Goal: Task Accomplishment & Management: Manage account settings

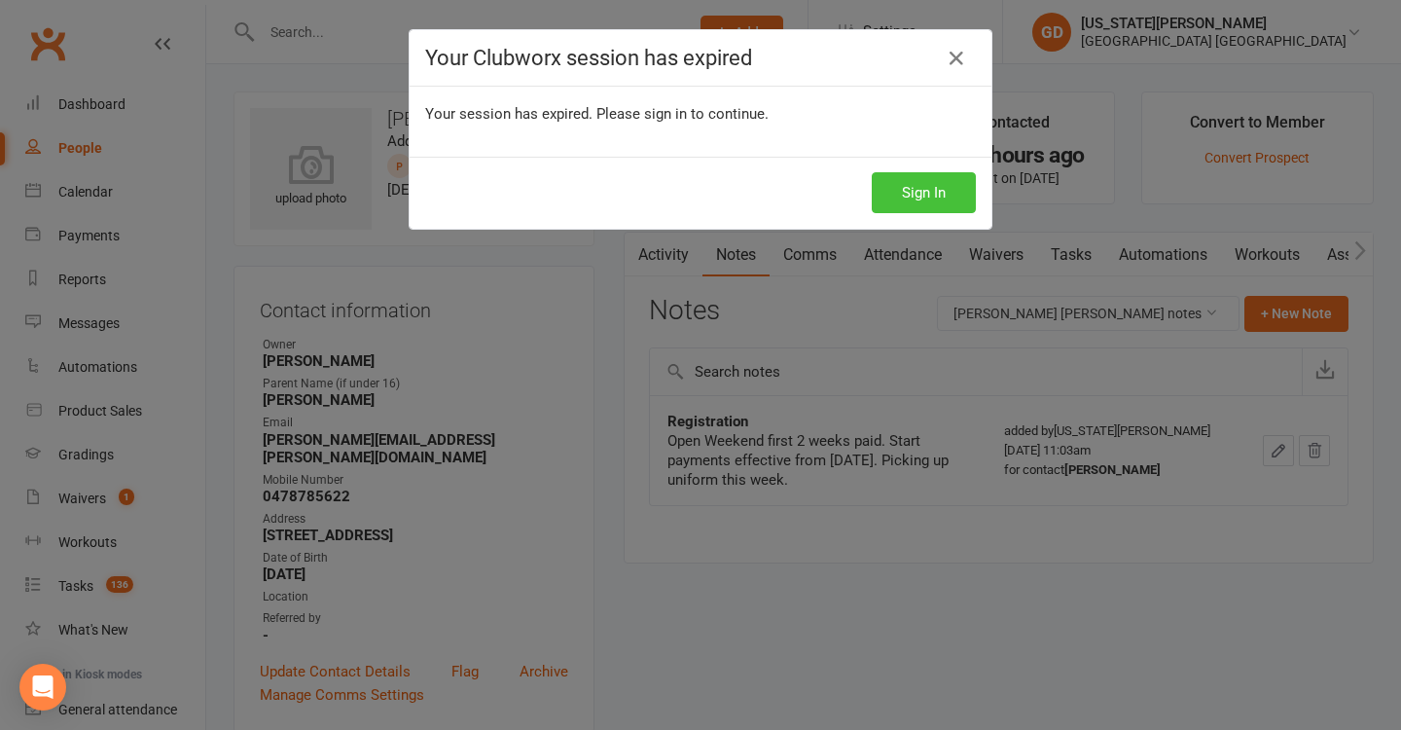
click at [908, 203] on button "Sign In" at bounding box center [924, 192] width 104 height 41
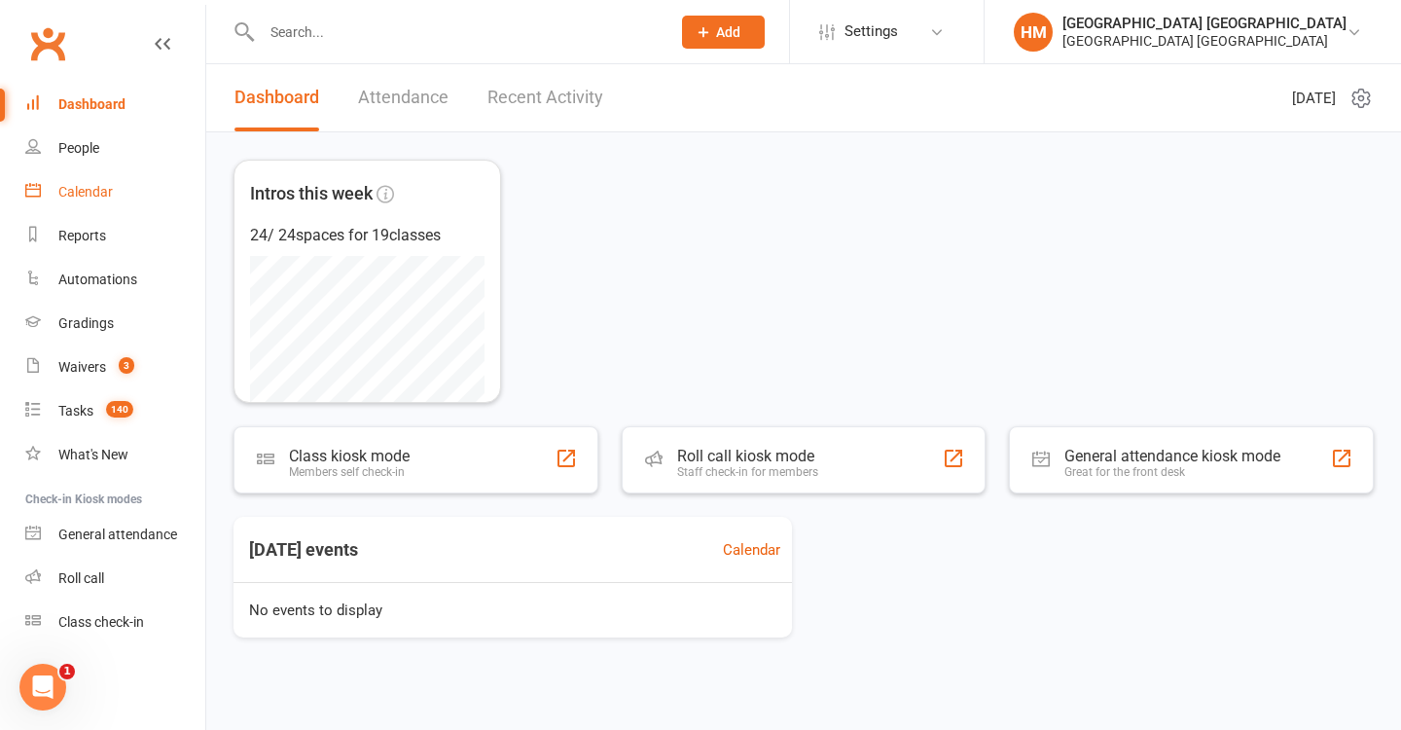
click at [130, 181] on link "Calendar" at bounding box center [115, 192] width 180 height 44
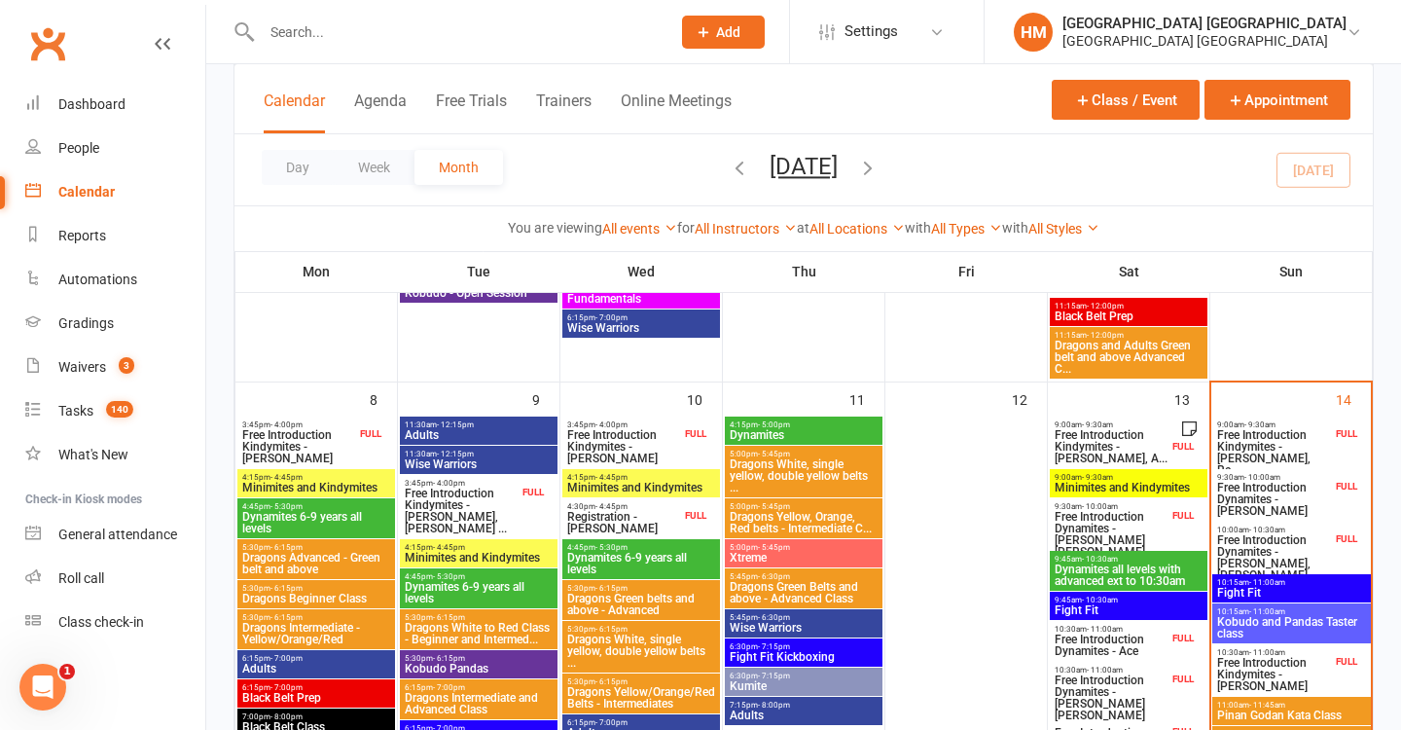
scroll to position [460, 0]
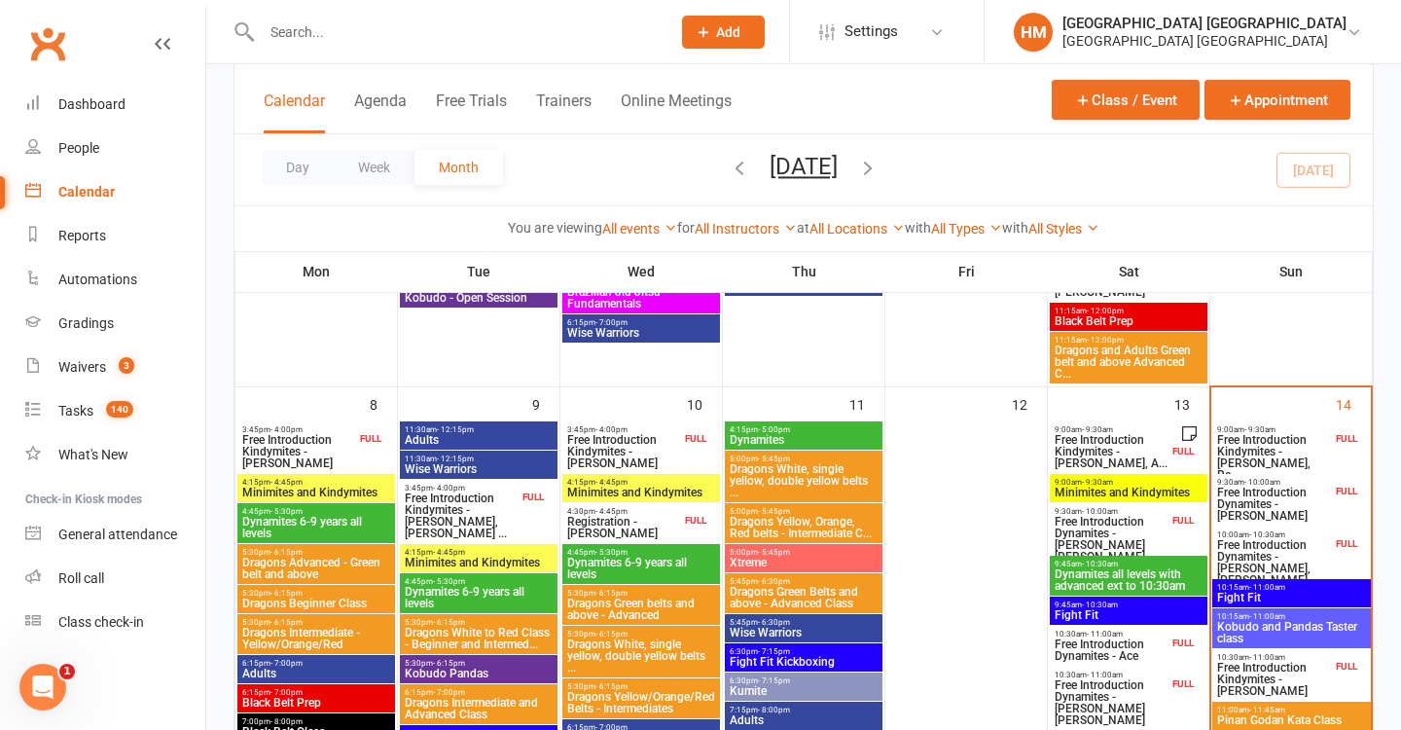
click at [1285, 449] on span "Free Introduction Kindymites - Tully Oiolevave, Re..." at bounding box center [1274, 457] width 116 height 47
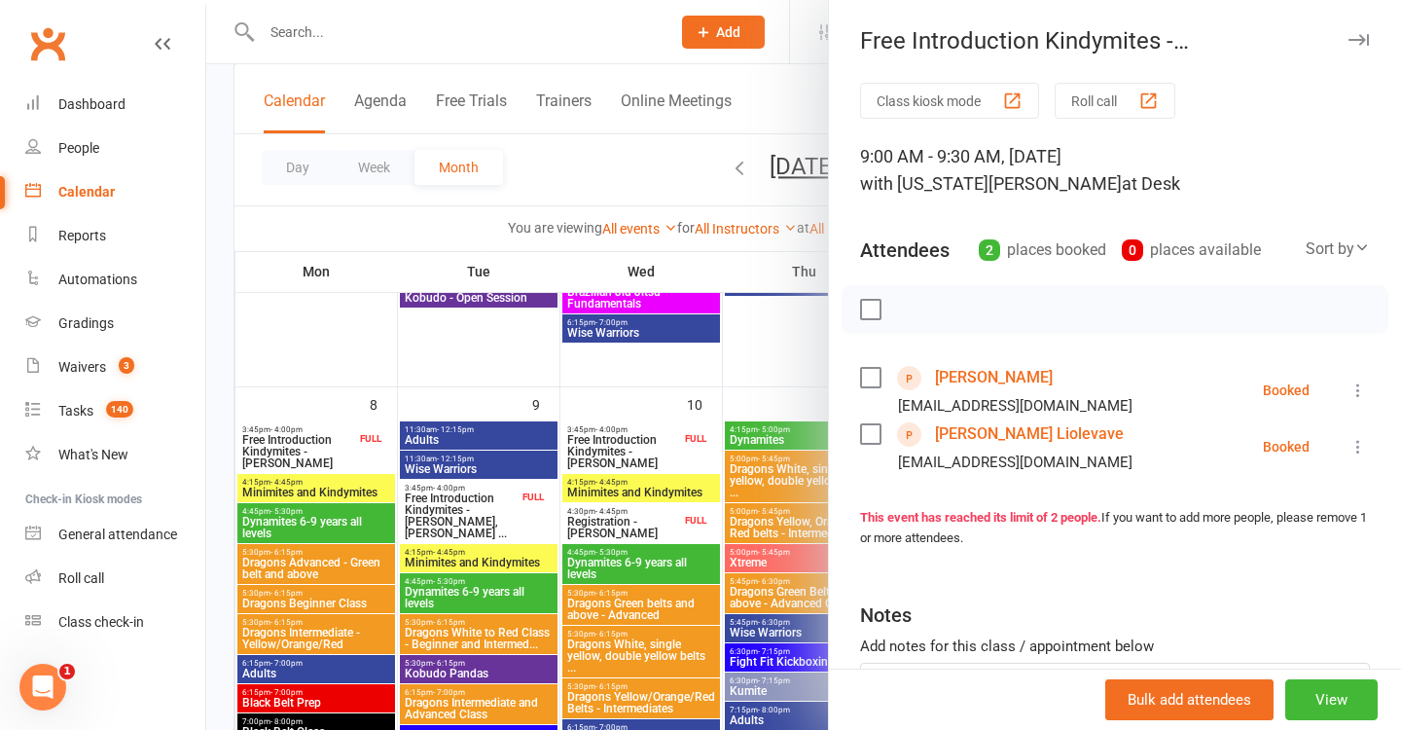
click at [1365, 384] on icon at bounding box center [1357, 389] width 19 height 19
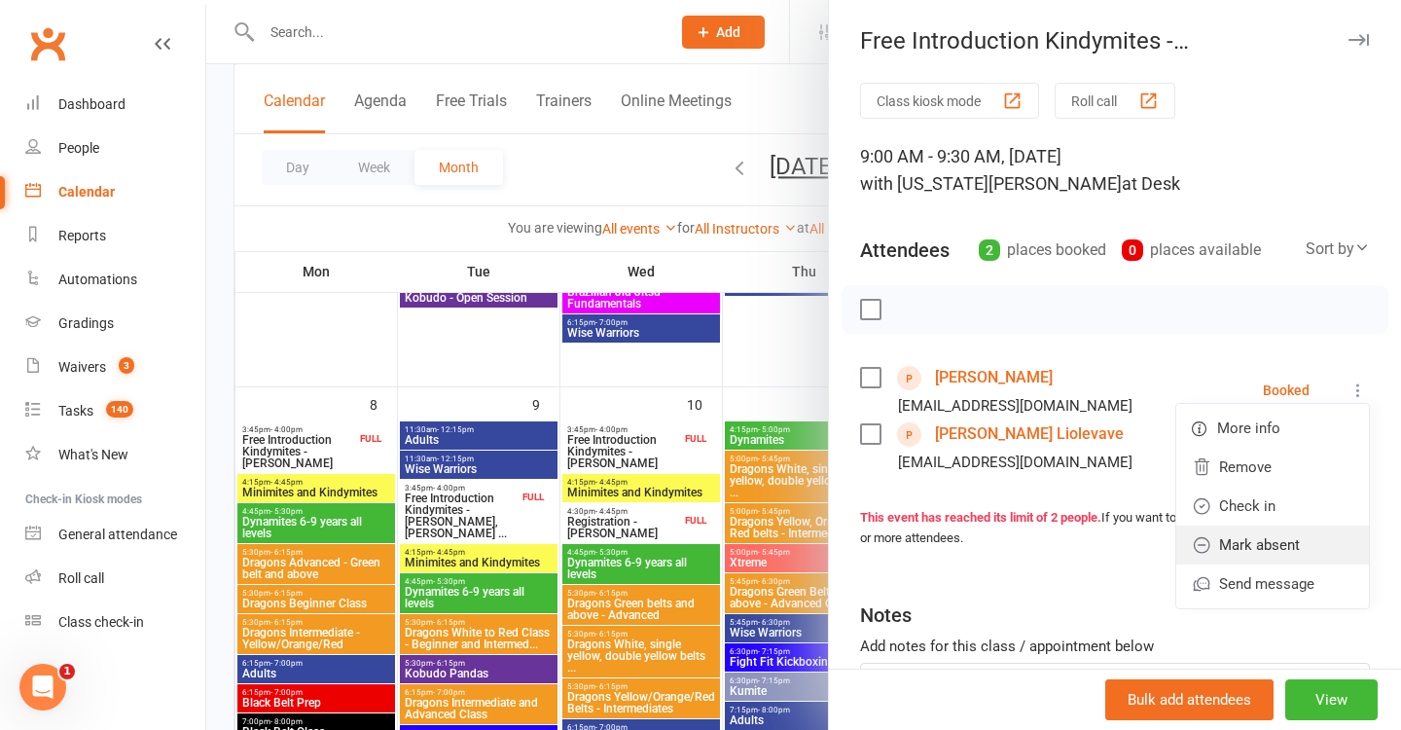
click at [1268, 537] on link "Mark absent" at bounding box center [1272, 544] width 193 height 39
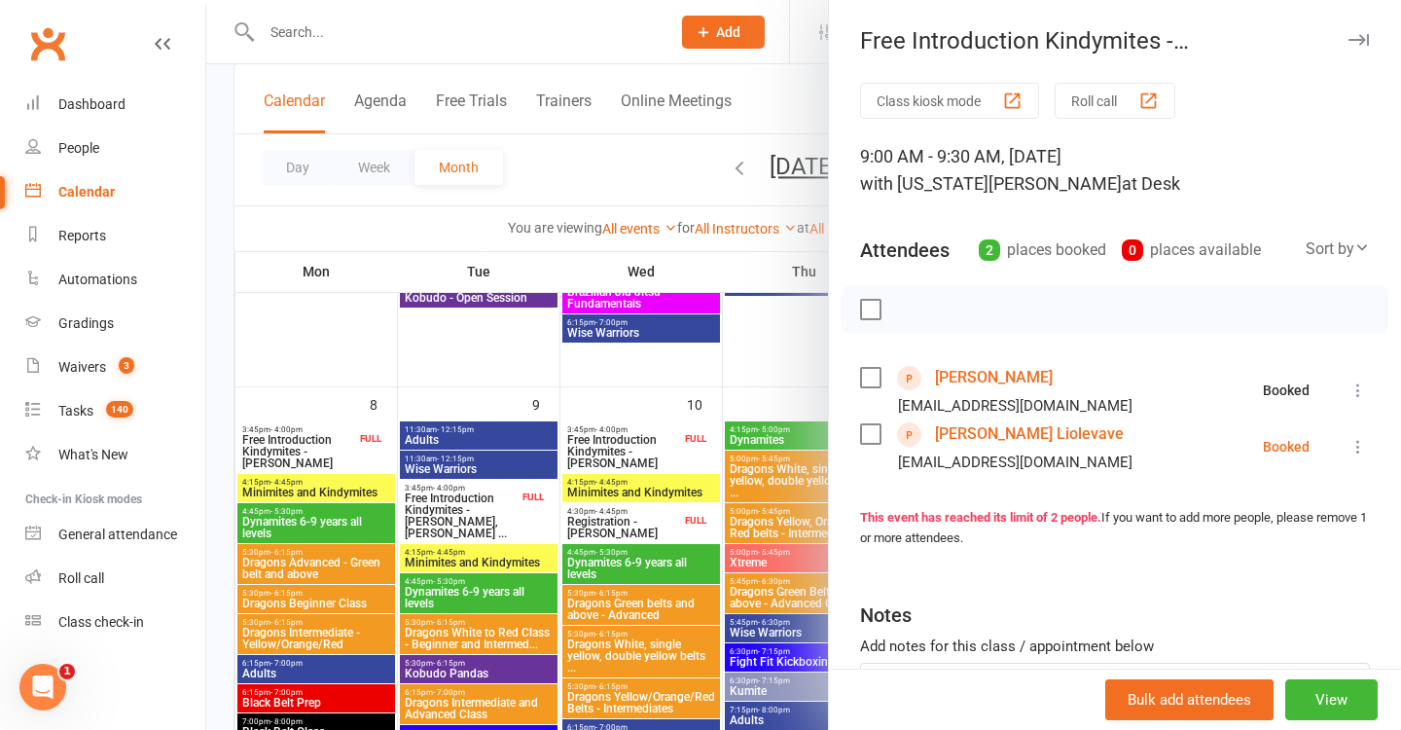
click at [1358, 463] on li "Tully Liolevave Tamarrz@hotmail.com Booked More info Remove Check in Mark absen…" at bounding box center [1115, 446] width 510 height 56
click at [1358, 446] on icon at bounding box center [1357, 446] width 19 height 19
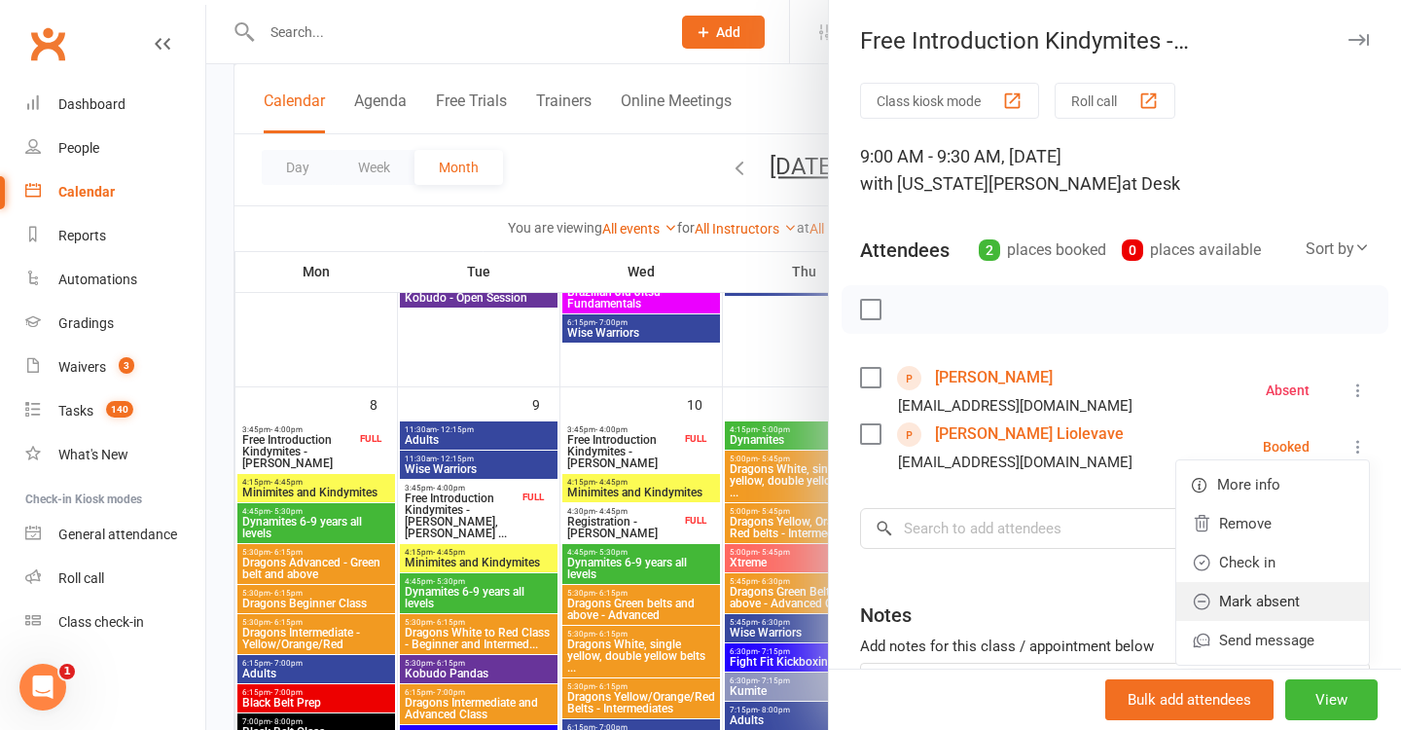
click at [1285, 602] on link "Mark absent" at bounding box center [1272, 601] width 193 height 39
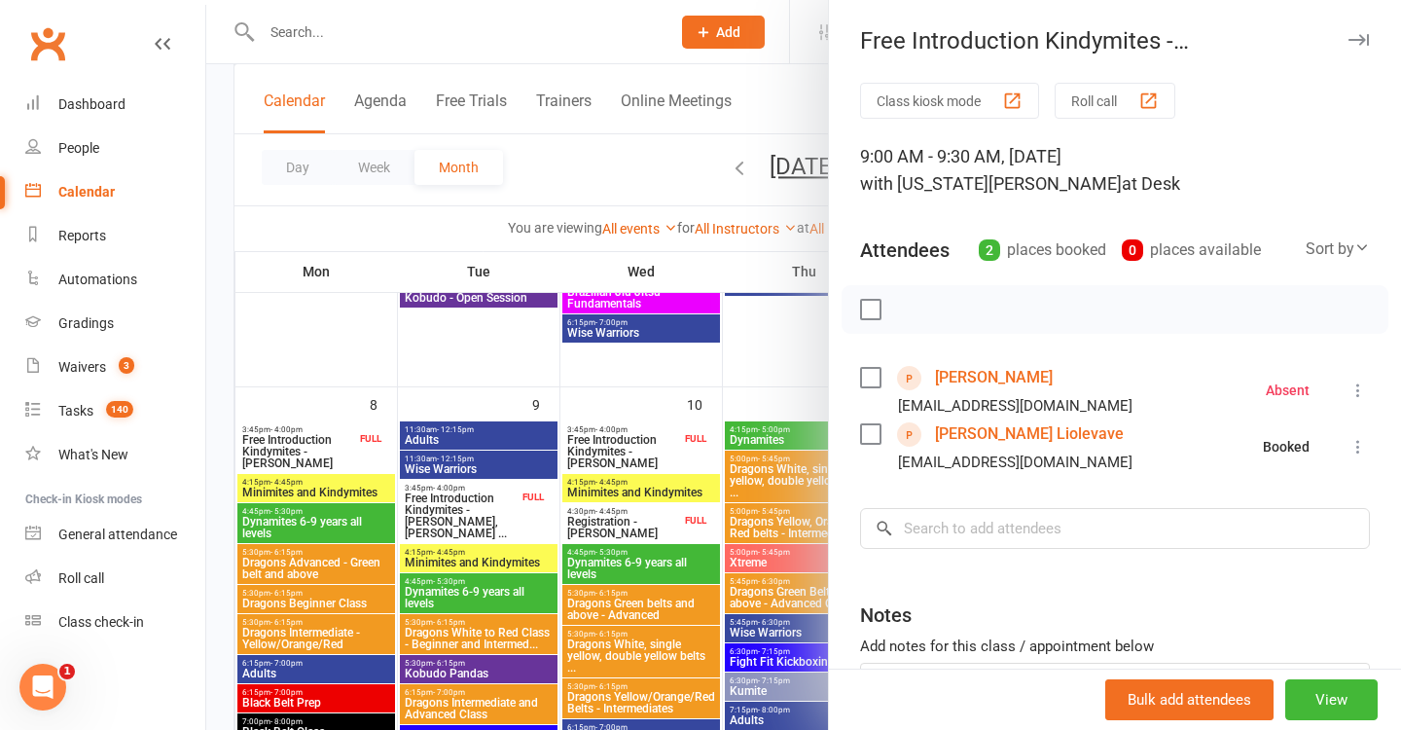
click at [713, 574] on div at bounding box center [803, 365] width 1195 height 730
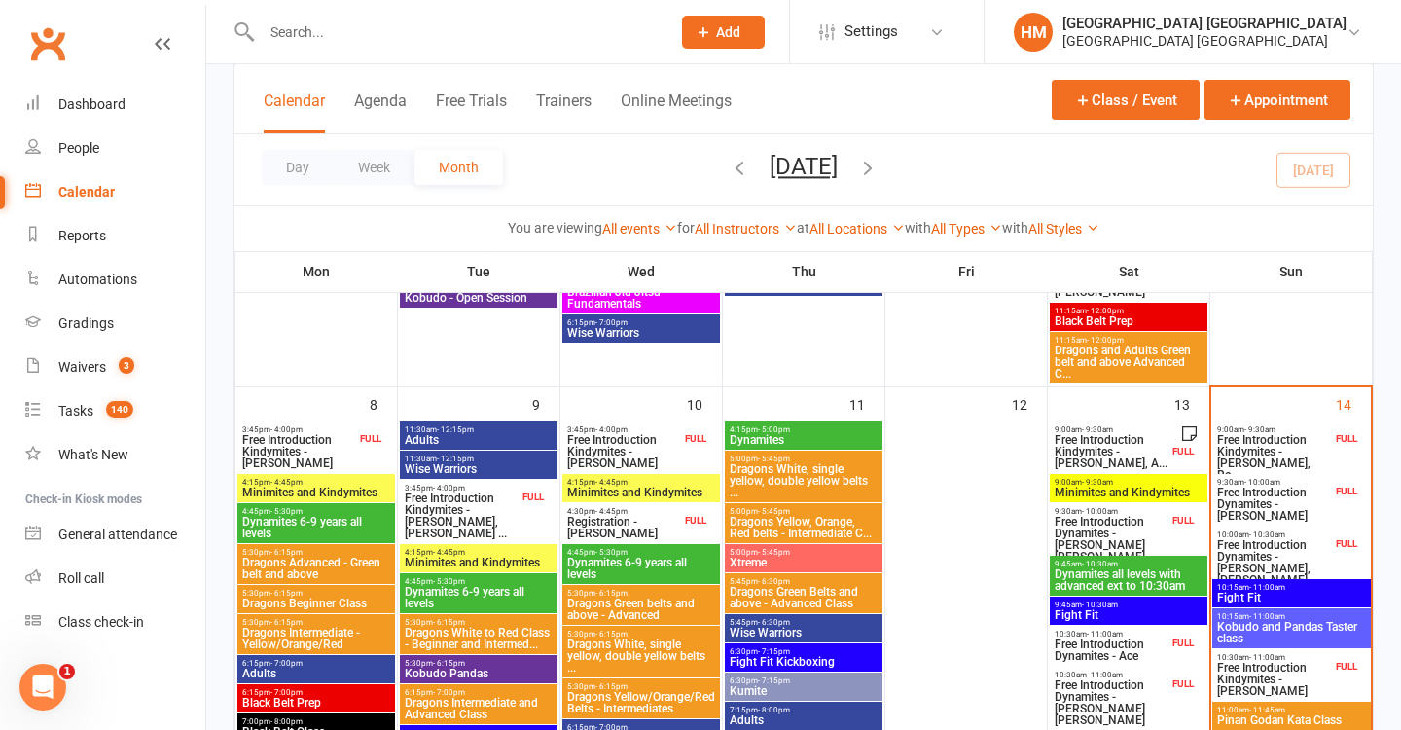
click at [1299, 530] on span "10:00am - 10:30am" at bounding box center [1274, 534] width 116 height 9
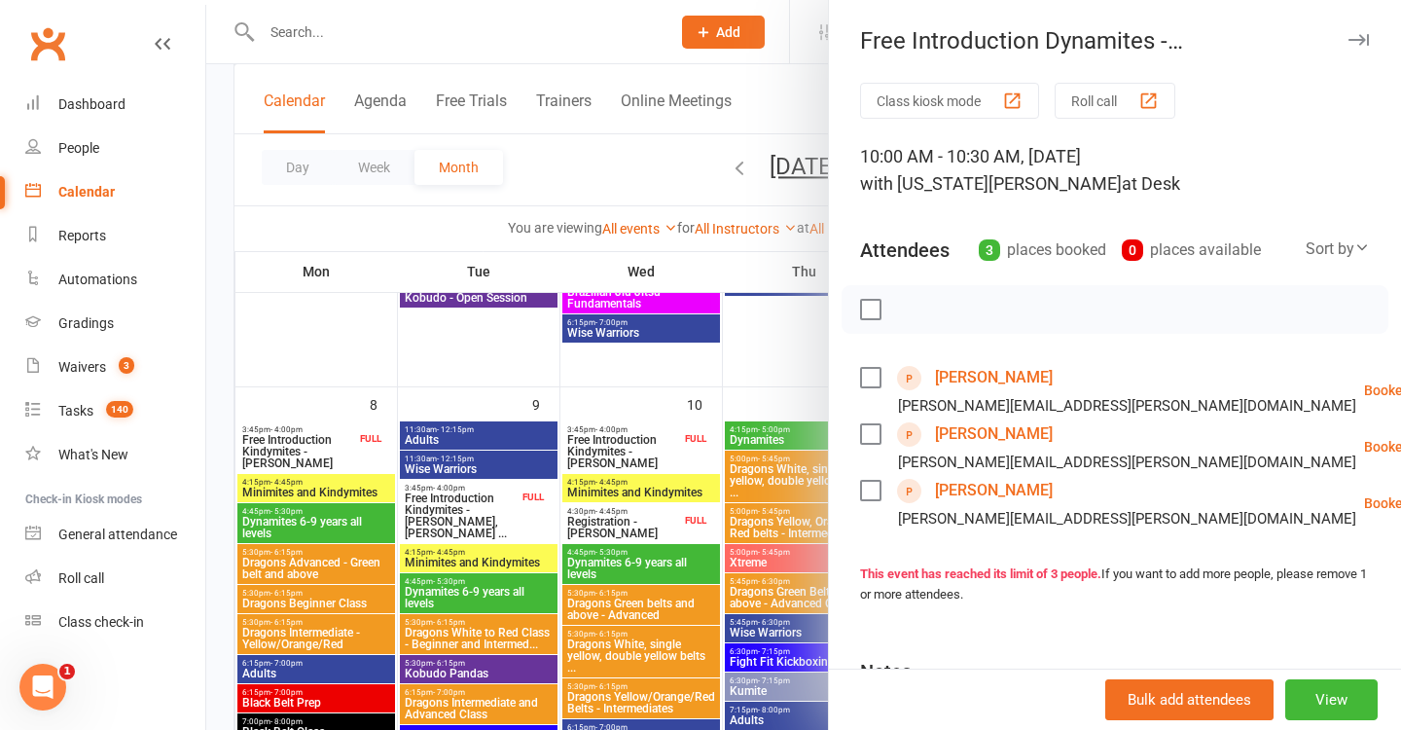
click at [626, 383] on div at bounding box center [803, 365] width 1195 height 730
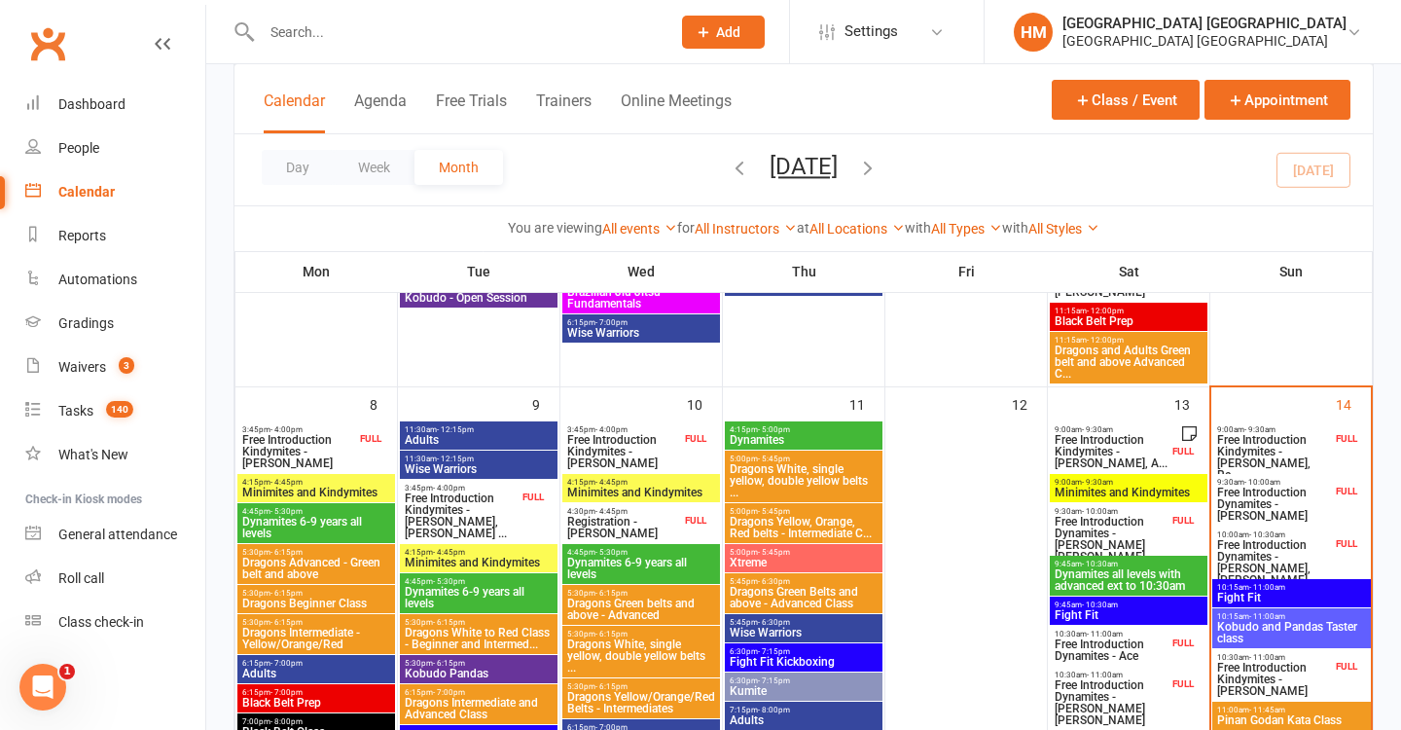
click at [1265, 483] on span "- 10:00am" at bounding box center [1262, 482] width 36 height 9
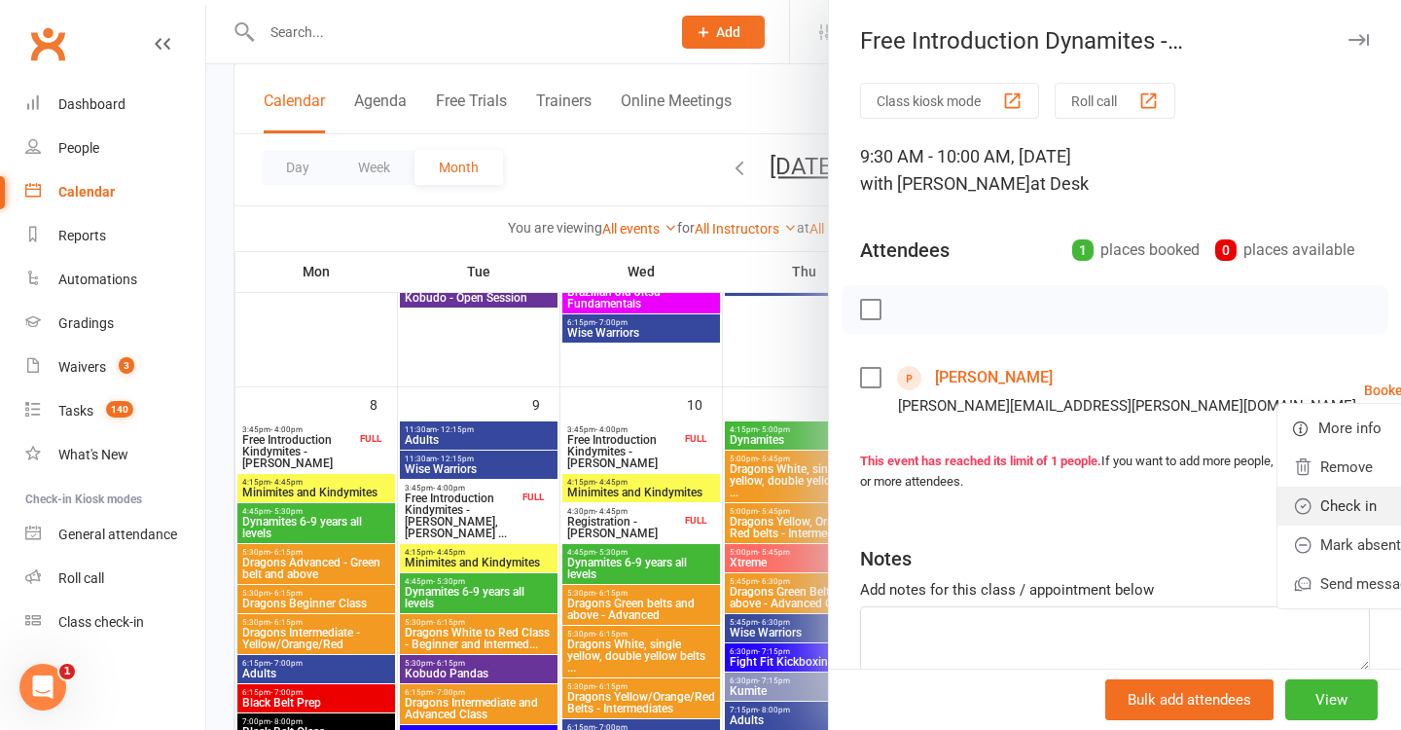
click at [1277, 501] on link "Check in" at bounding box center [1373, 505] width 193 height 39
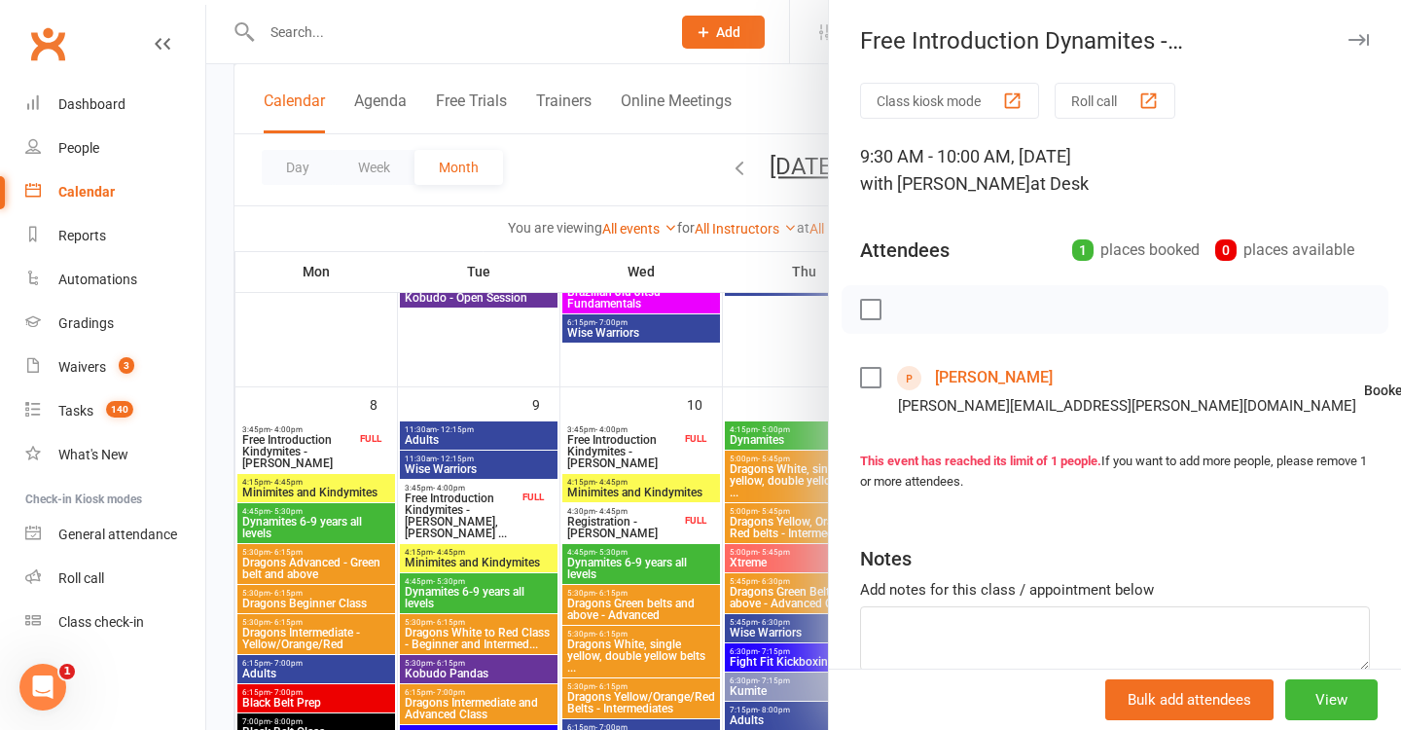
click at [640, 448] on div at bounding box center [803, 365] width 1195 height 730
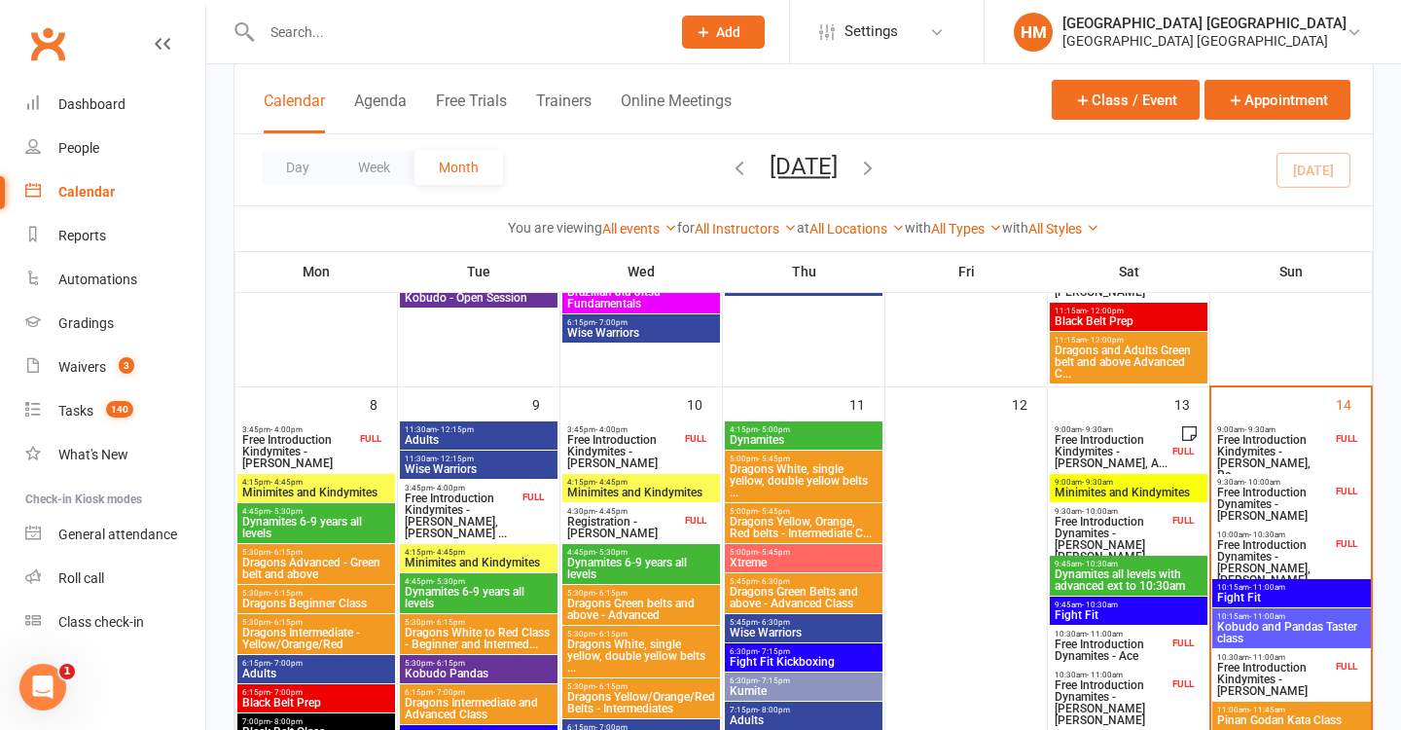
click at [1297, 568] on span "Free Introduction Dynamites - Jada Mills, Rylee Mi..." at bounding box center [1274, 568] width 116 height 58
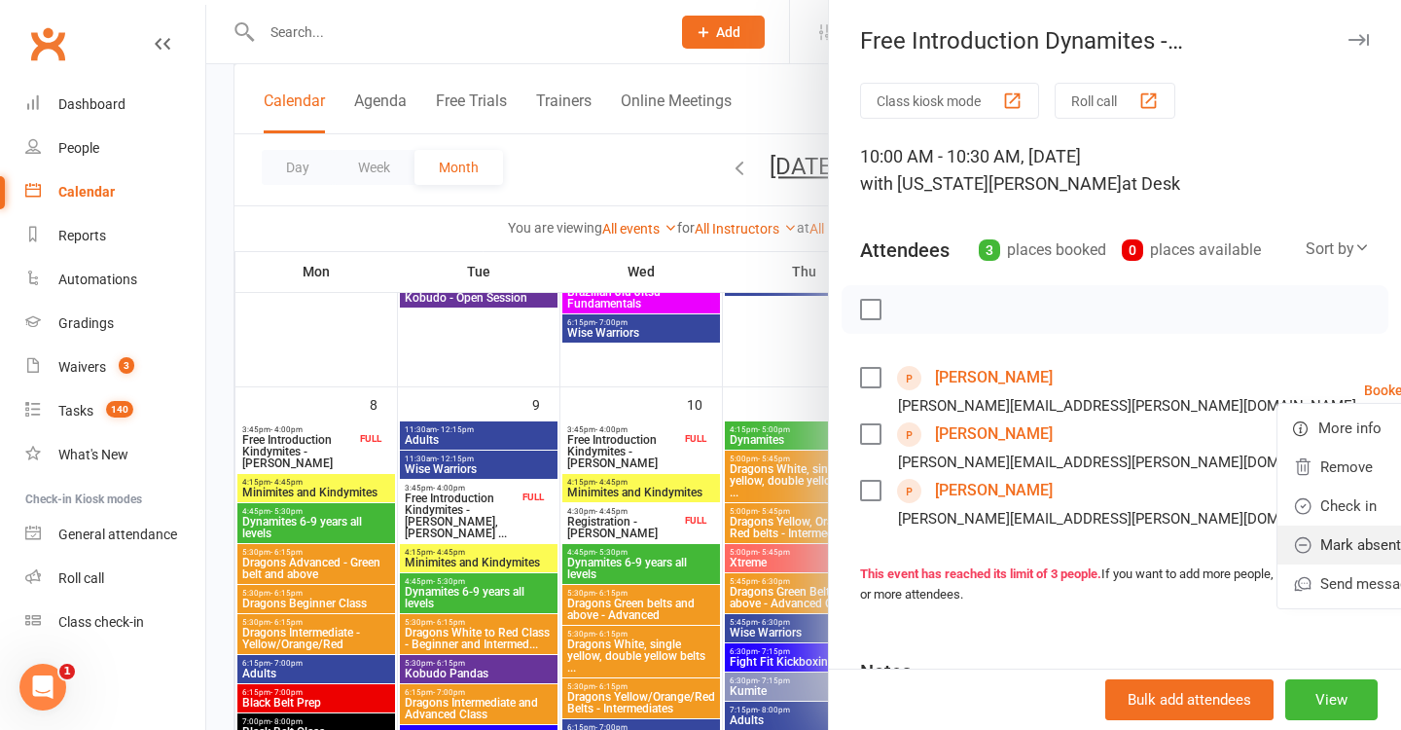
click at [1279, 534] on link "Mark absent" at bounding box center [1373, 544] width 193 height 39
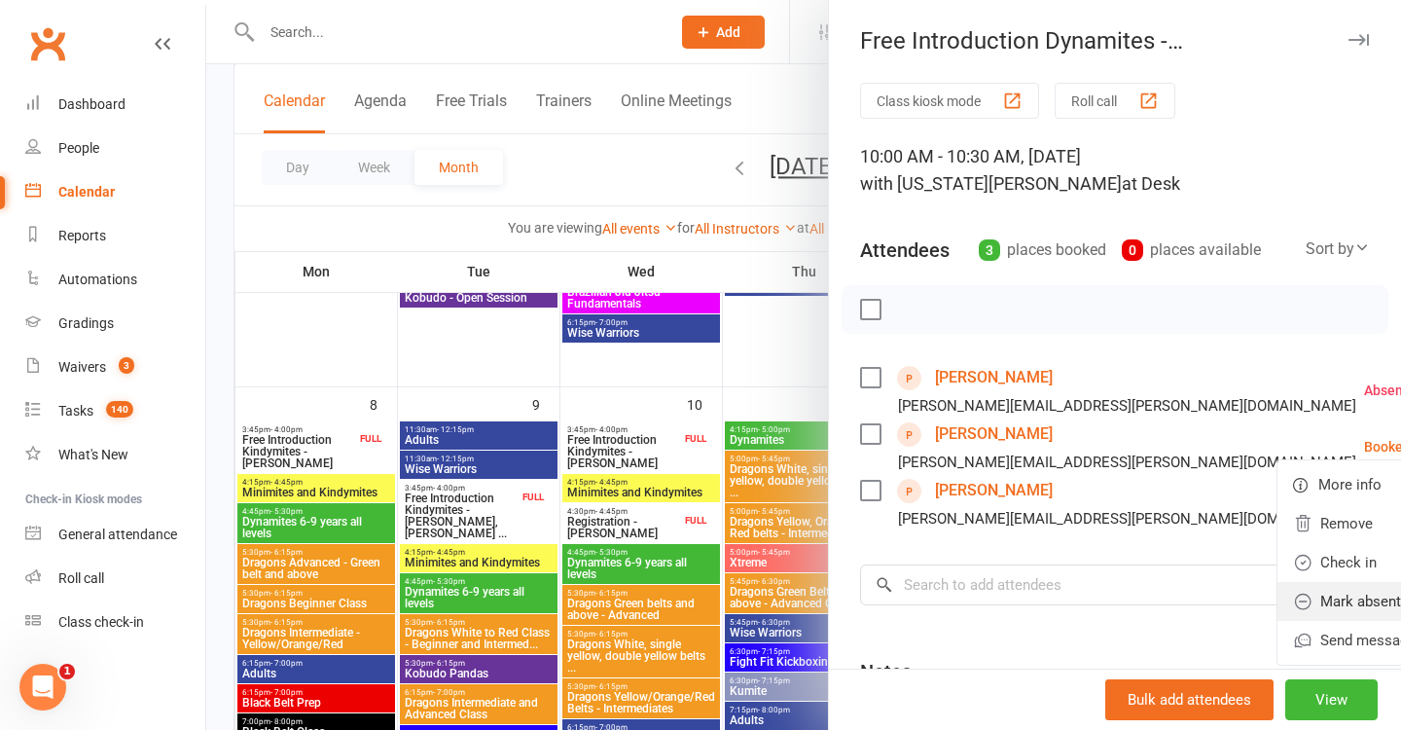
click at [1277, 591] on link "Mark absent" at bounding box center [1373, 601] width 193 height 39
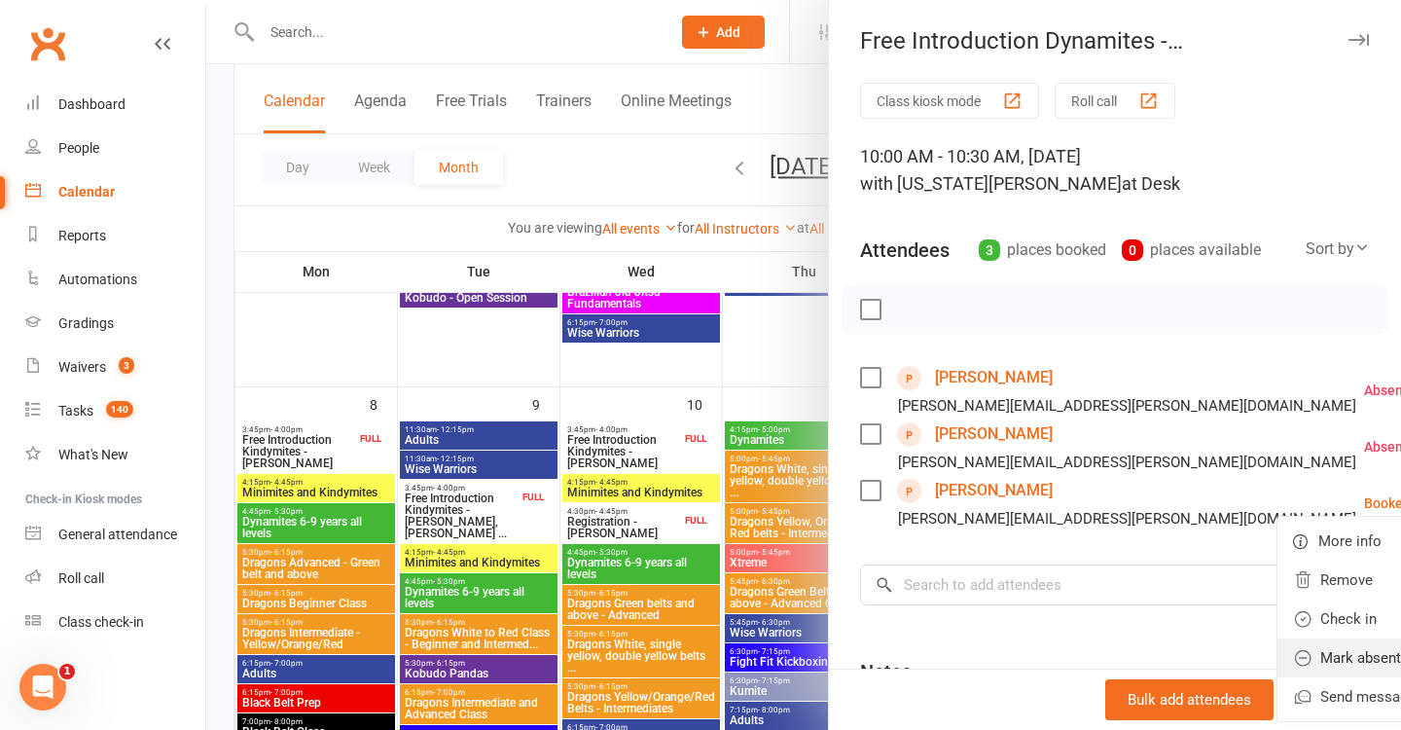
click at [1277, 659] on link "Mark absent" at bounding box center [1373, 657] width 193 height 39
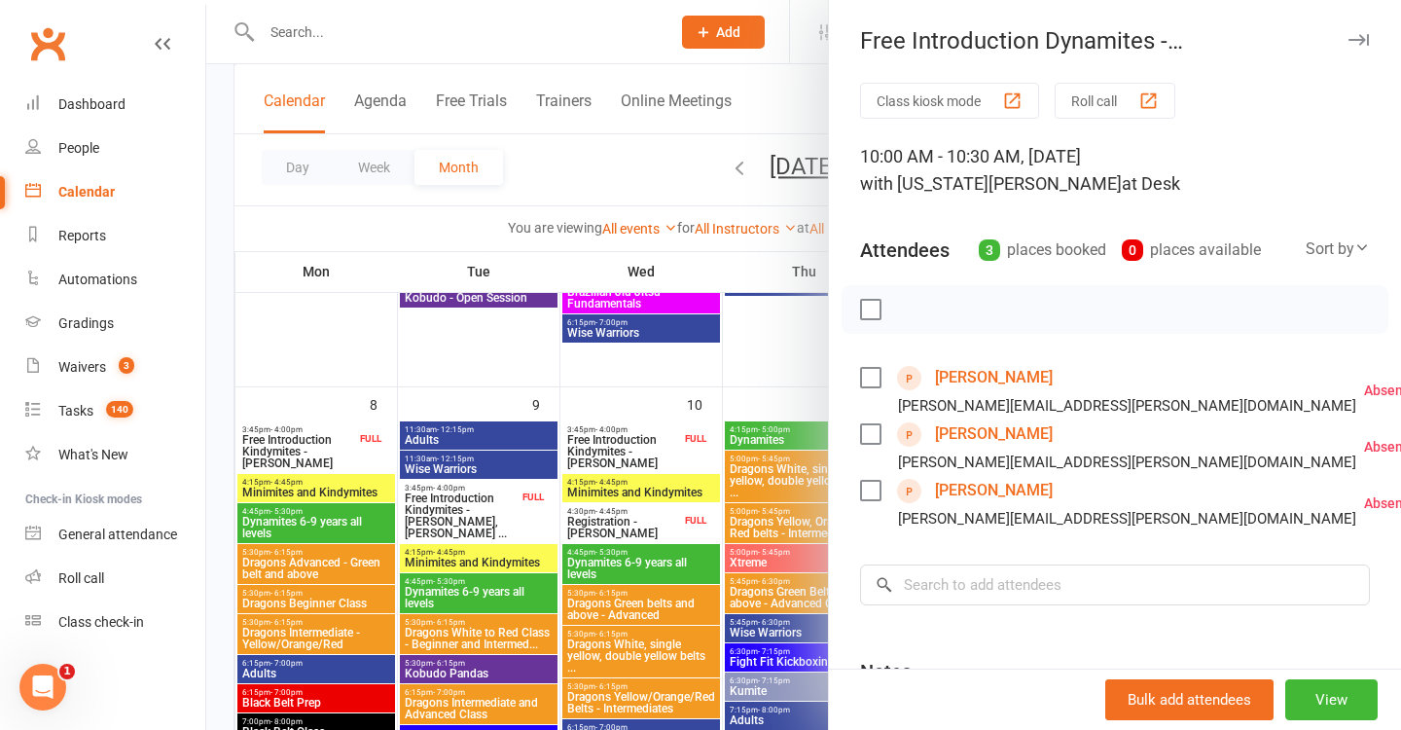
click at [625, 515] on div at bounding box center [803, 365] width 1195 height 730
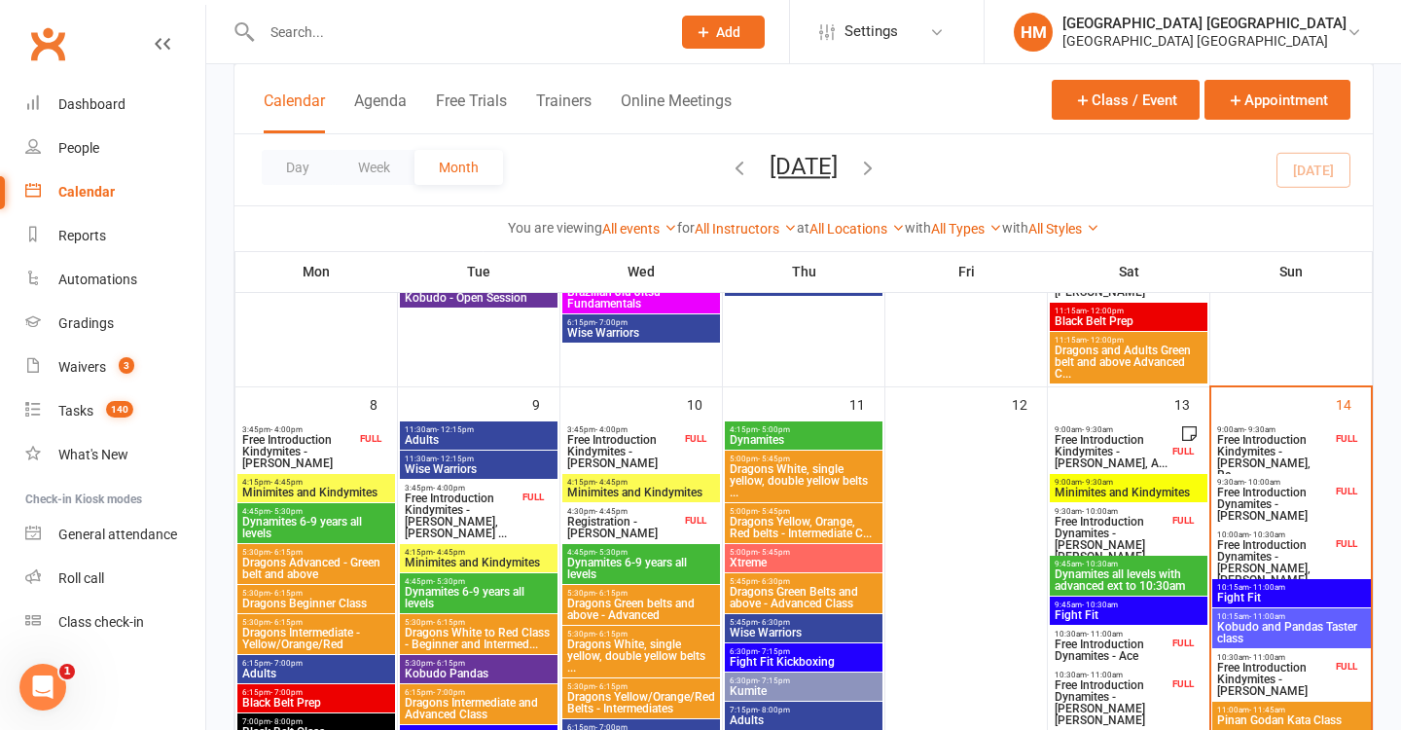
click at [1286, 595] on span "Fight Fit" at bounding box center [1291, 597] width 151 height 12
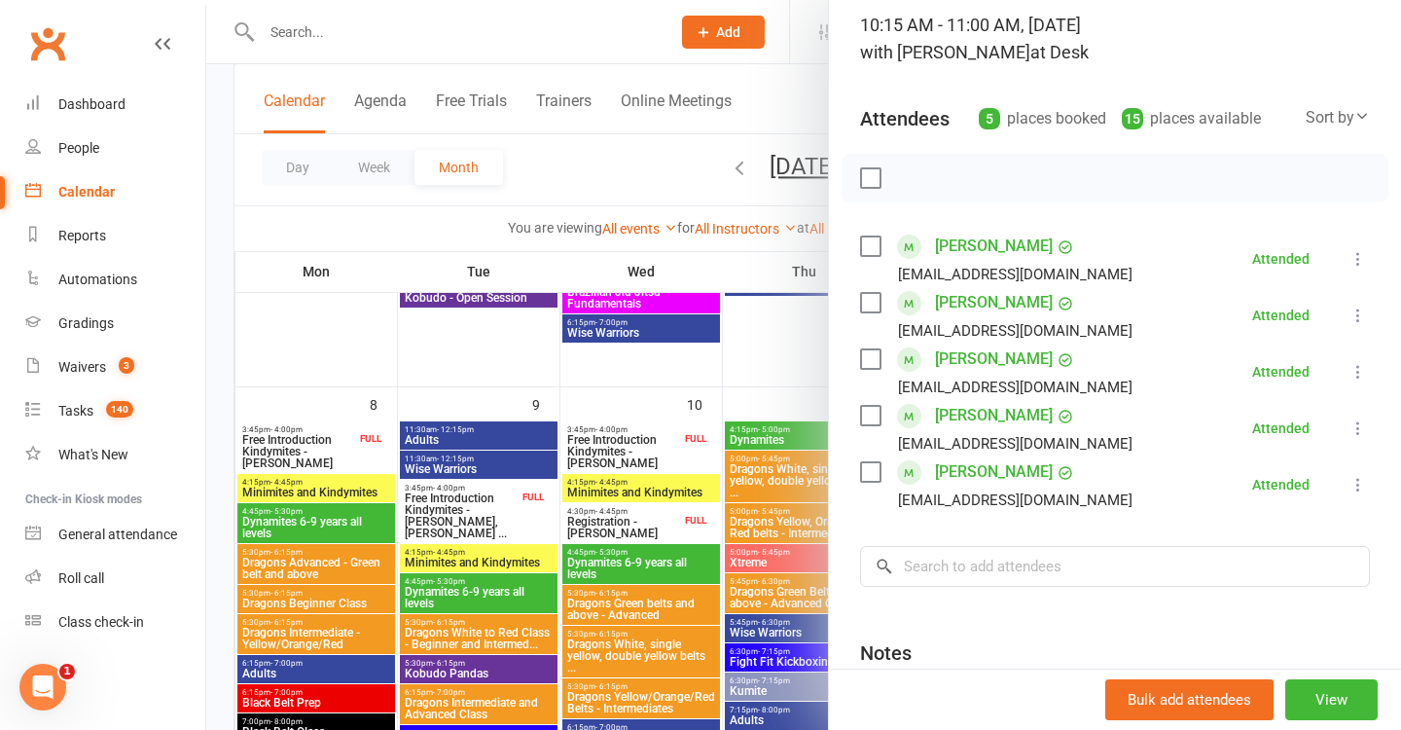
scroll to position [167, 0]
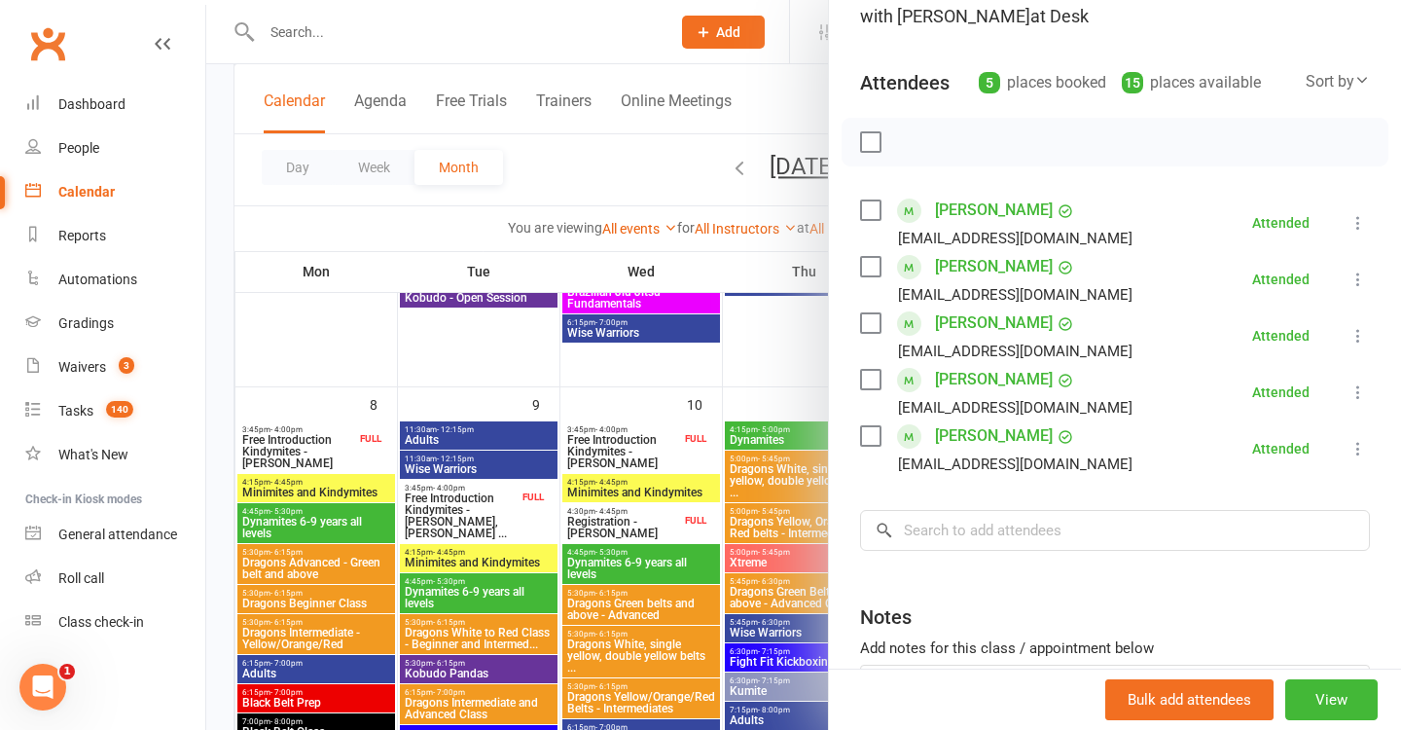
click at [789, 467] on div at bounding box center [803, 365] width 1195 height 730
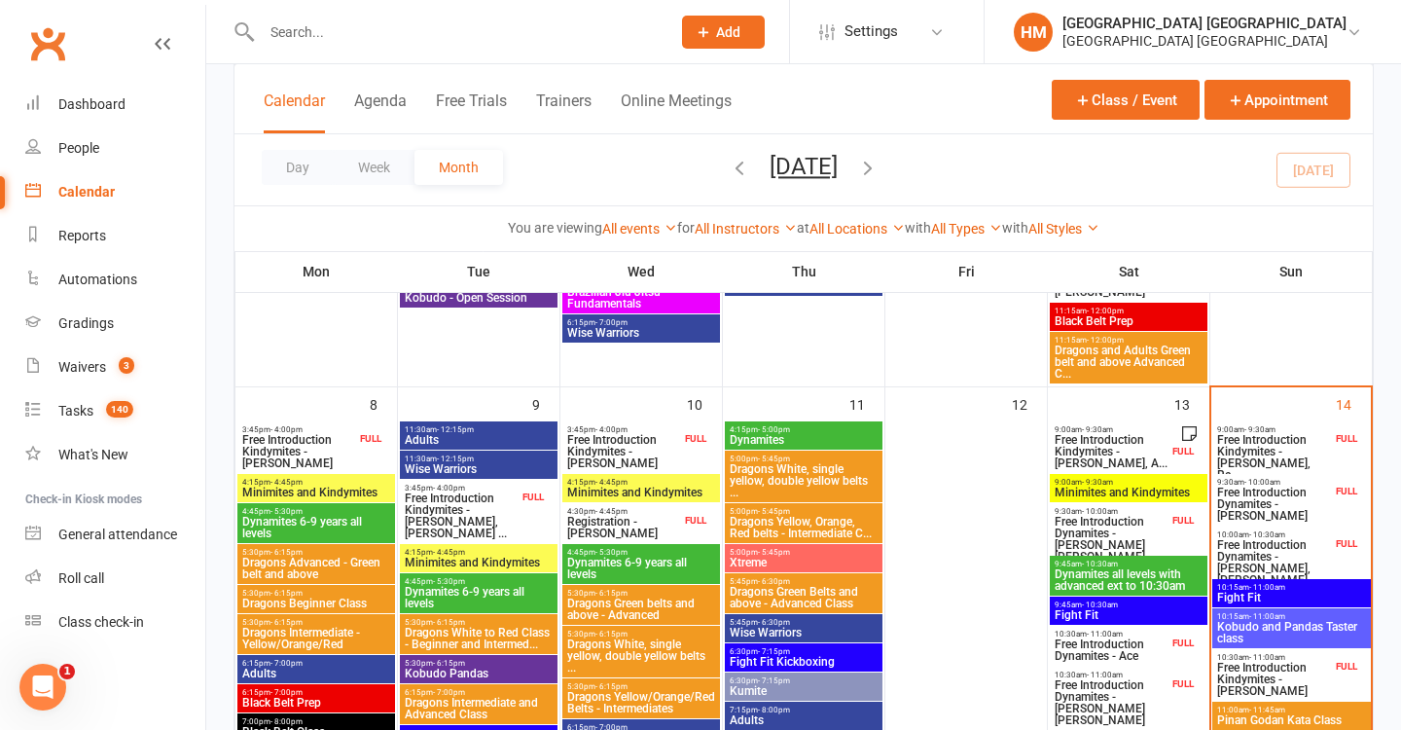
click at [1270, 624] on span "Kobudo and Pandas Taster class" at bounding box center [1291, 632] width 151 height 23
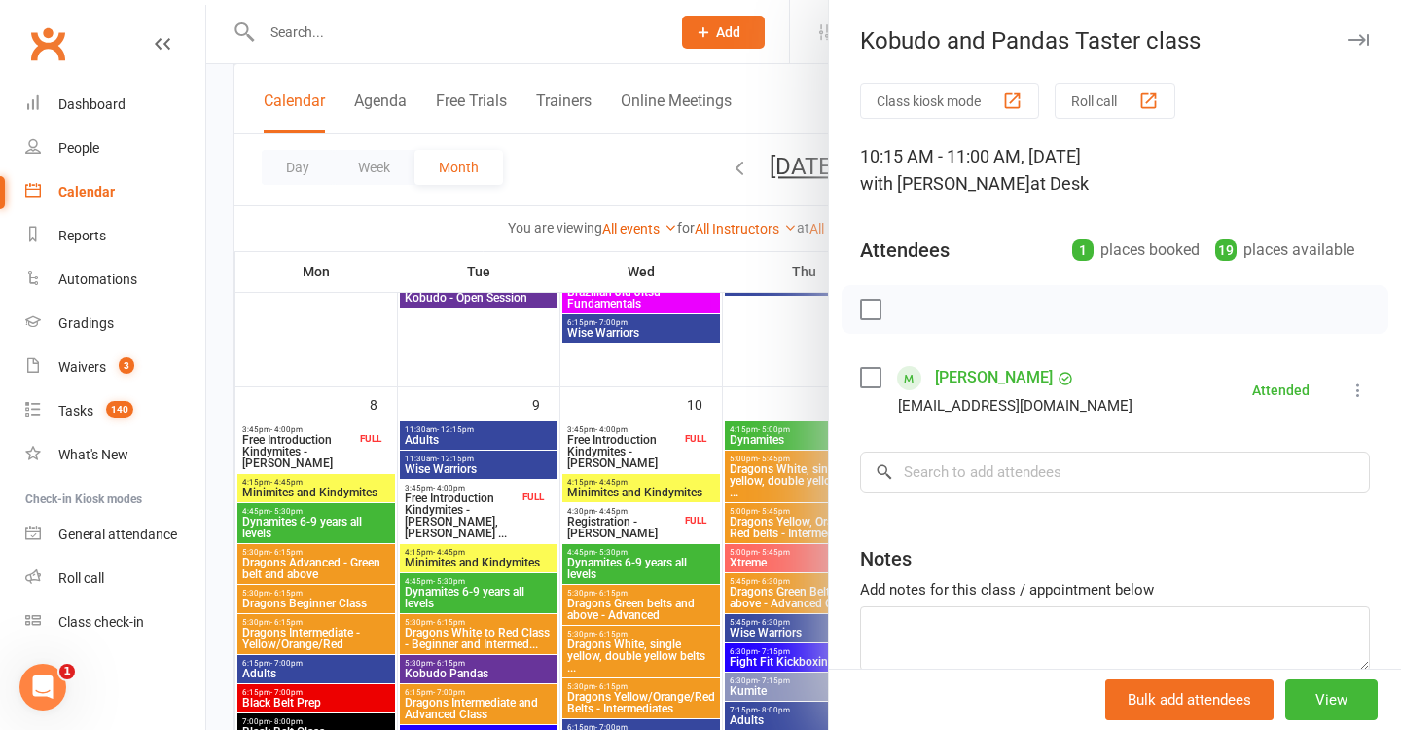
scroll to position [45, 0]
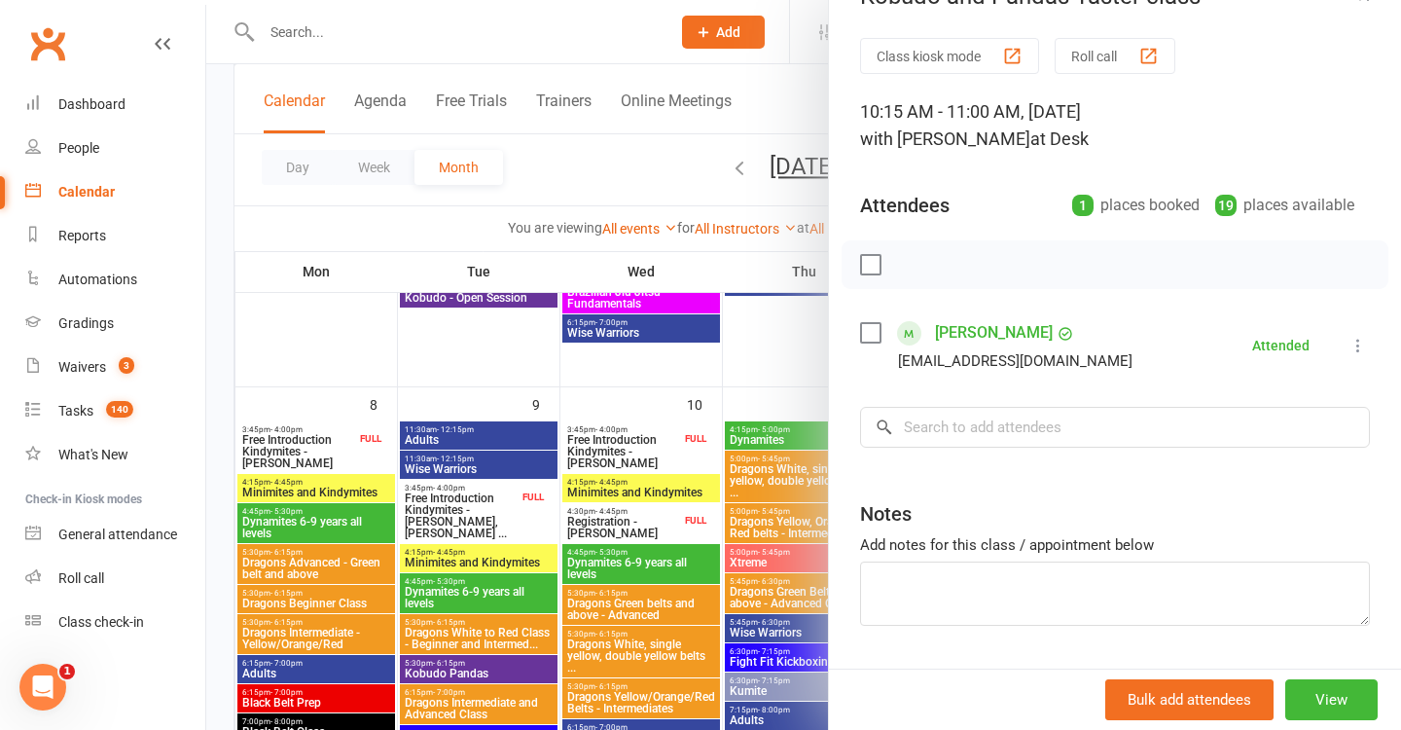
click at [753, 426] on div at bounding box center [803, 365] width 1195 height 730
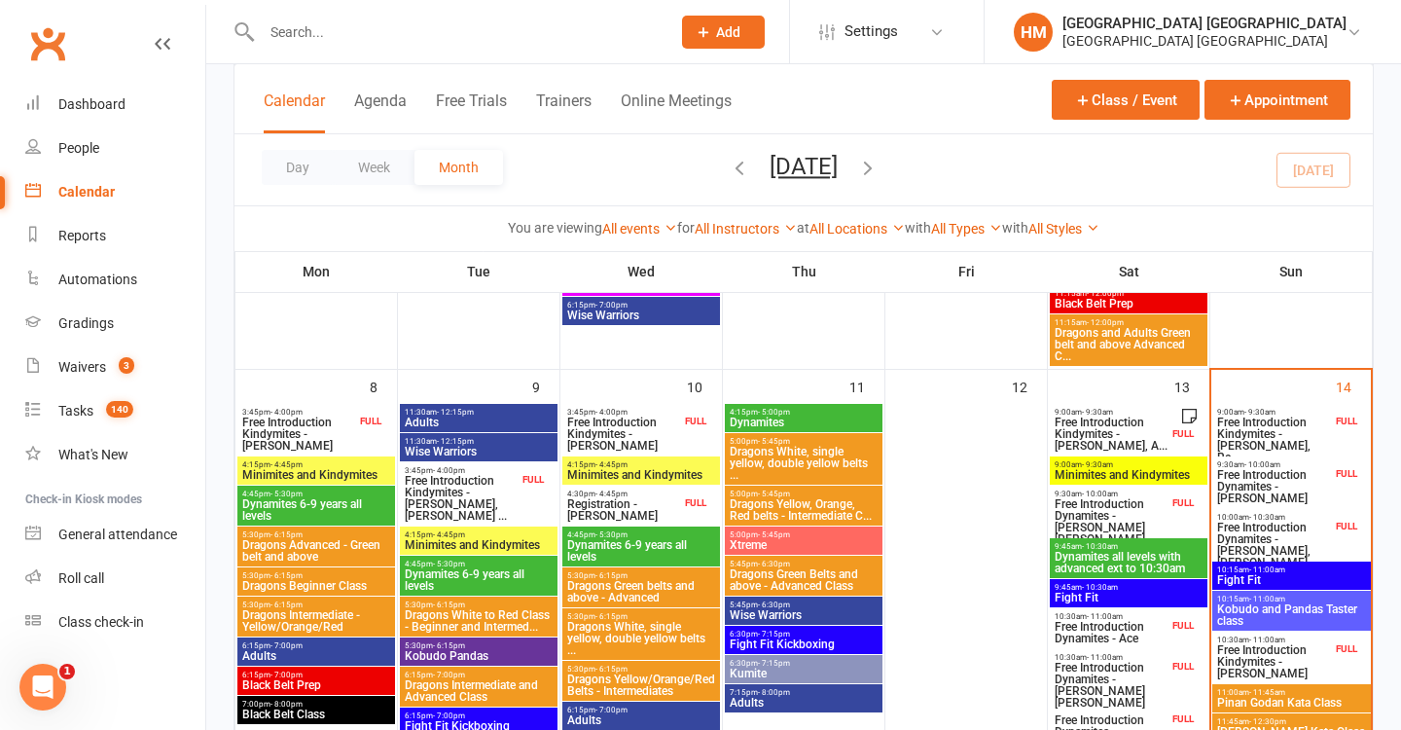
scroll to position [498, 0]
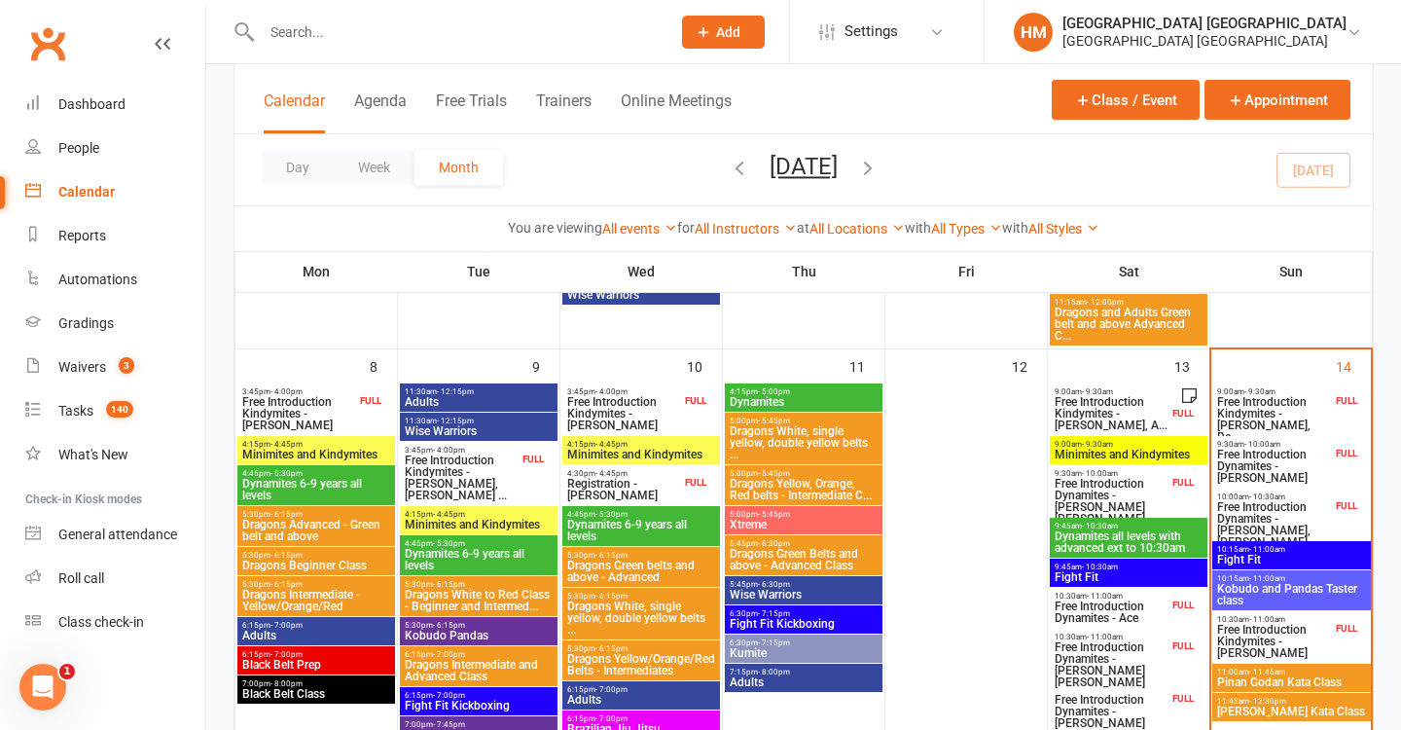
click at [1230, 639] on span "Free Introduction Kindymites - Declan Gendle" at bounding box center [1274, 641] width 116 height 35
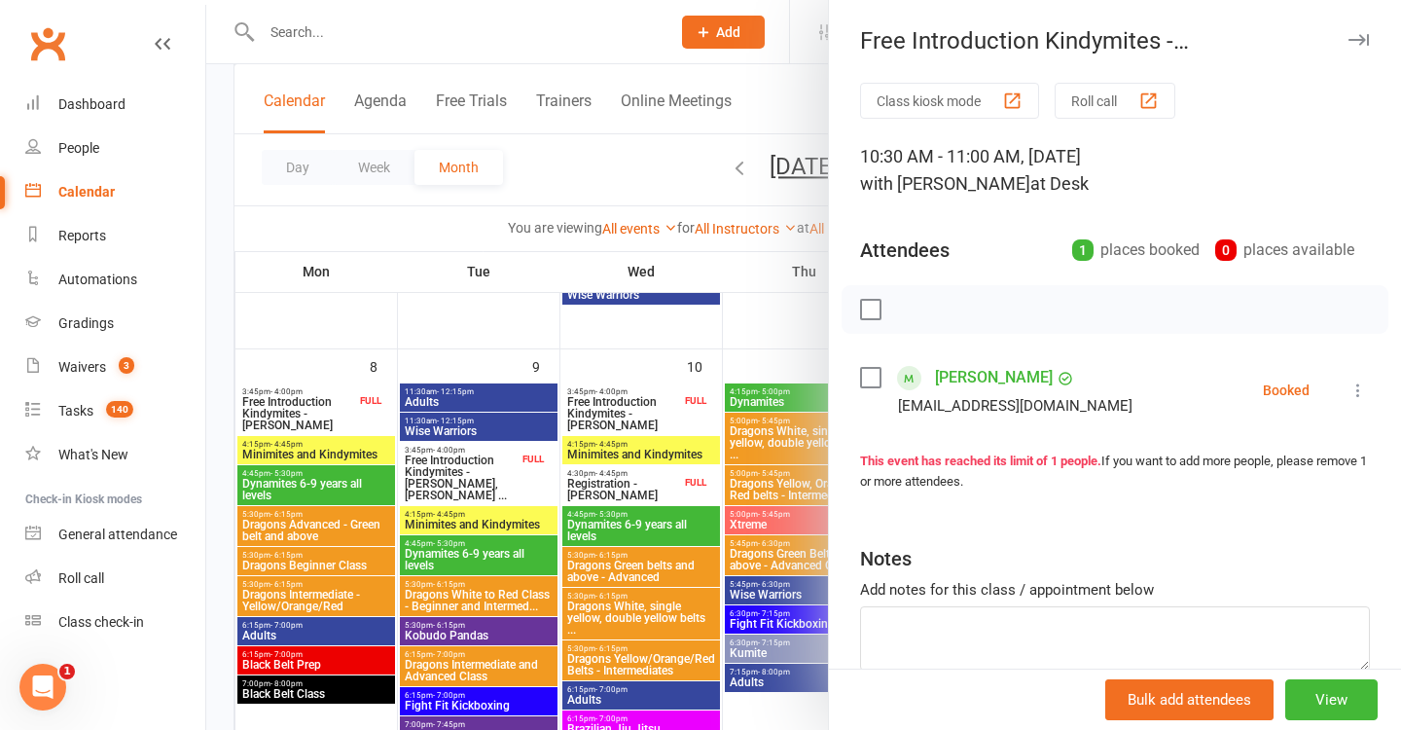
click at [1354, 399] on icon at bounding box center [1357, 389] width 19 height 19
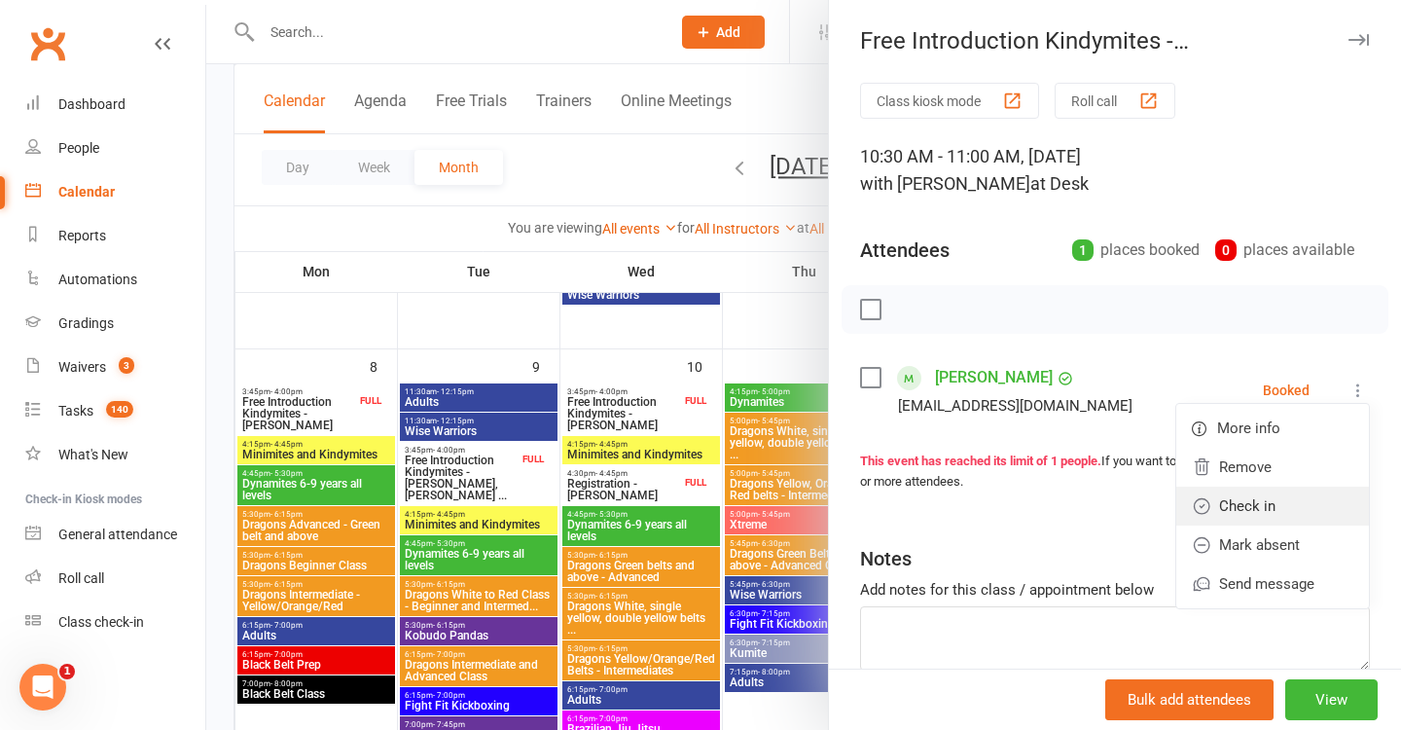
click at [1252, 505] on link "Check in" at bounding box center [1272, 505] width 193 height 39
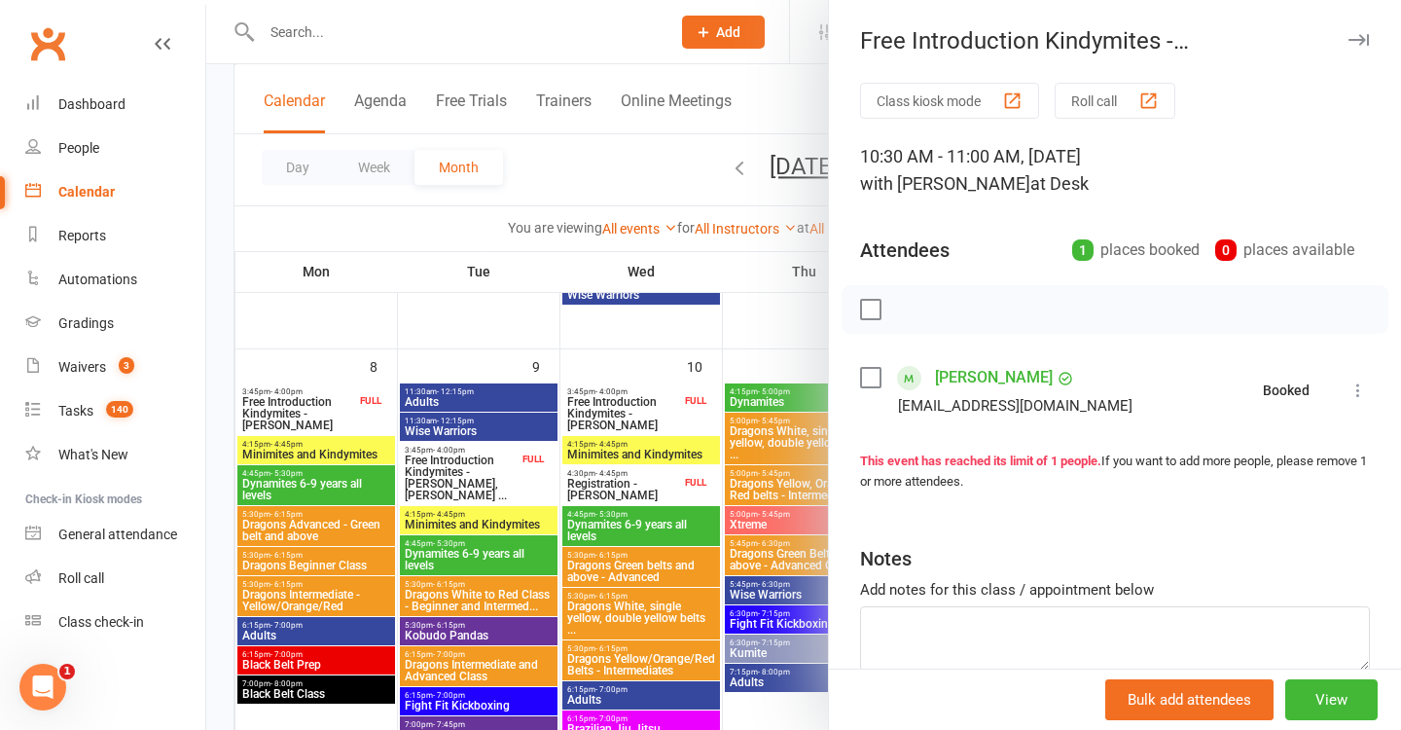
click at [711, 498] on div at bounding box center [803, 365] width 1195 height 730
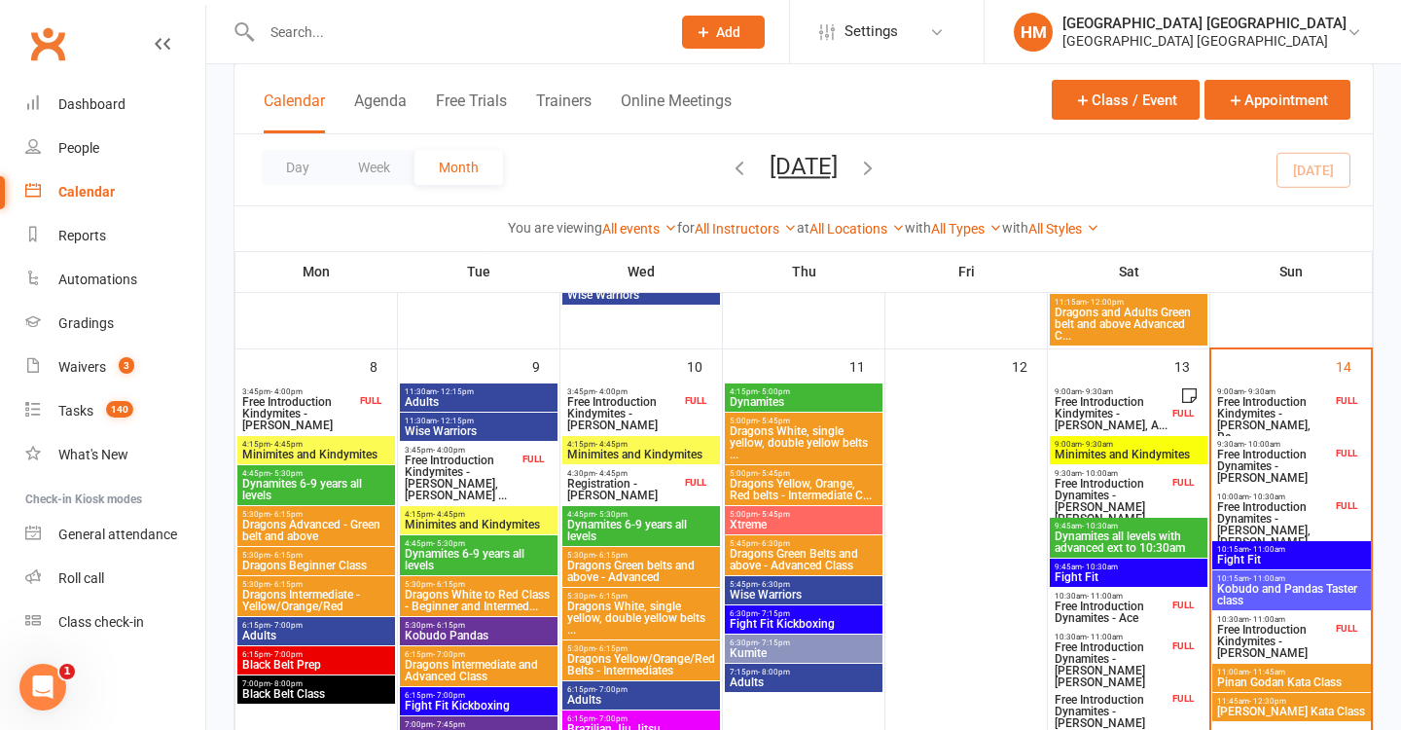
click at [1270, 677] on span "Pinan Godan Kata Class" at bounding box center [1291, 682] width 151 height 12
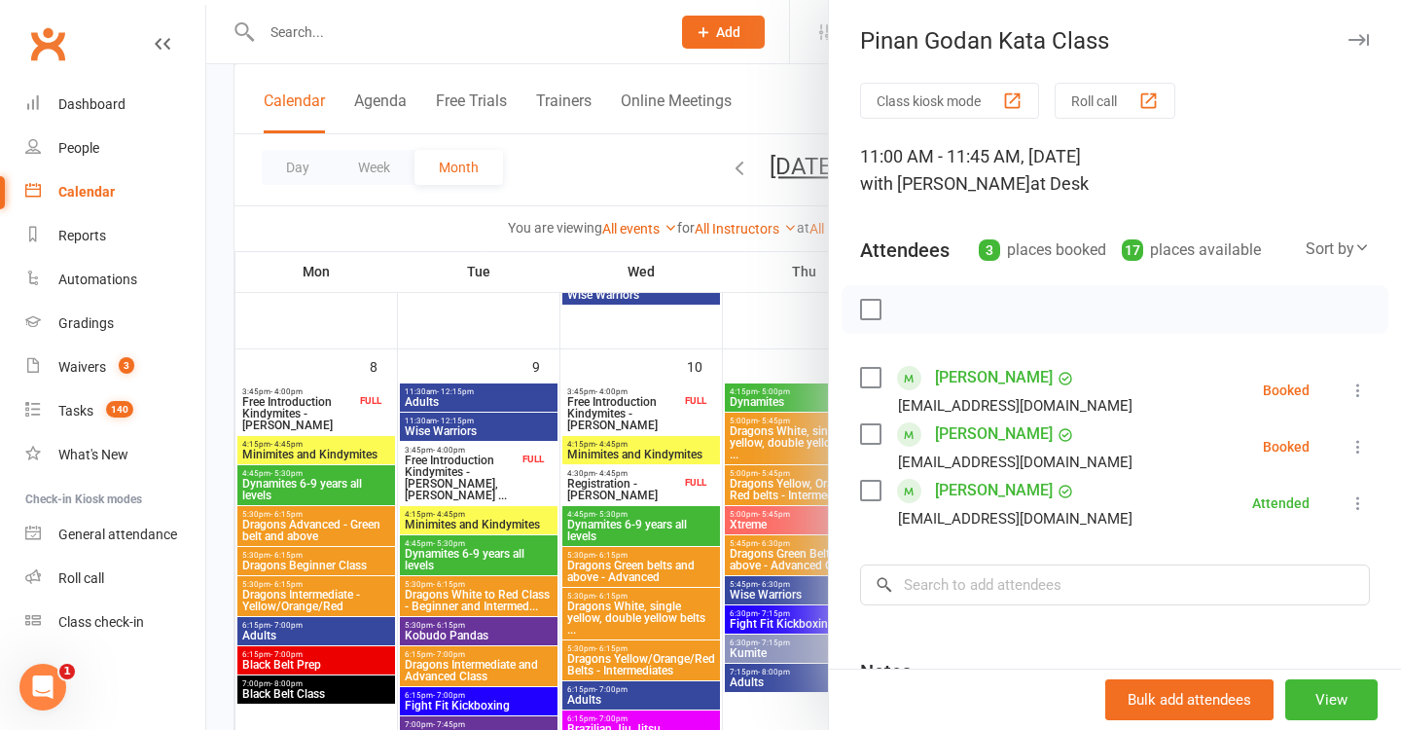
scroll to position [31, 0]
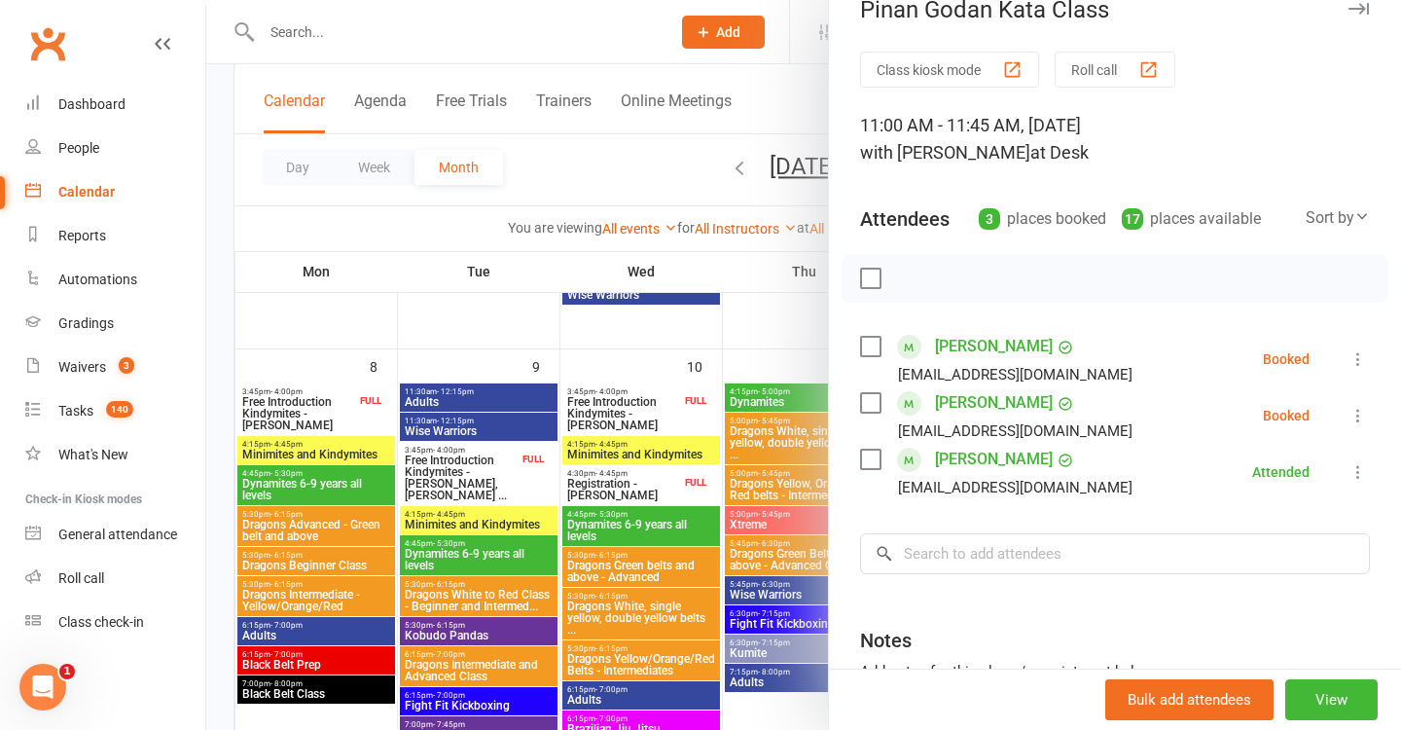
click at [1360, 352] on icon at bounding box center [1357, 358] width 19 height 19
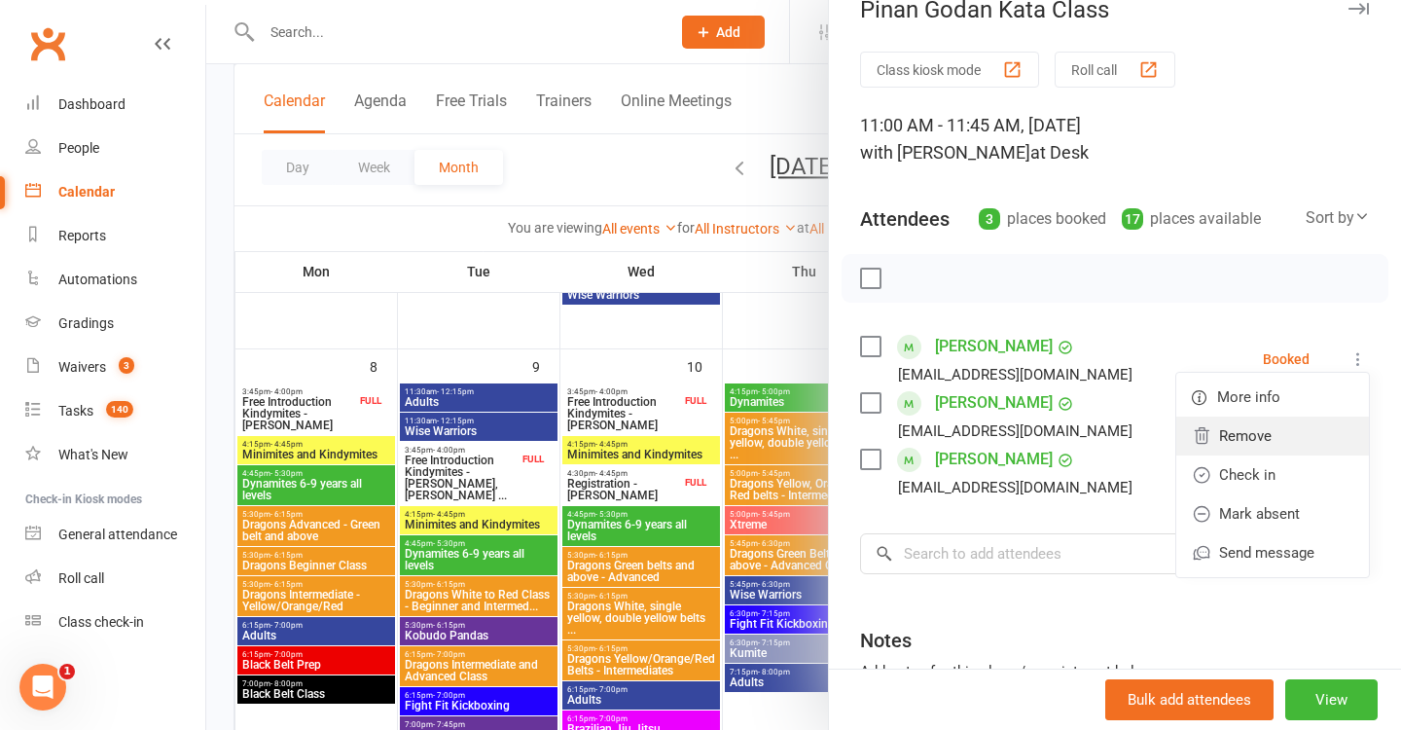
click at [1280, 430] on link "Remove" at bounding box center [1272, 435] width 193 height 39
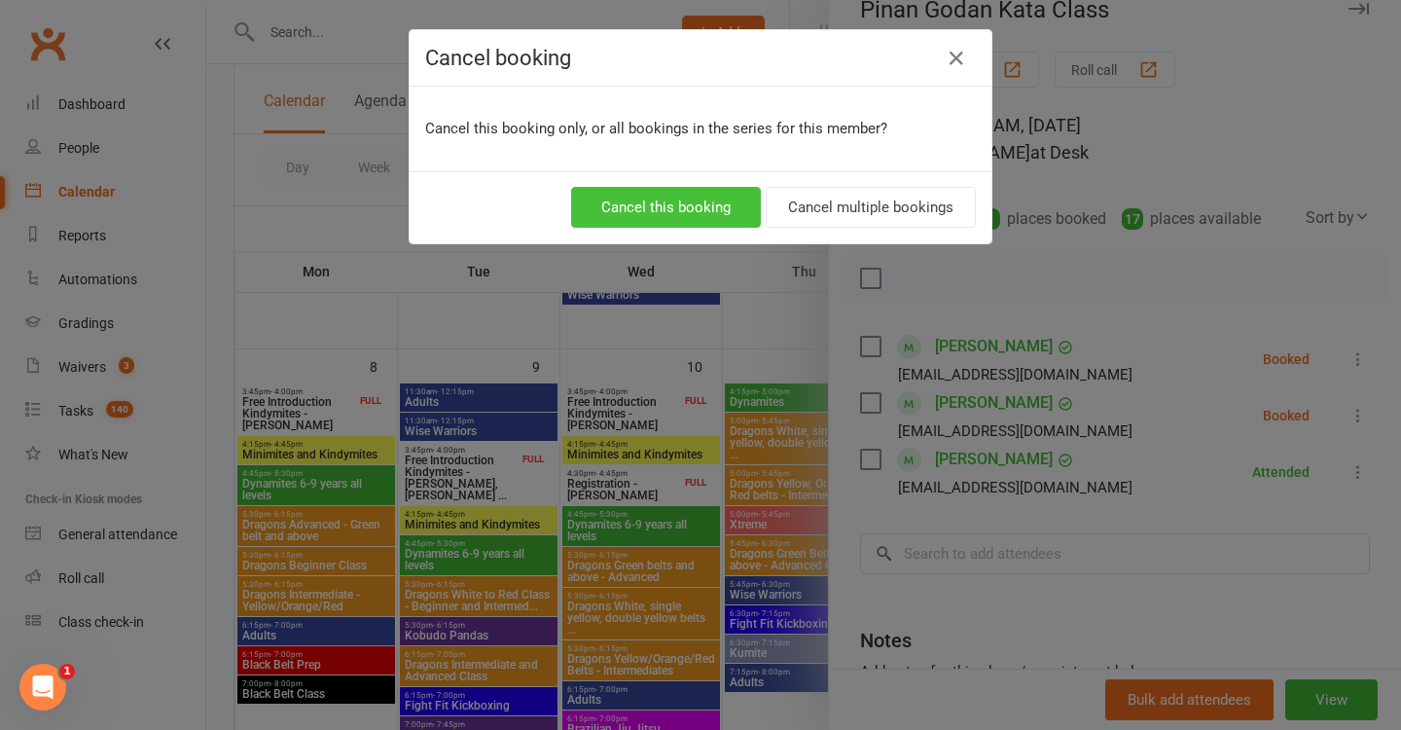
click at [710, 203] on button "Cancel this booking" at bounding box center [666, 207] width 190 height 41
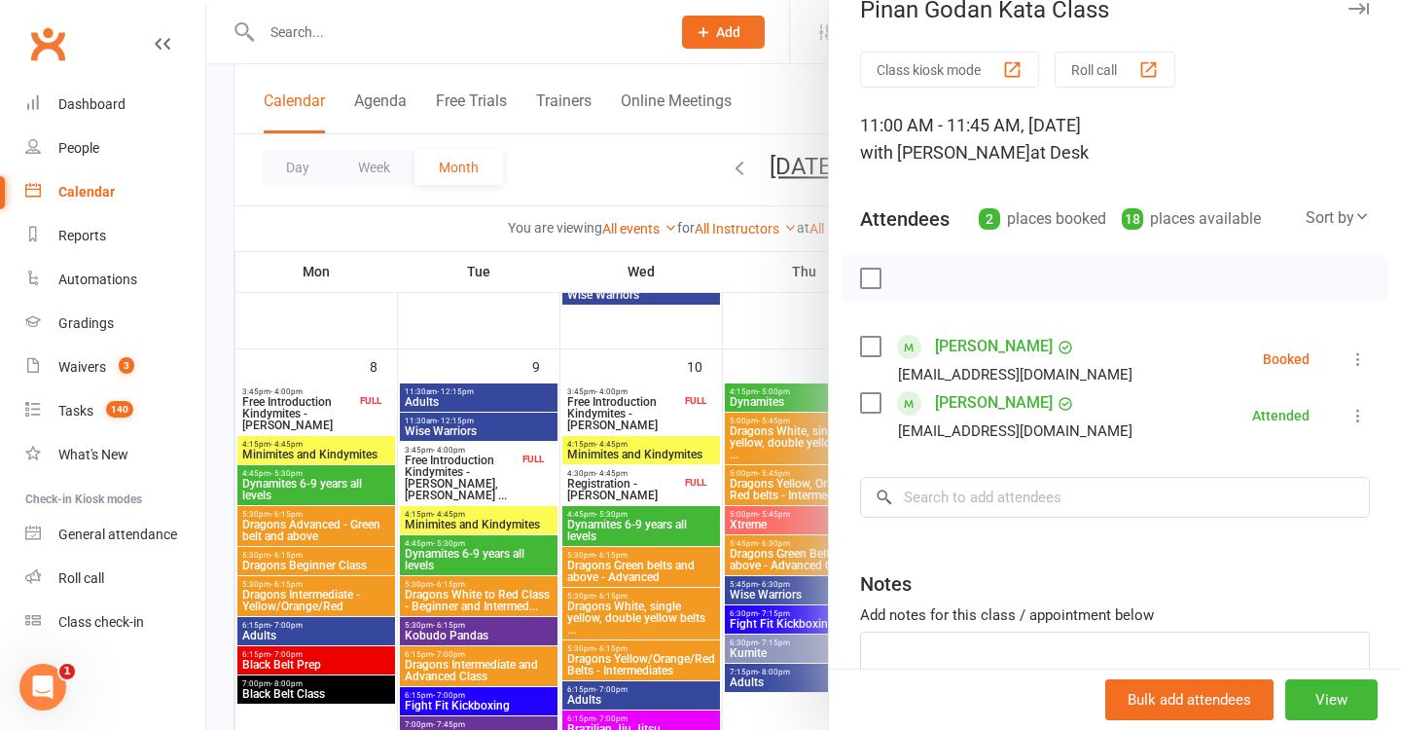
click at [1369, 360] on button at bounding box center [1357, 358] width 23 height 23
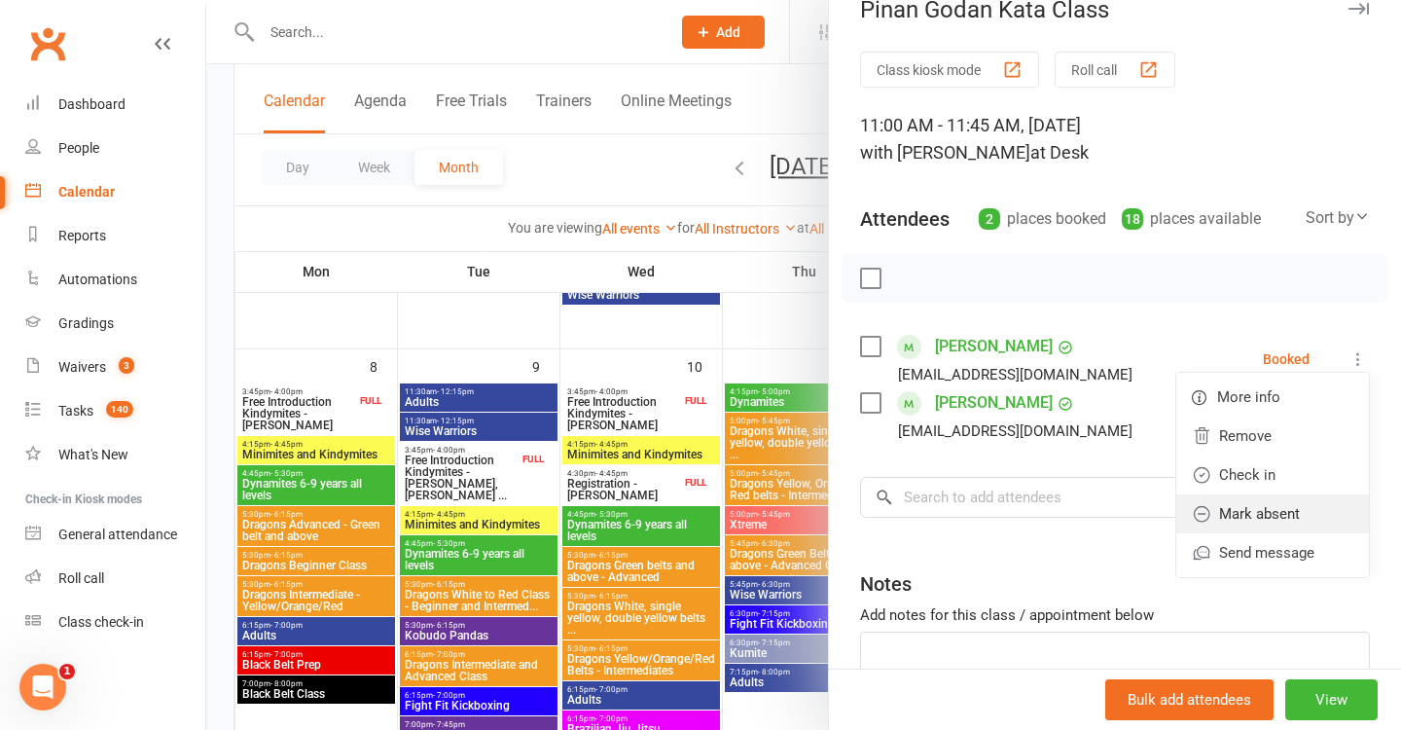
click at [1293, 517] on link "Mark absent" at bounding box center [1272, 513] width 193 height 39
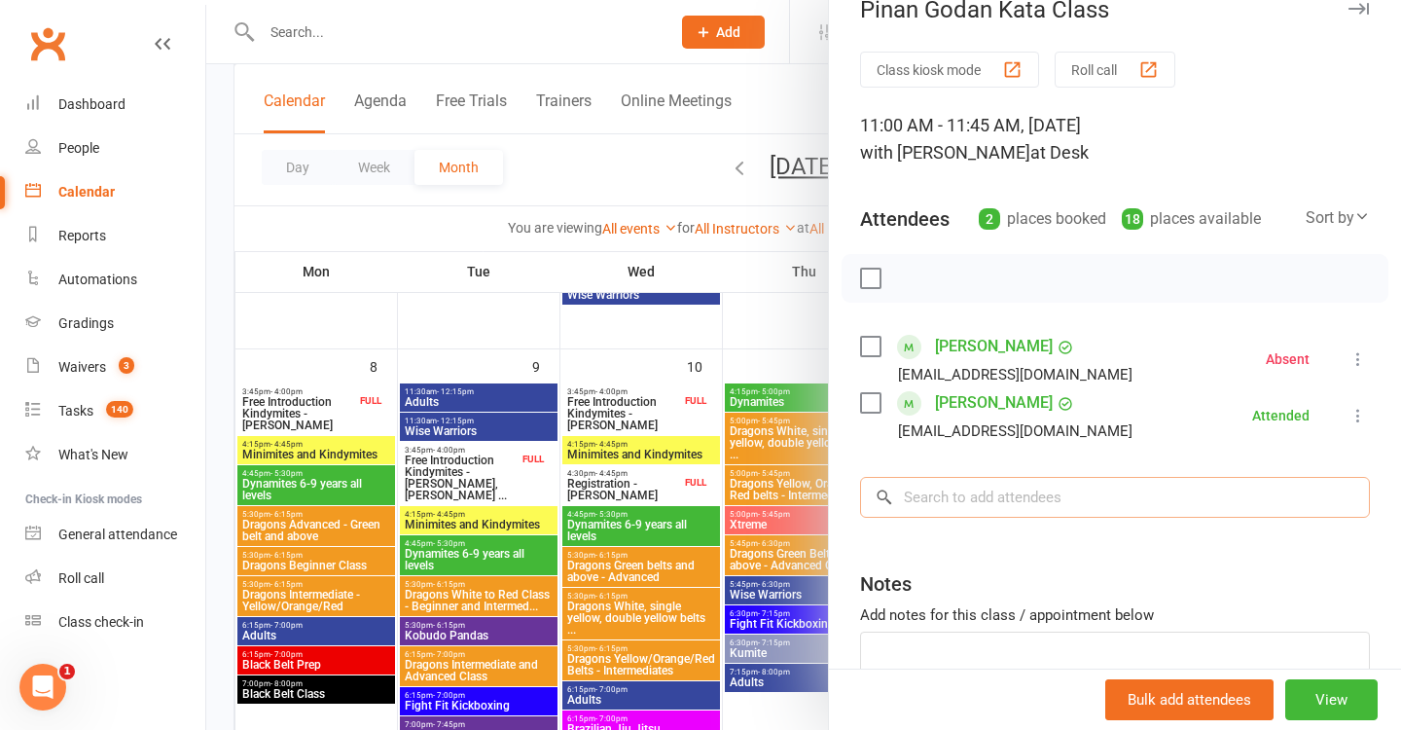
click at [1175, 512] on input "search" at bounding box center [1115, 497] width 510 height 41
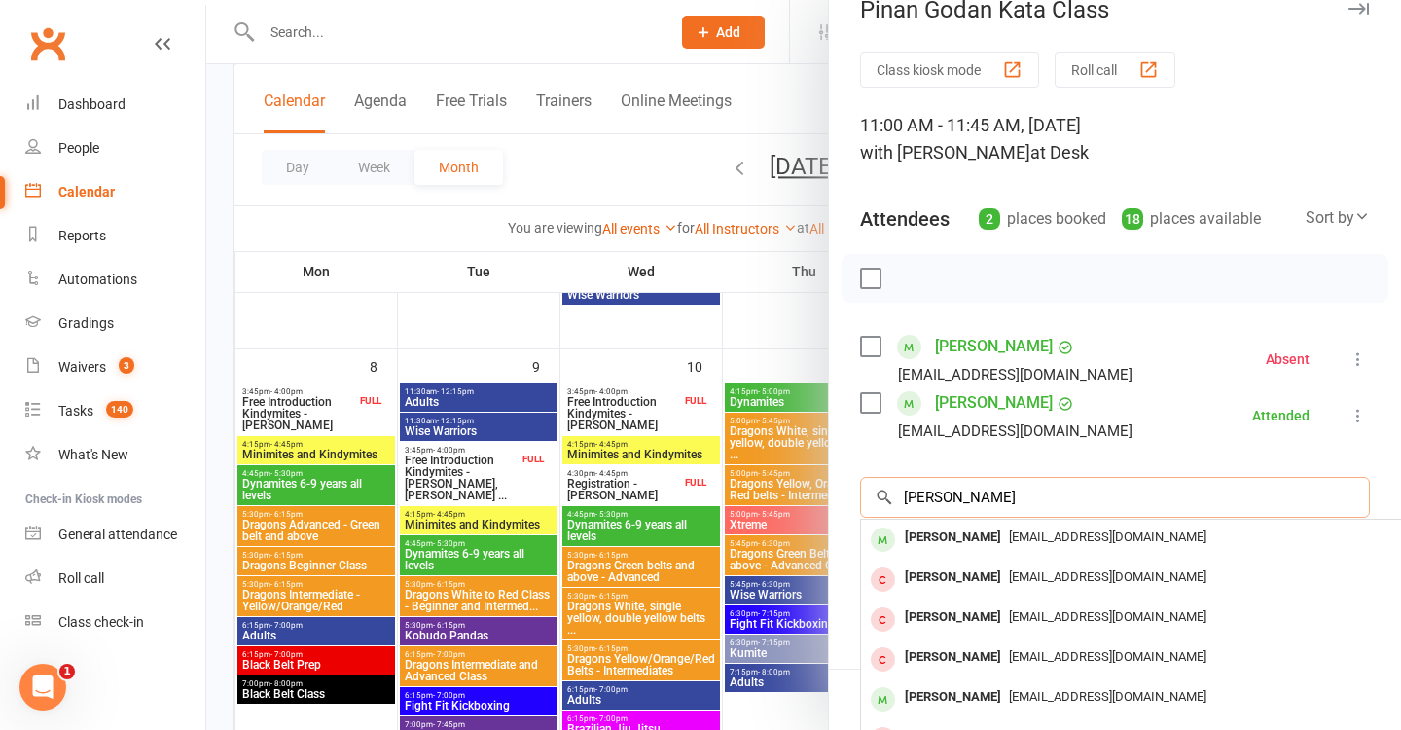
type input "Edward Cannings"
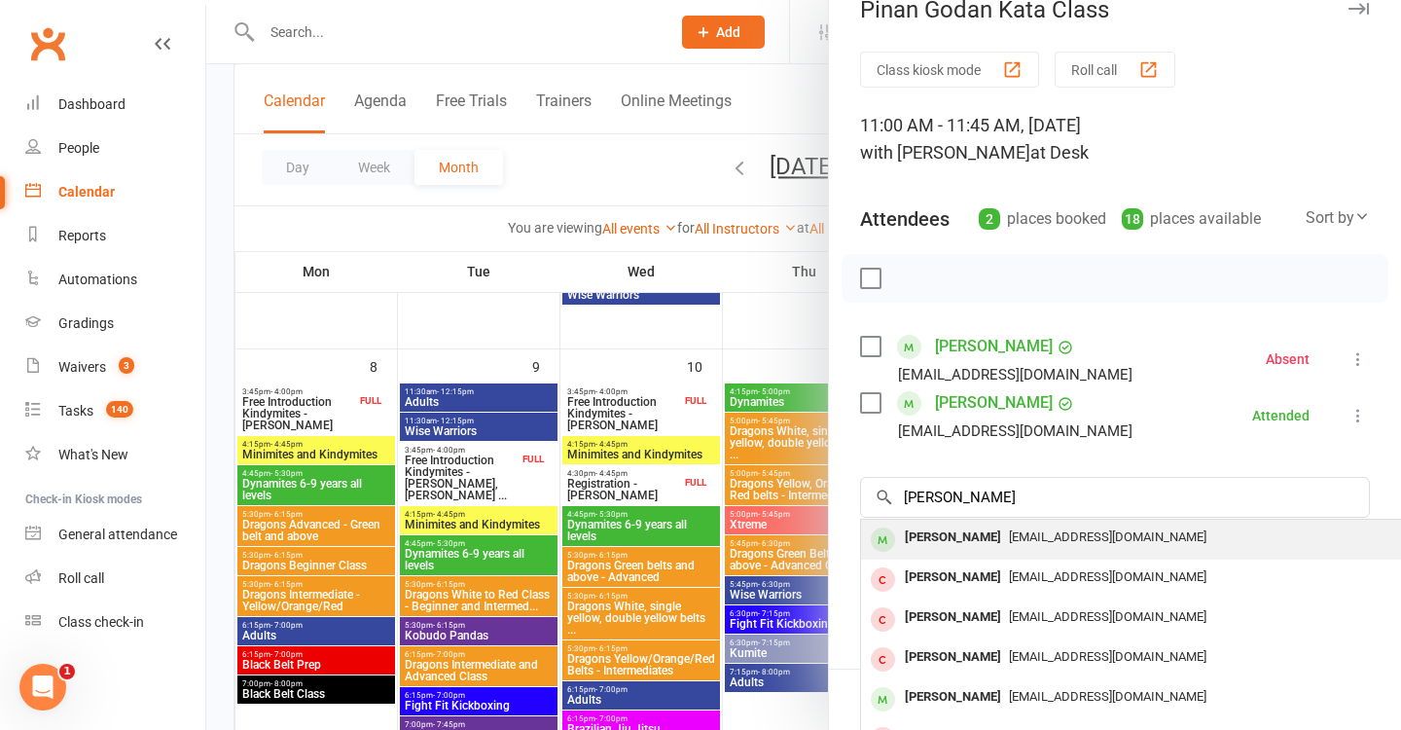
drag, startPoint x: 1175, startPoint y: 512, endPoint x: 1164, endPoint y: 537, distance: 27.5
click at [1164, 537] on div "jilabean@hotmail.com" at bounding box center [1152, 537] width 566 height 28
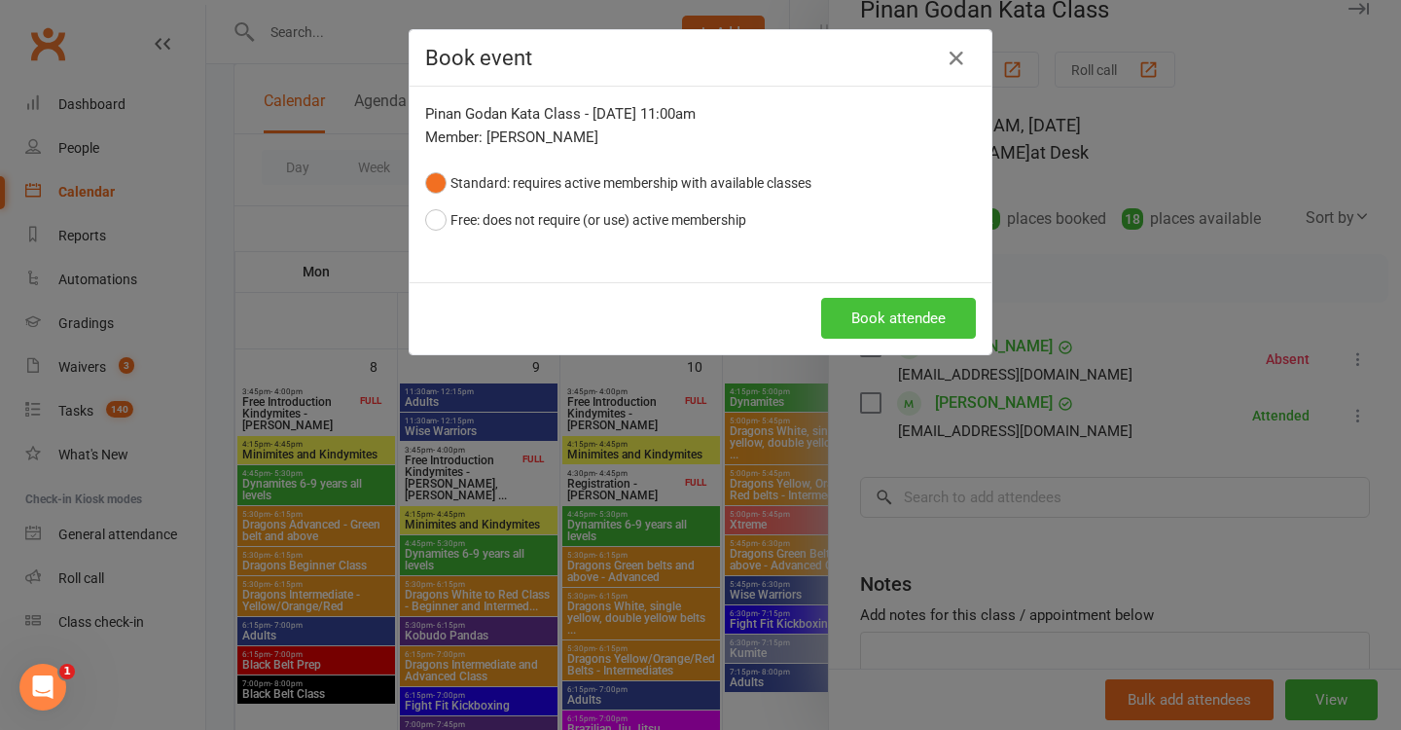
click at [919, 333] on button "Book attendee" at bounding box center [898, 318] width 155 height 41
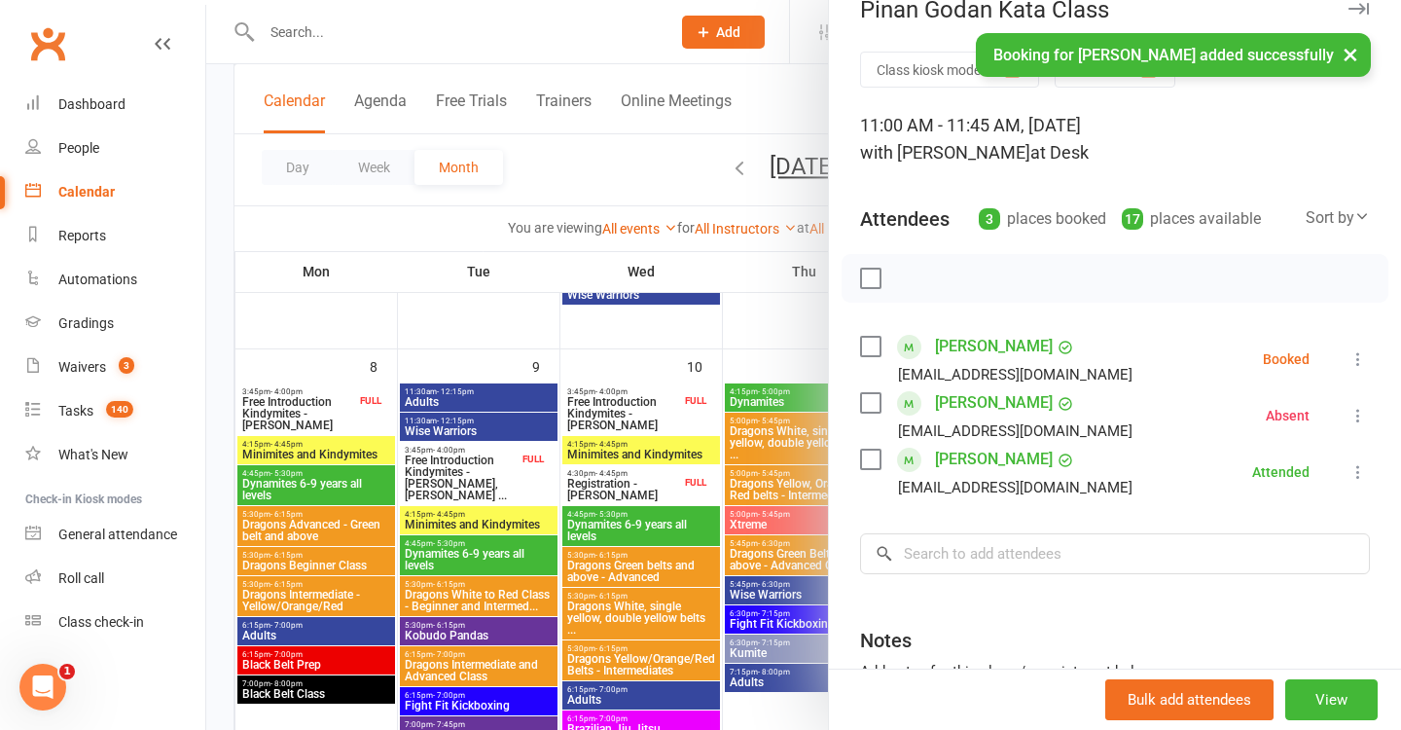
click at [1352, 360] on icon at bounding box center [1357, 358] width 19 height 19
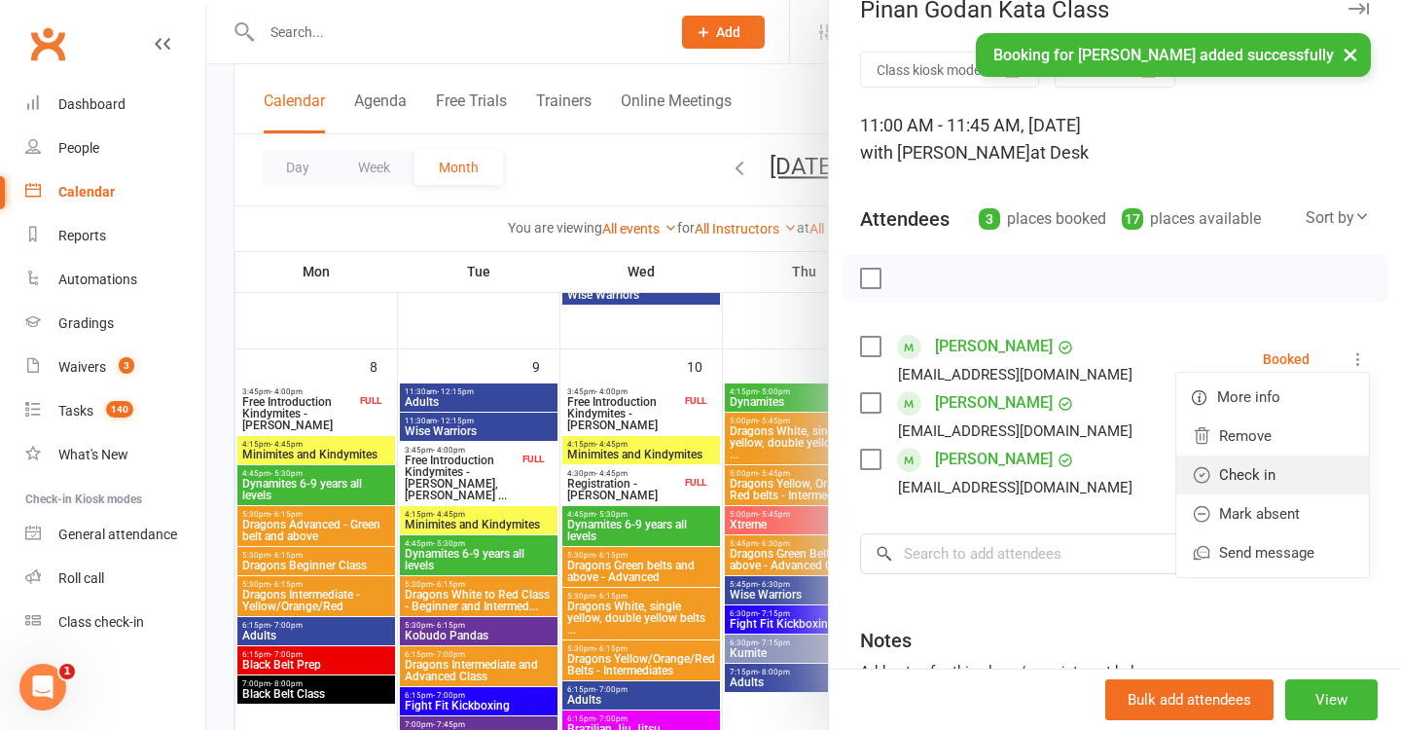
click at [1341, 474] on link "Check in" at bounding box center [1272, 474] width 193 height 39
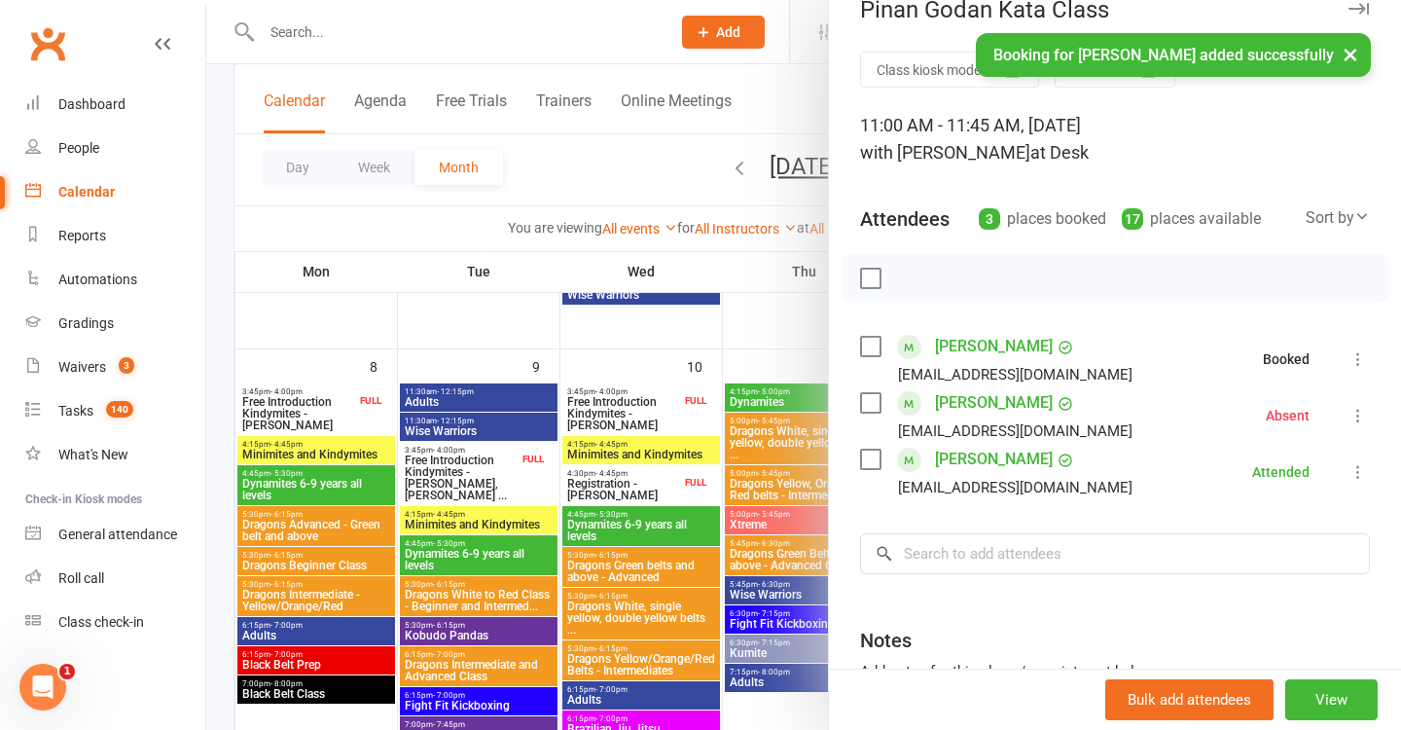
click at [617, 500] on div at bounding box center [803, 365] width 1195 height 730
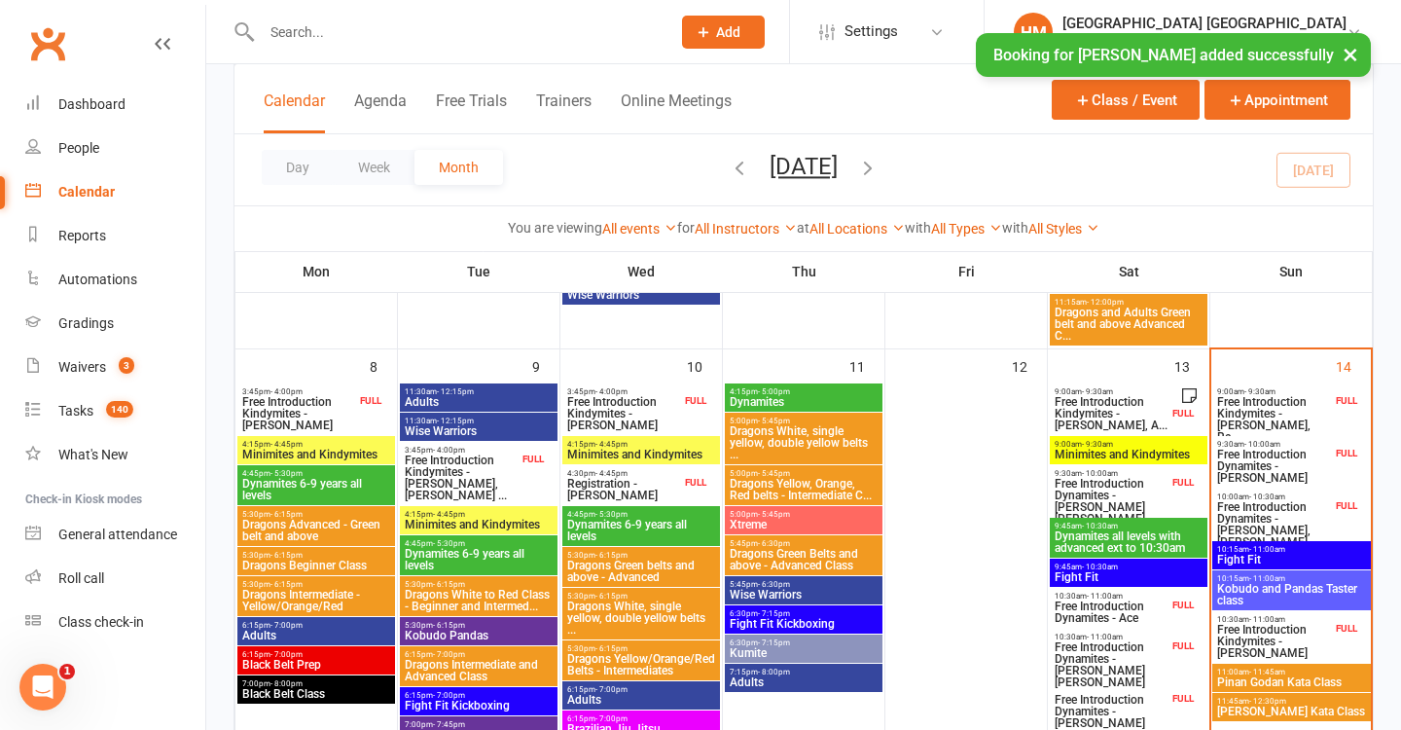
click at [1270, 705] on span "Renho Sandan Kata Class" at bounding box center [1291, 711] width 151 height 12
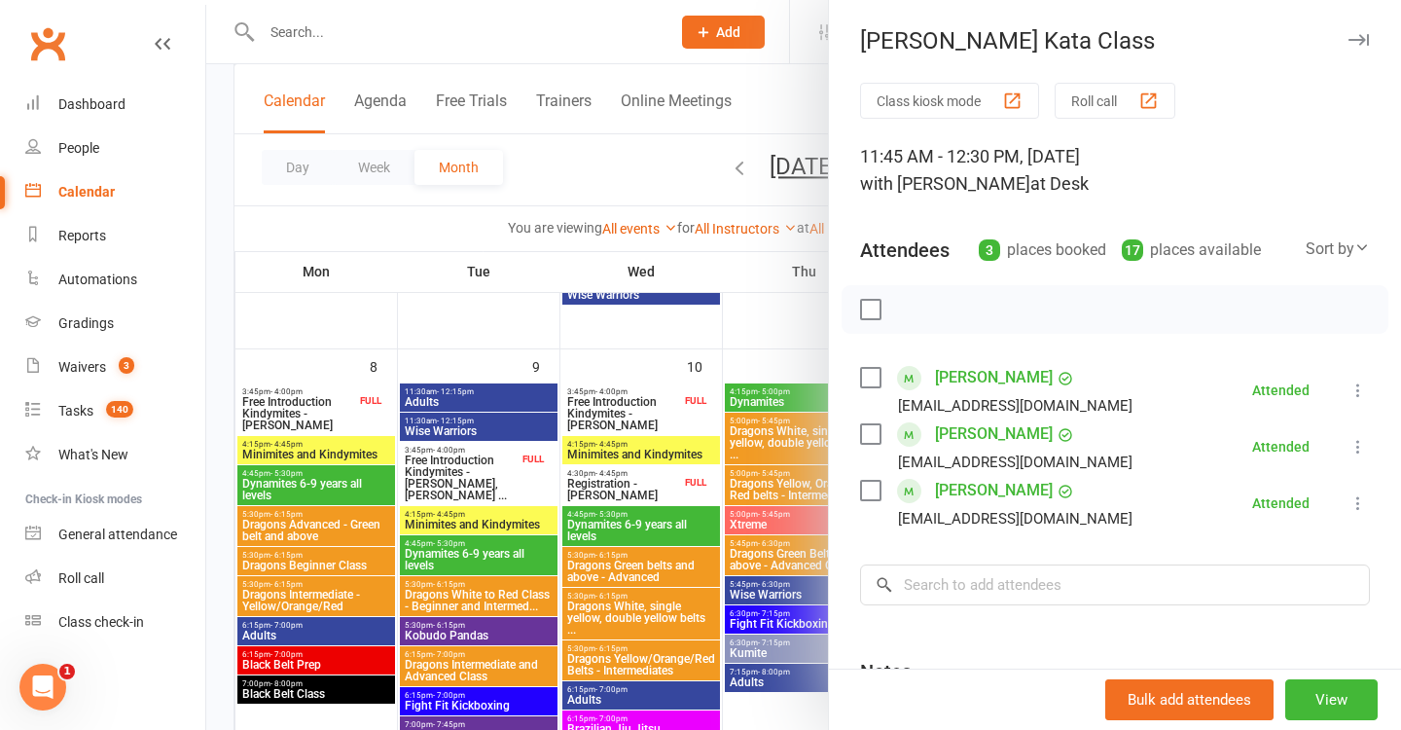
click at [423, 430] on div at bounding box center [803, 365] width 1195 height 730
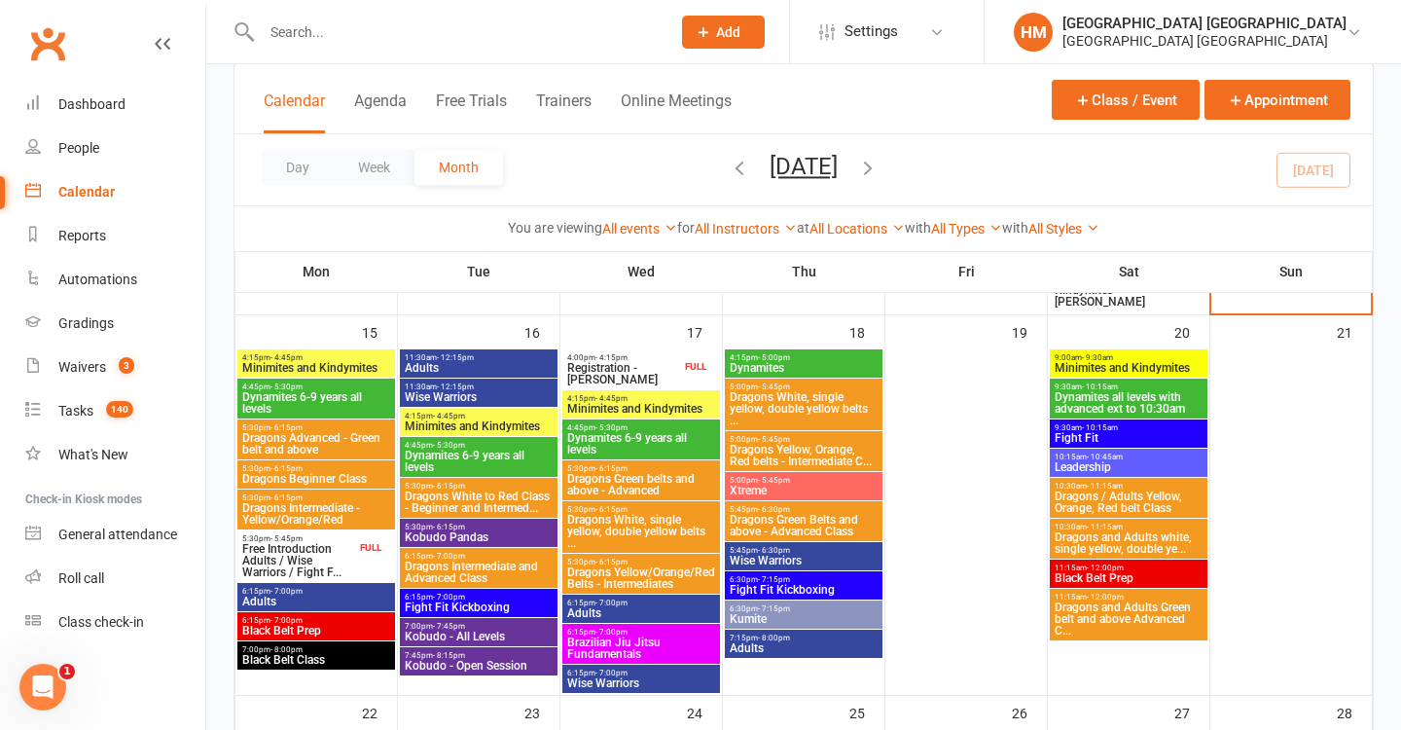
scroll to position [1378, 0]
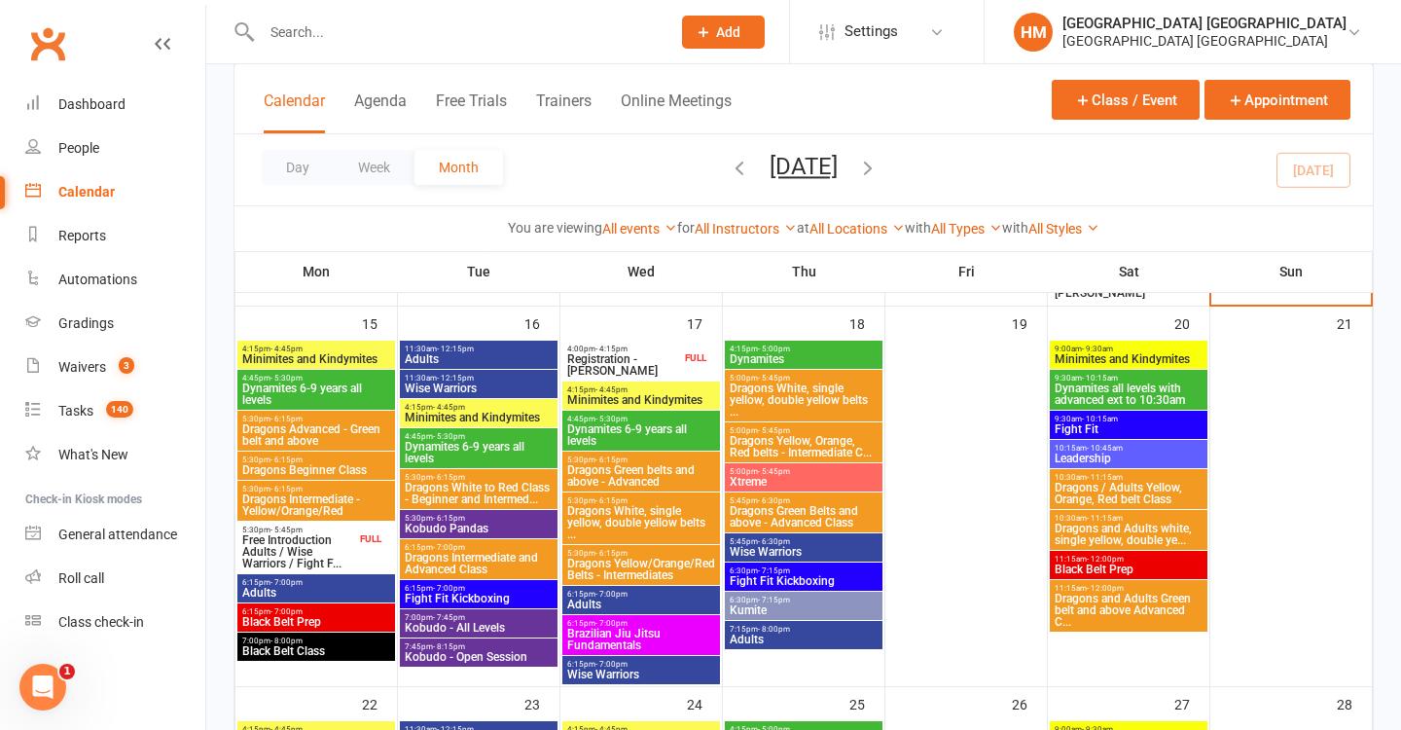
click at [327, 588] on span "Adults" at bounding box center [316, 593] width 150 height 12
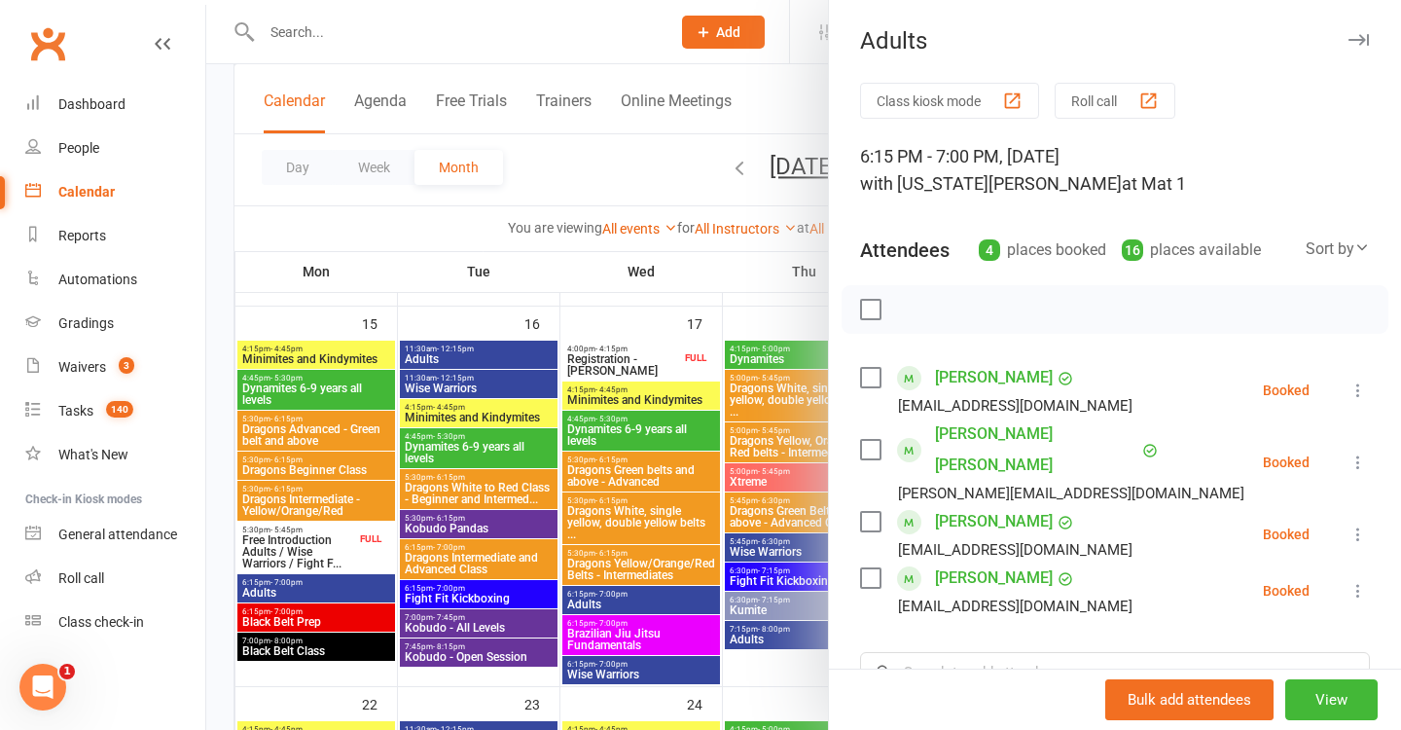
click at [636, 539] on div at bounding box center [803, 365] width 1195 height 730
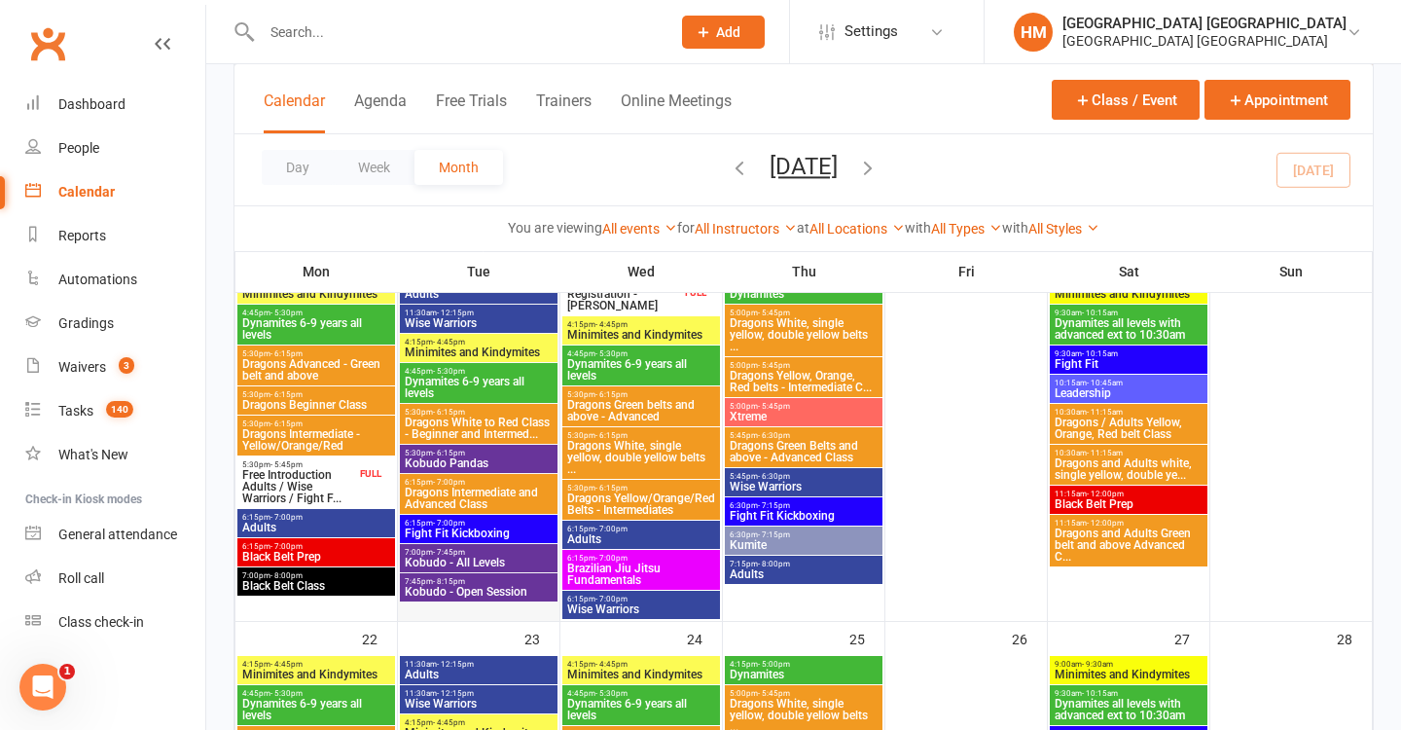
scroll to position [1498, 0]
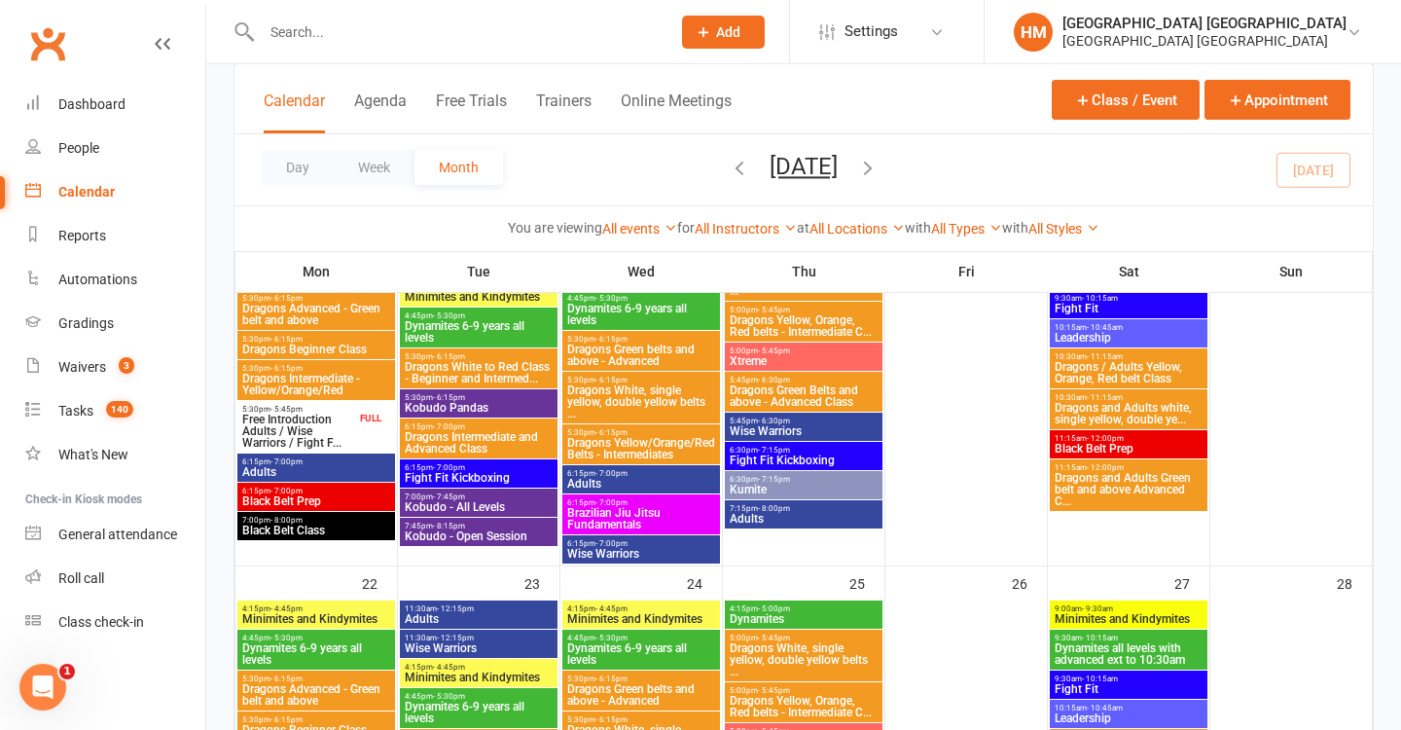
click at [334, 422] on span "Free Introduction Adults / Wise Warriors / Fight F..." at bounding box center [298, 430] width 115 height 35
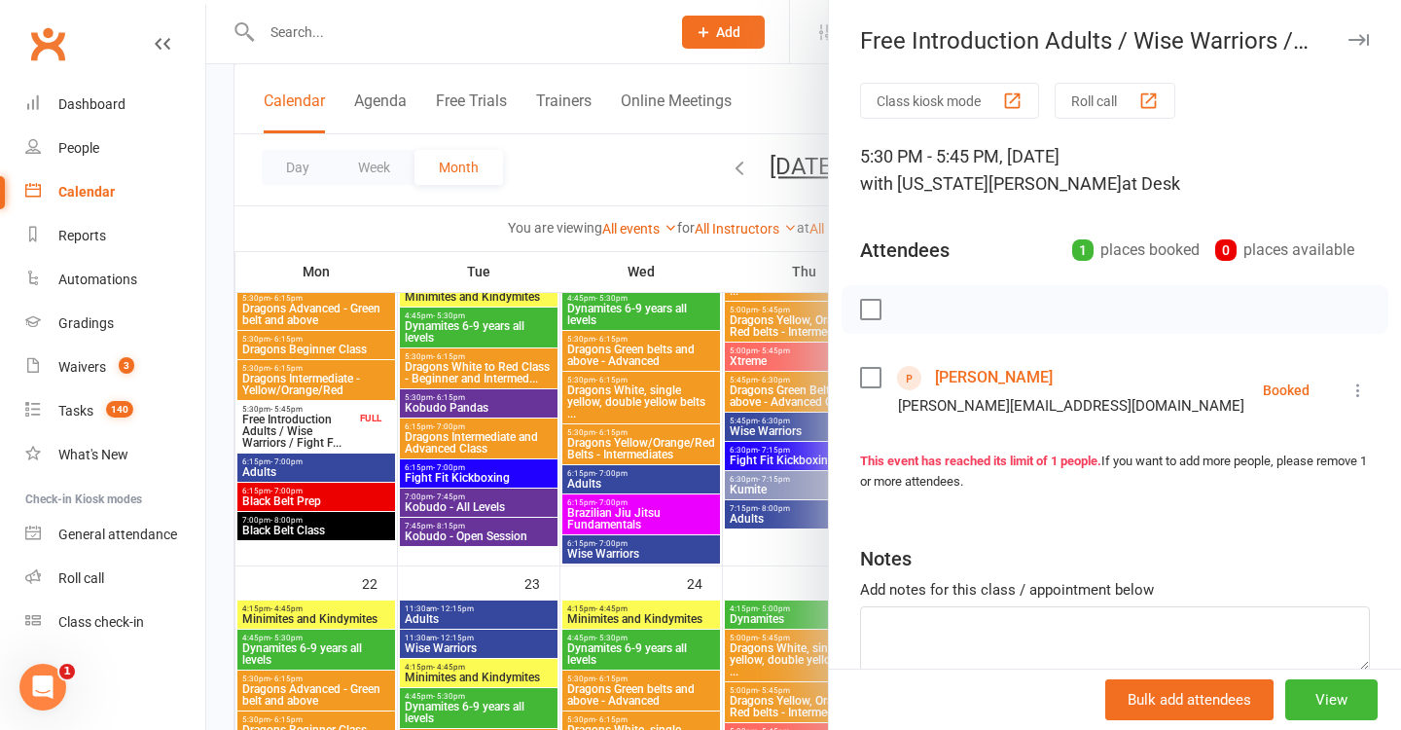
click at [415, 417] on div at bounding box center [803, 365] width 1195 height 730
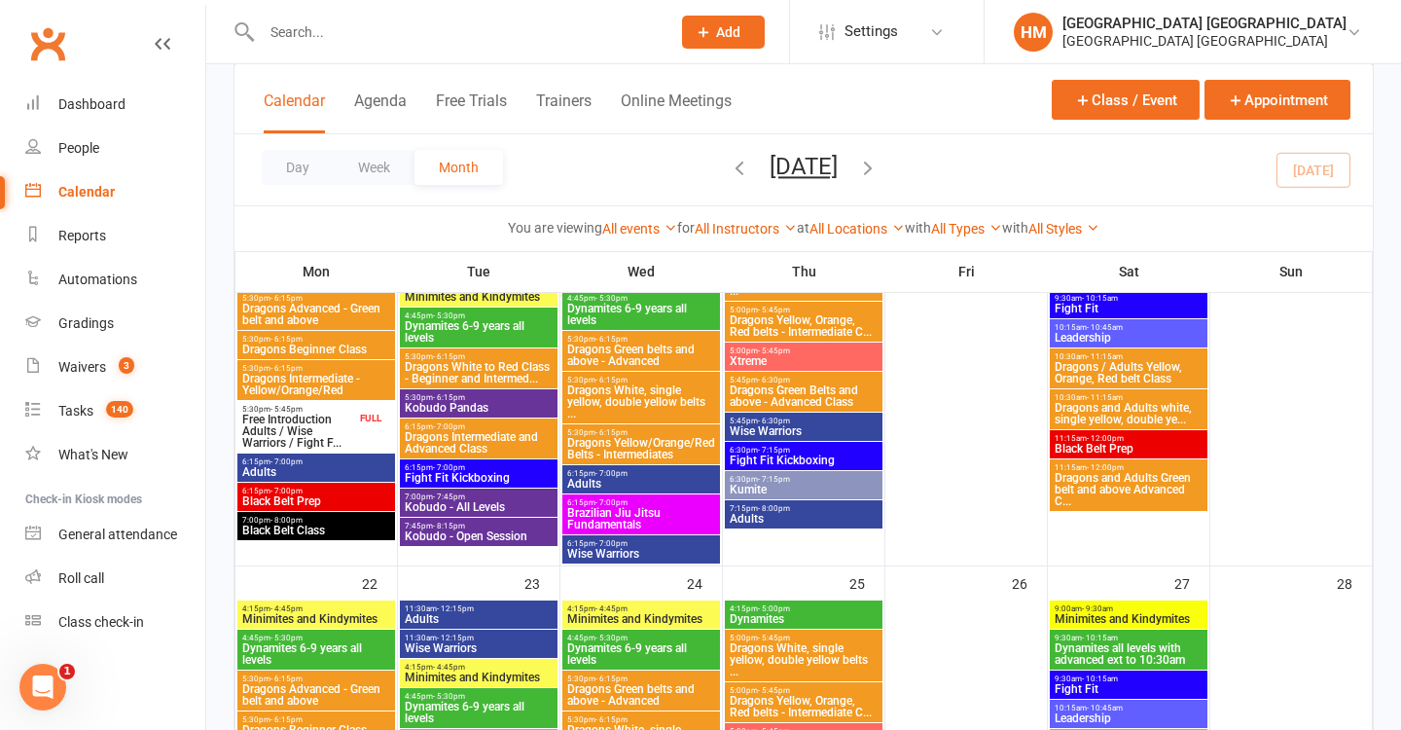
click at [319, 462] on span "6:15pm - 7:00pm" at bounding box center [316, 461] width 150 height 9
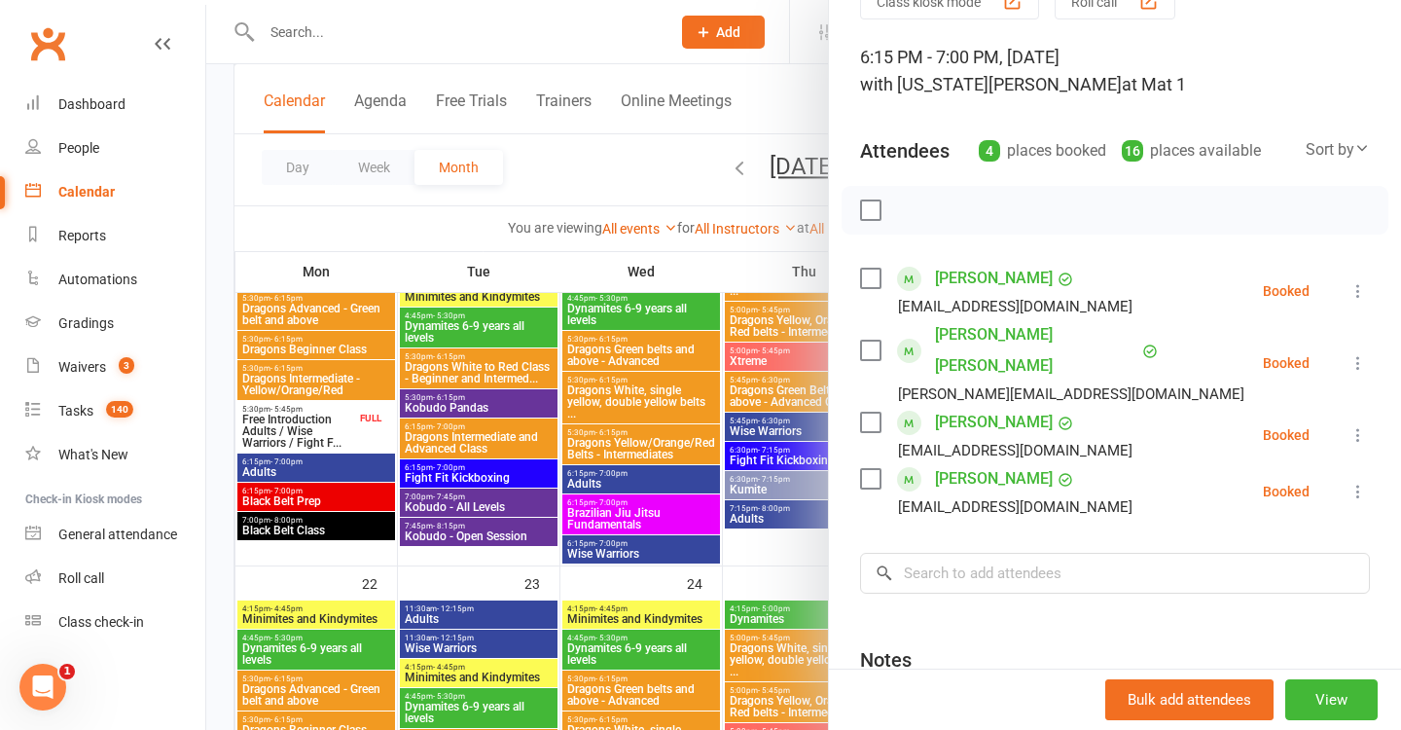
scroll to position [105, 0]
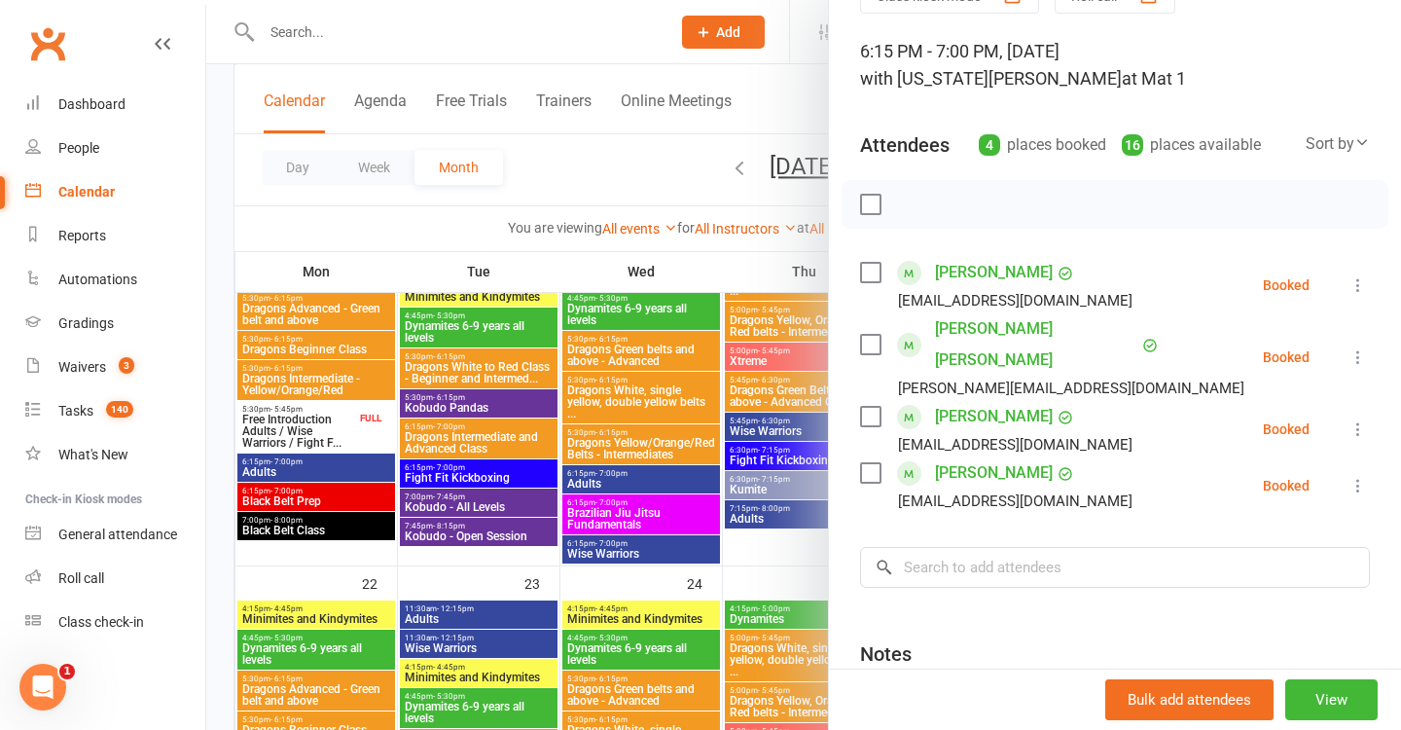
click at [556, 228] on div at bounding box center [803, 365] width 1195 height 730
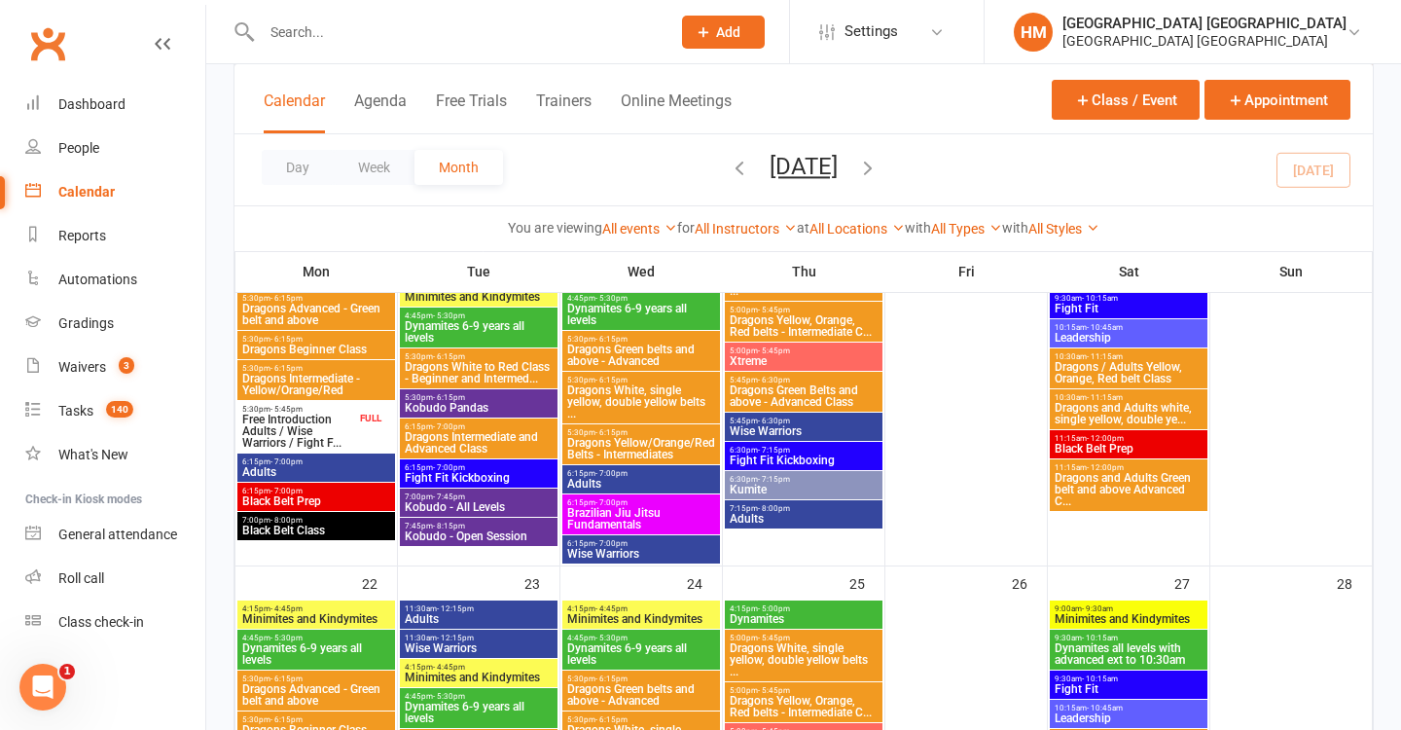
click at [328, 319] on span "Dragons Advanced - Green belt and above" at bounding box center [316, 314] width 150 height 23
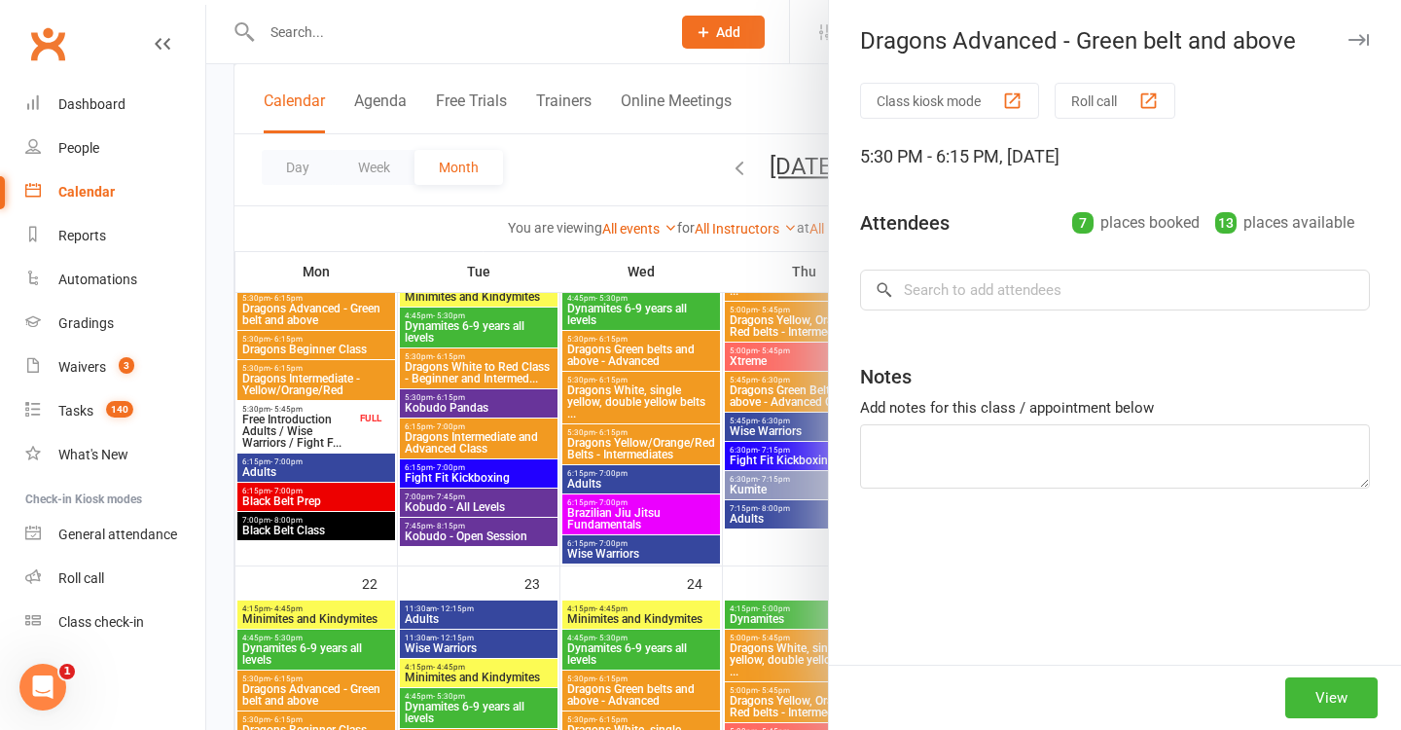
click at [386, 350] on div at bounding box center [803, 365] width 1195 height 730
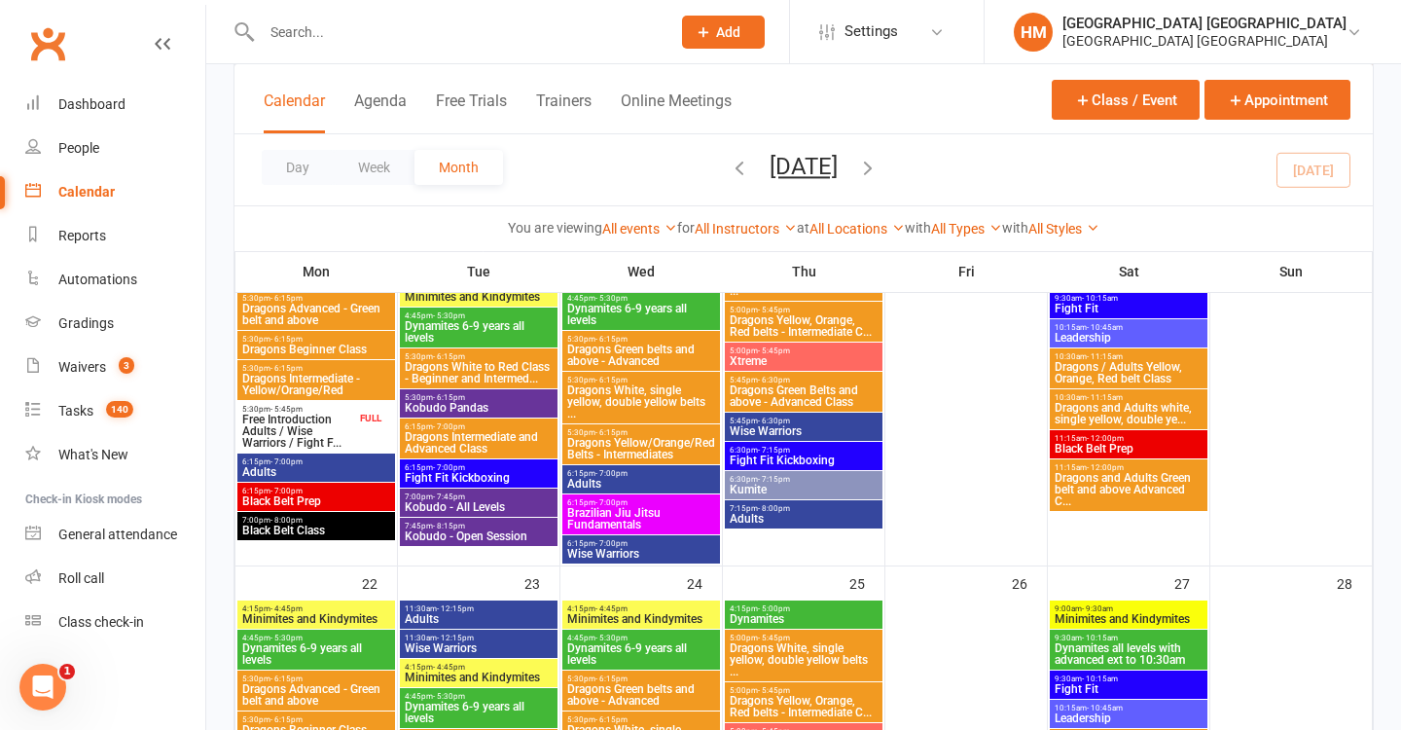
click at [353, 350] on span "Dragons Beginner Class" at bounding box center [316, 349] width 150 height 12
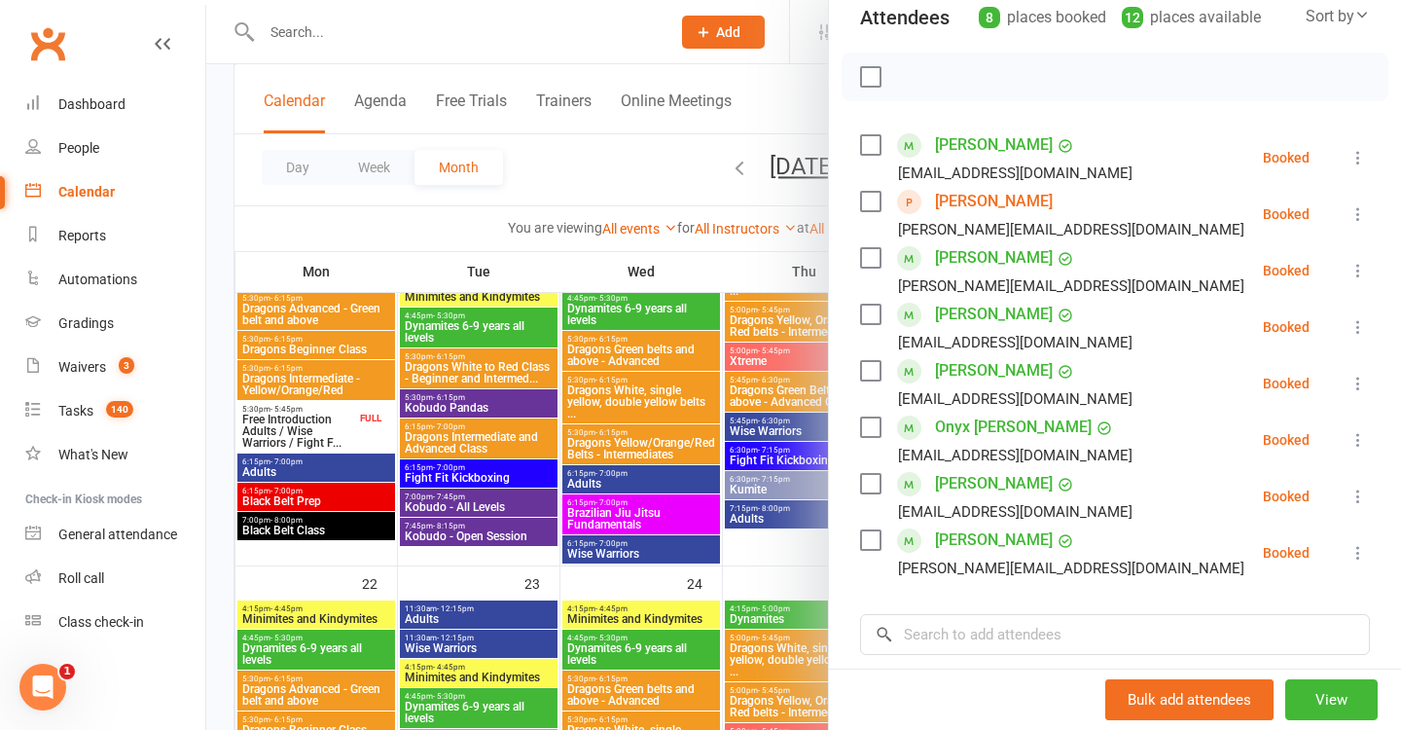
scroll to position [243, 0]
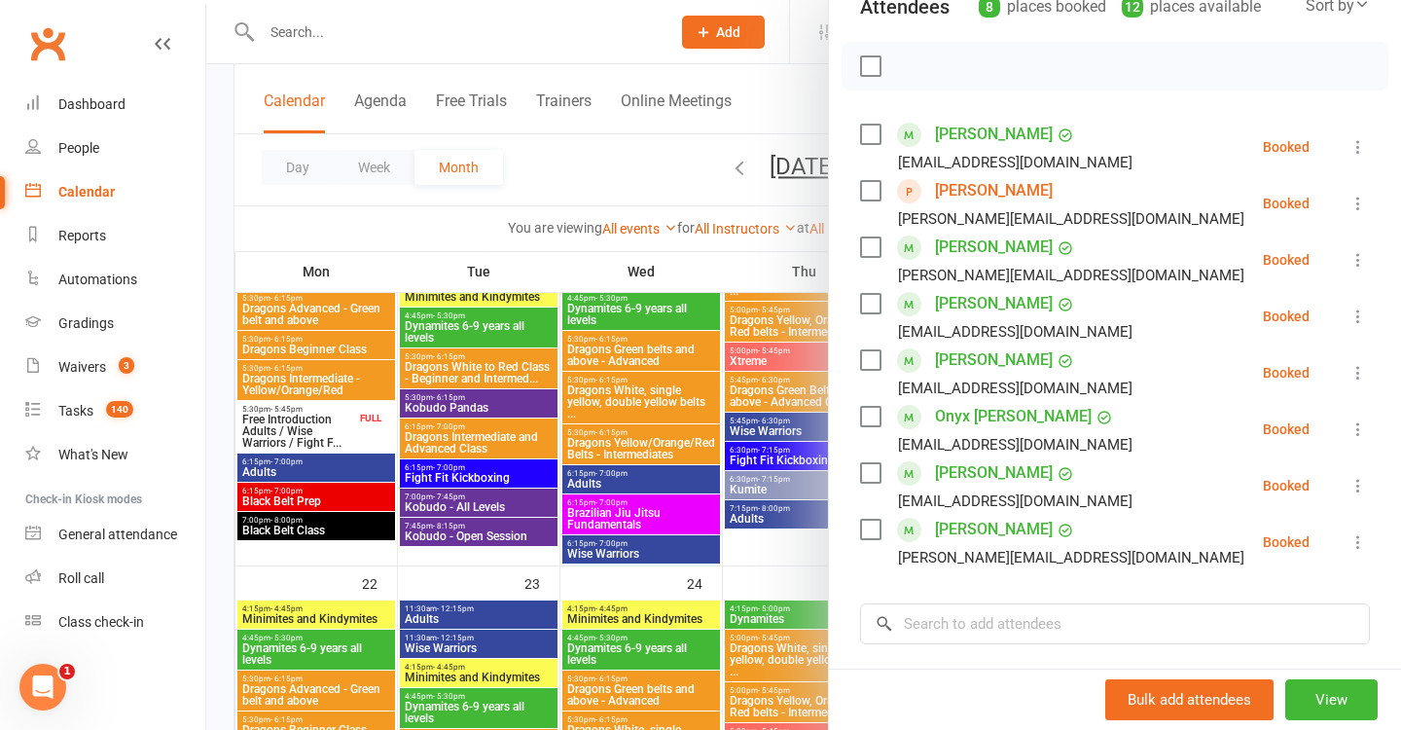
click at [624, 343] on div at bounding box center [803, 365] width 1195 height 730
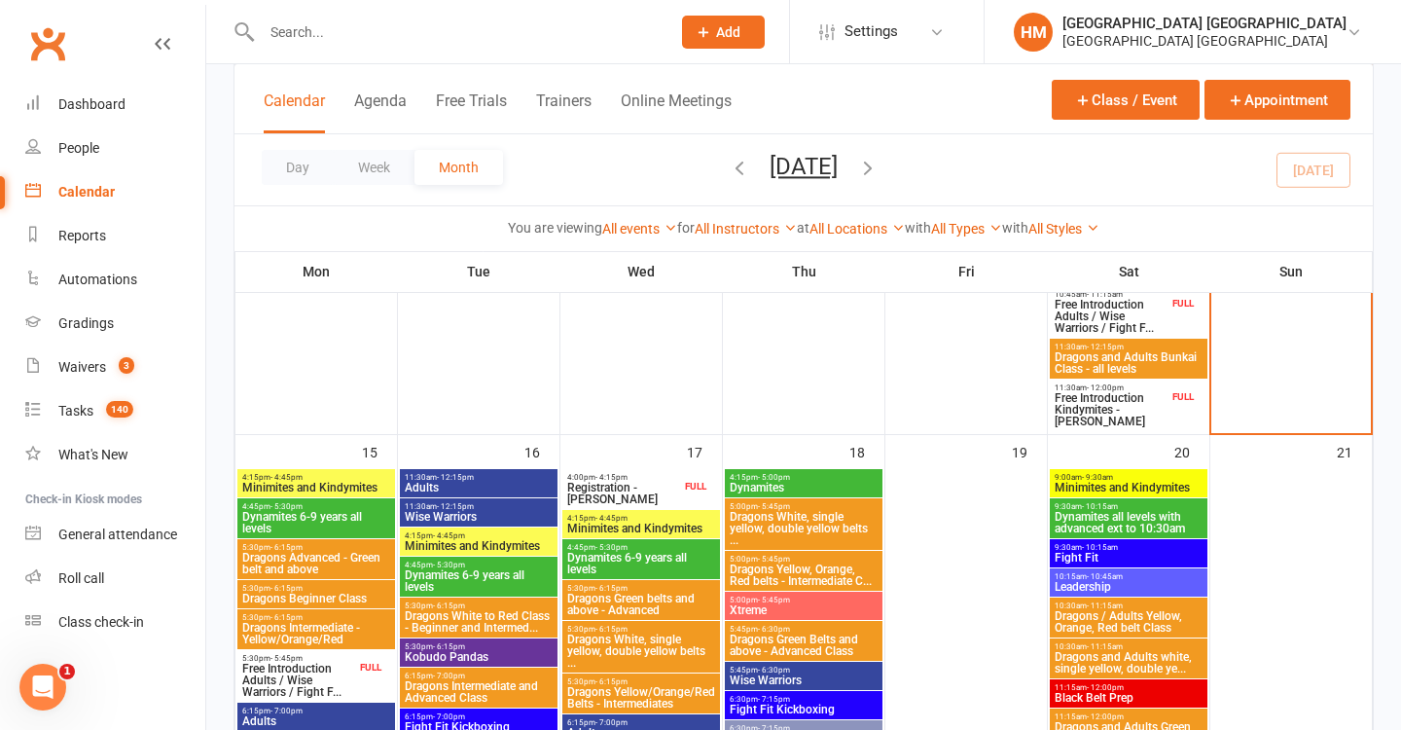
scroll to position [1225, 0]
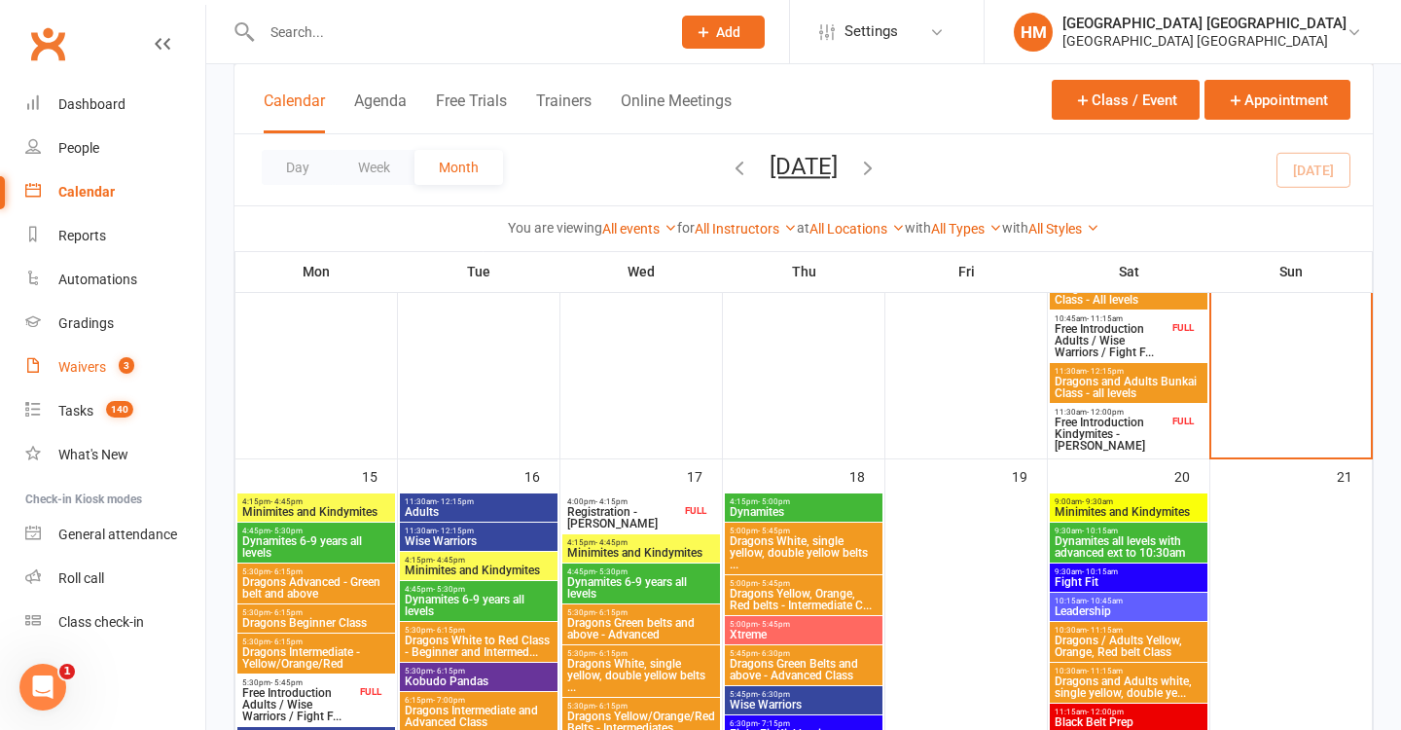
click at [113, 352] on link "Waivers 3" at bounding box center [115, 367] width 180 height 44
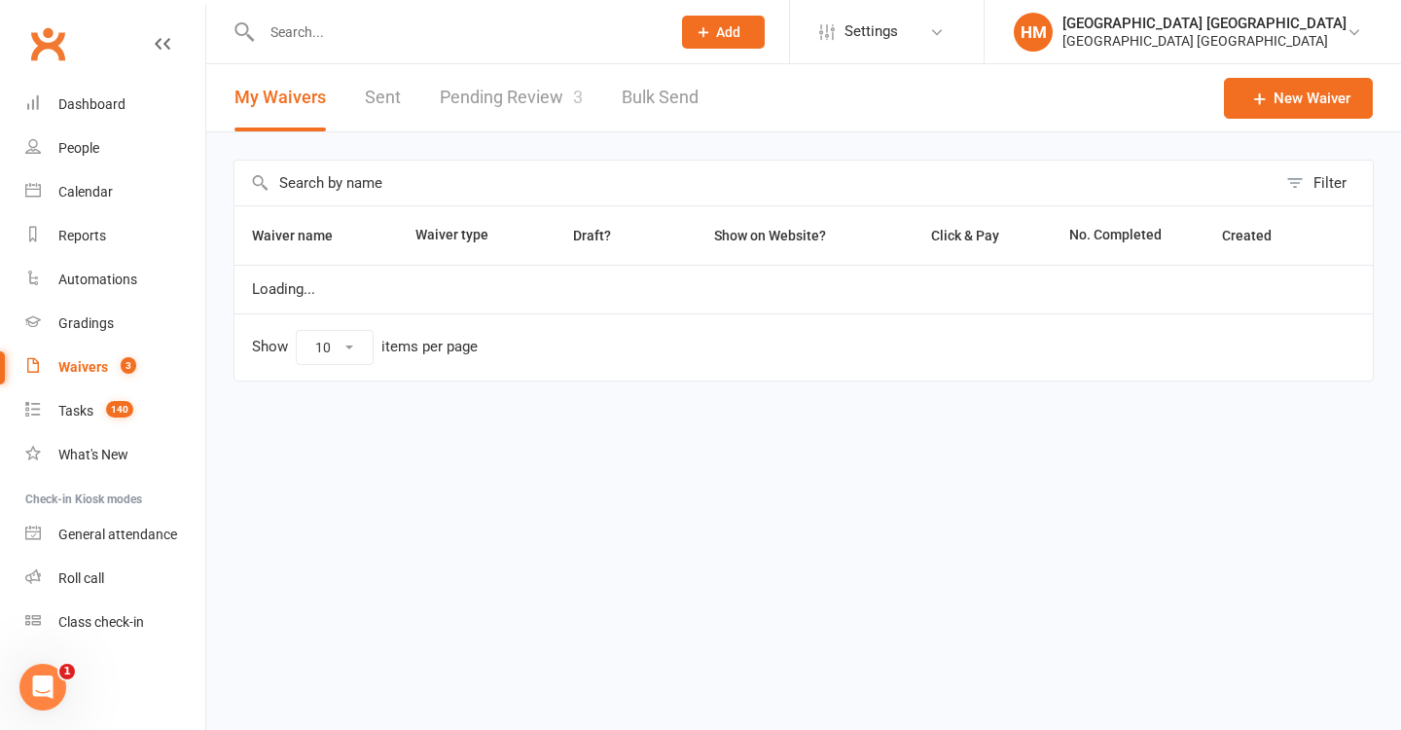
select select "100"
click at [490, 99] on link "Pending Review 3" at bounding box center [511, 97] width 143 height 67
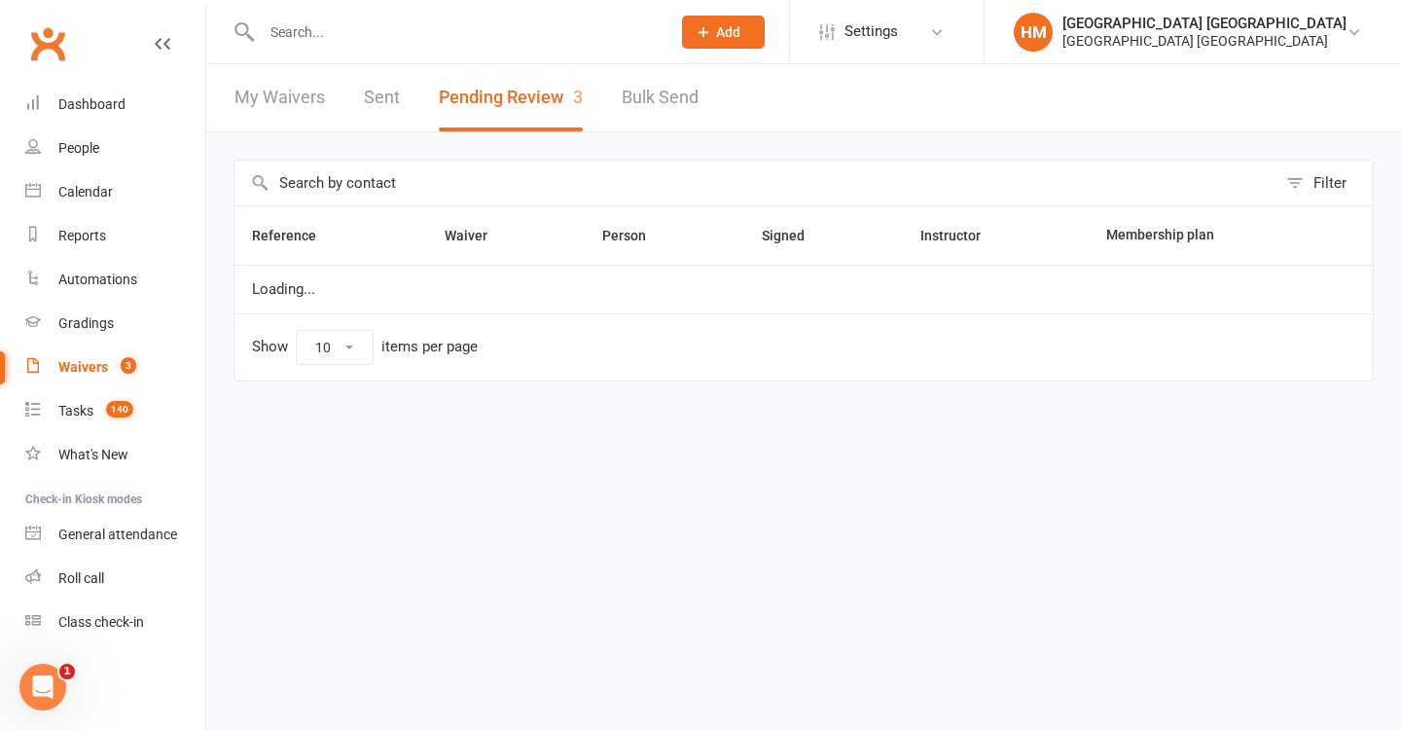
select select "50"
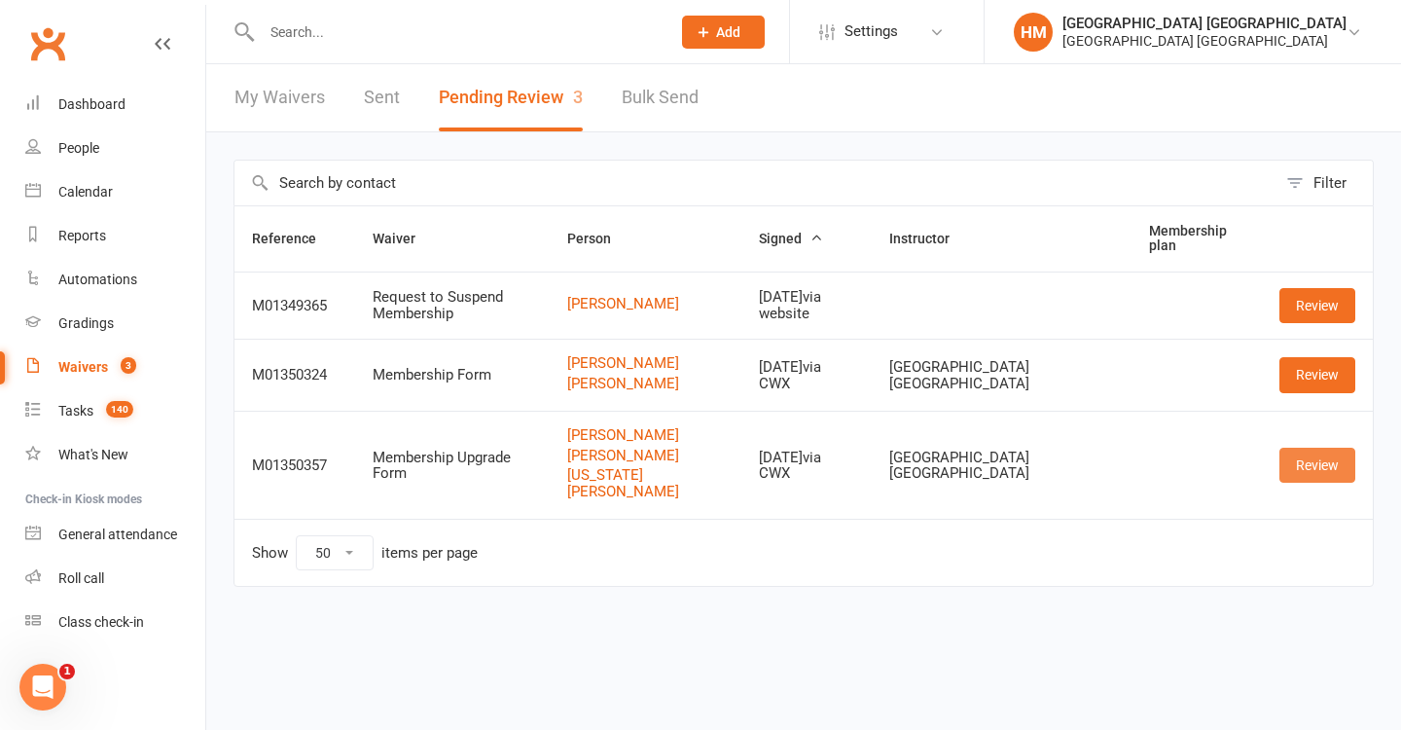
click at [1345, 483] on link "Review" at bounding box center [1317, 464] width 76 height 35
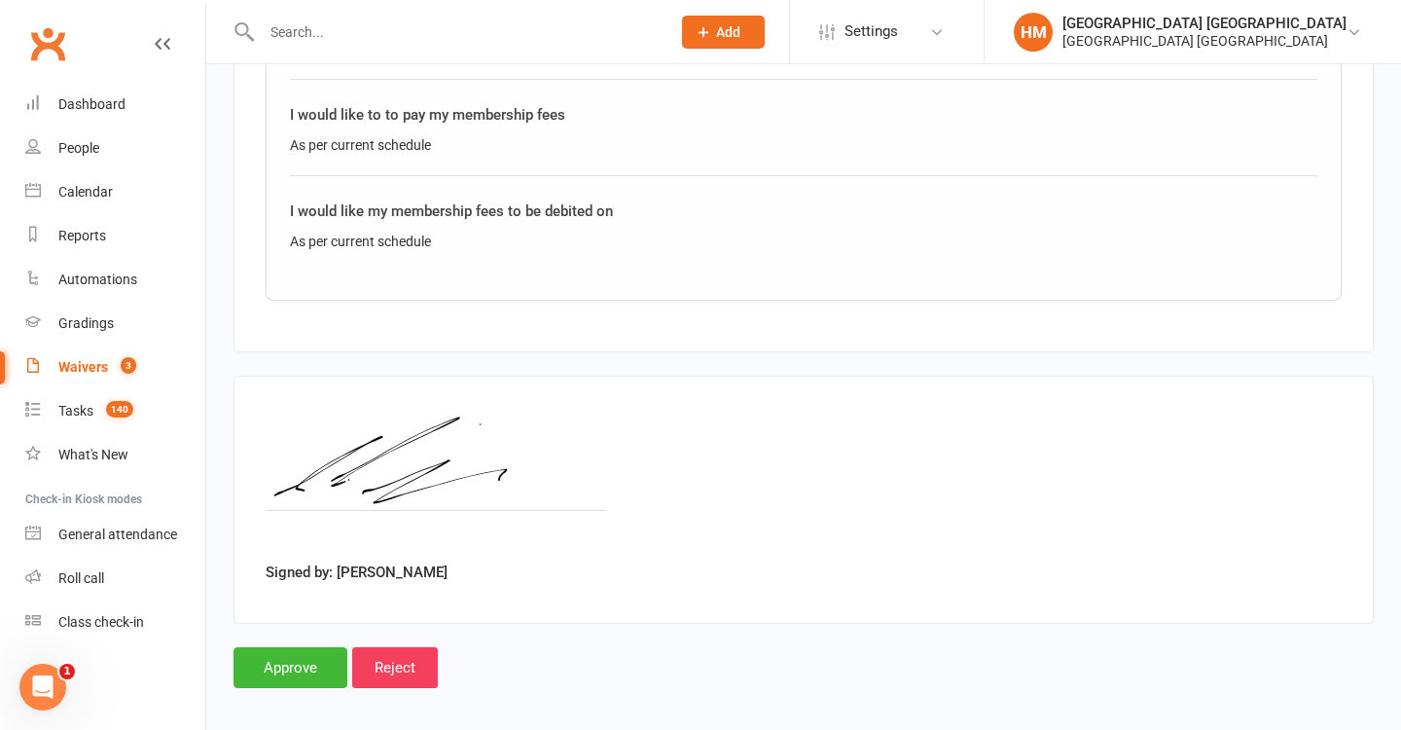
scroll to position [2941, 0]
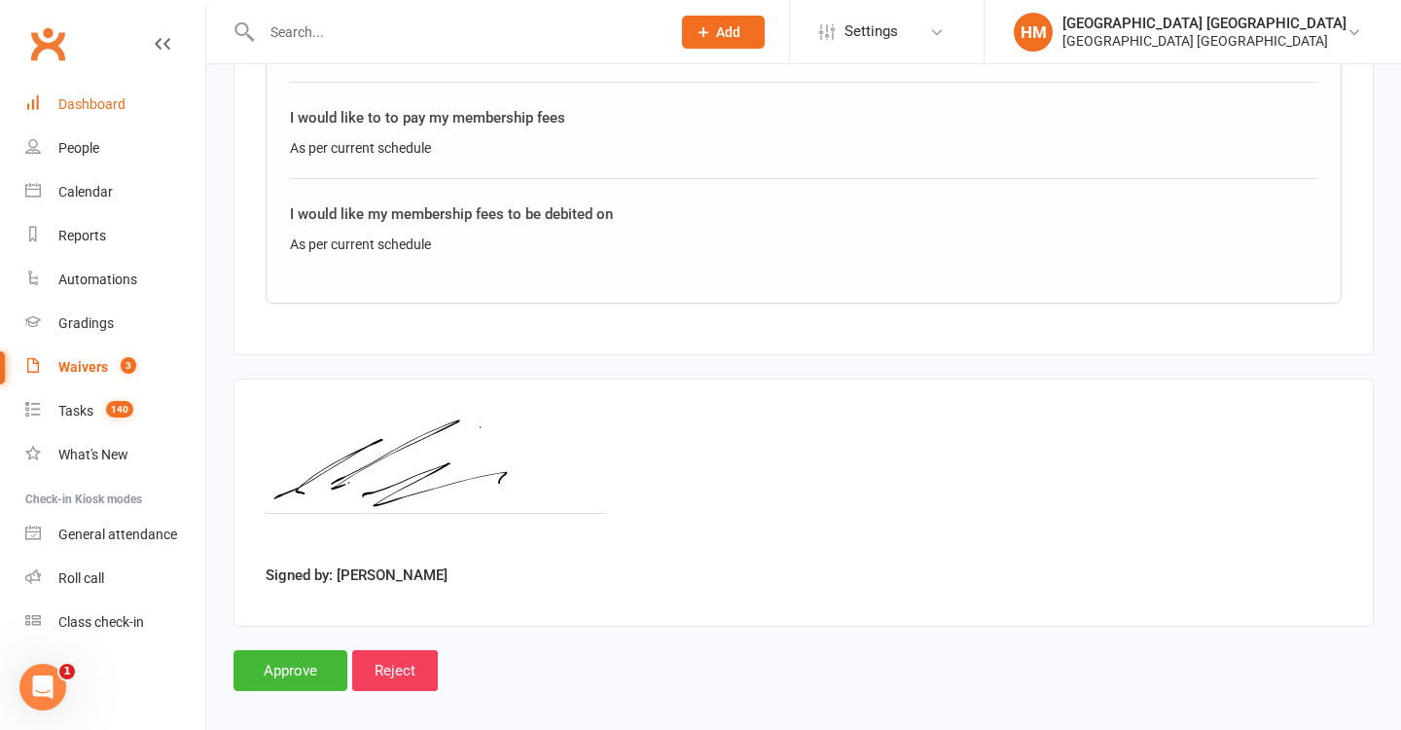
click at [128, 107] on link "Dashboard" at bounding box center [115, 105] width 180 height 44
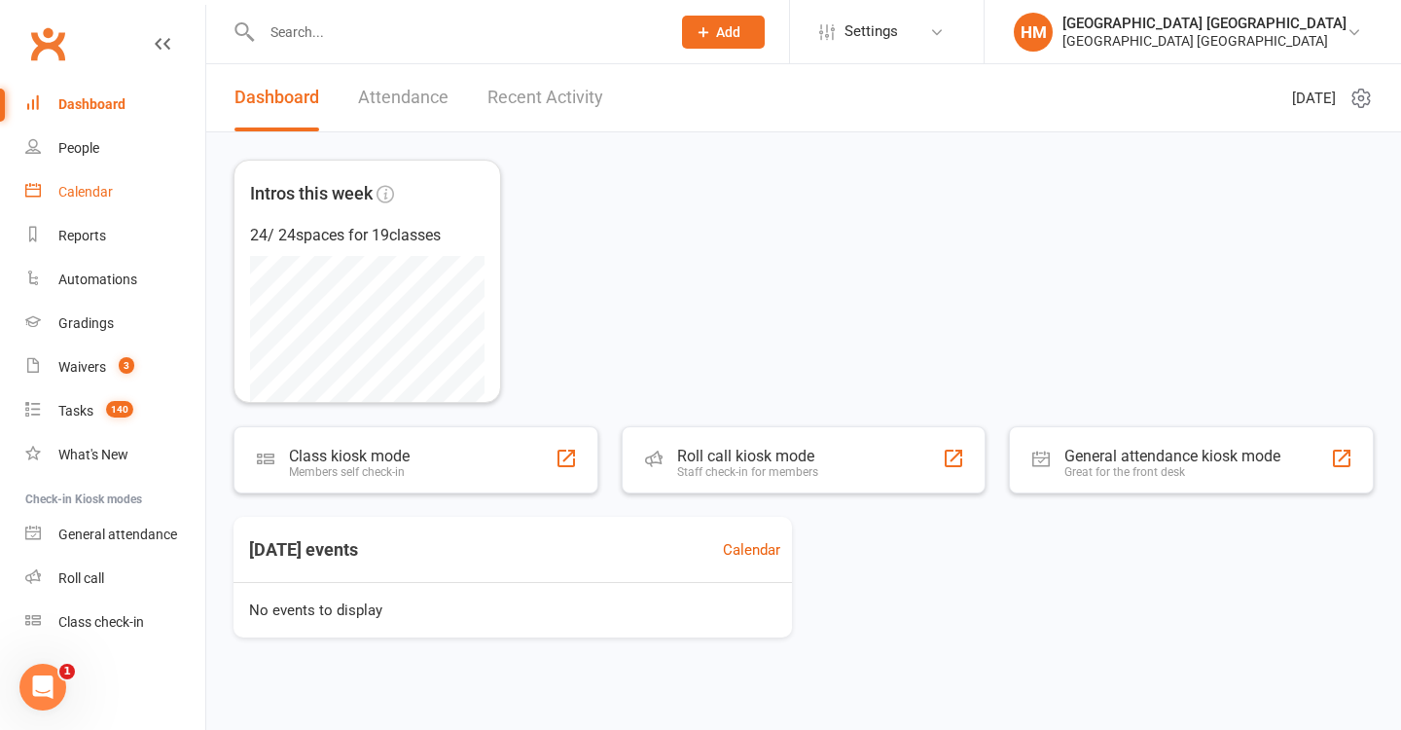
click at [105, 186] on div "Calendar" at bounding box center [85, 192] width 54 height 16
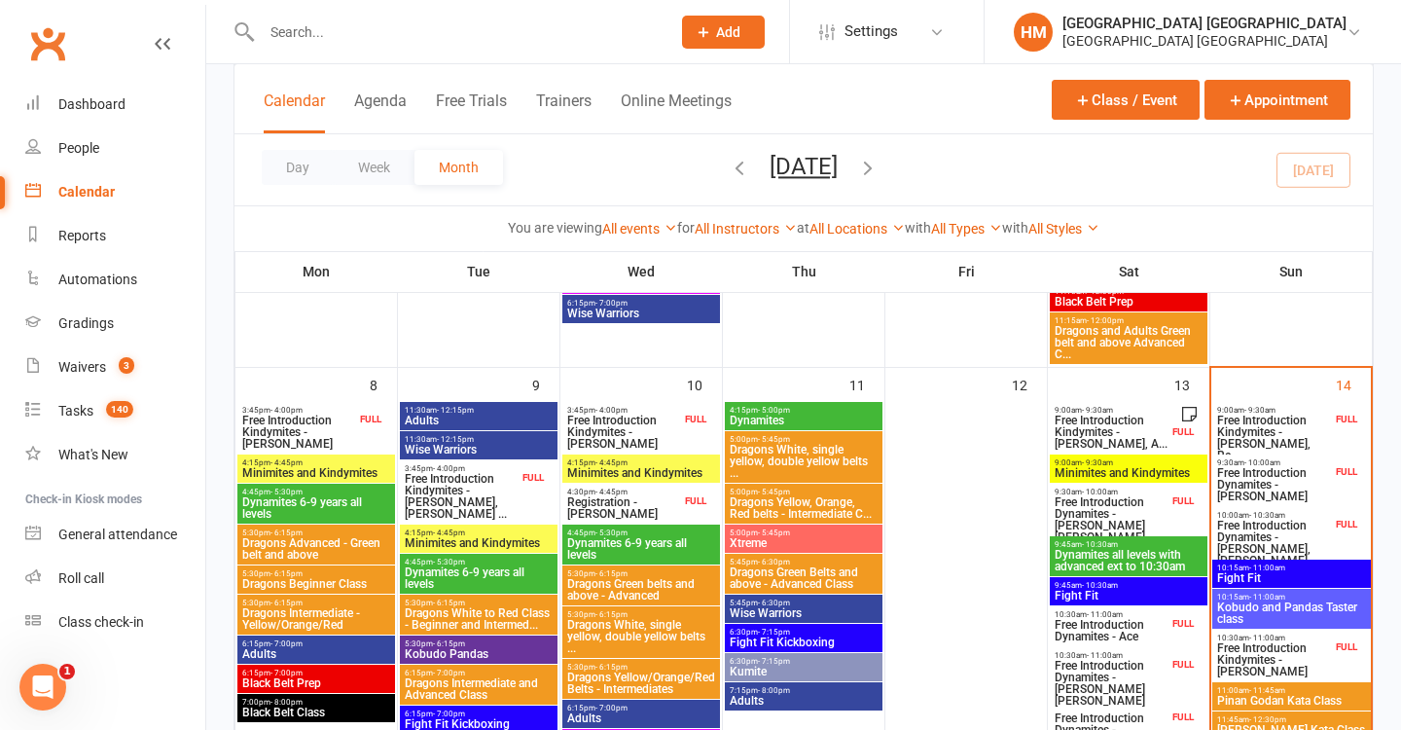
scroll to position [530, 0]
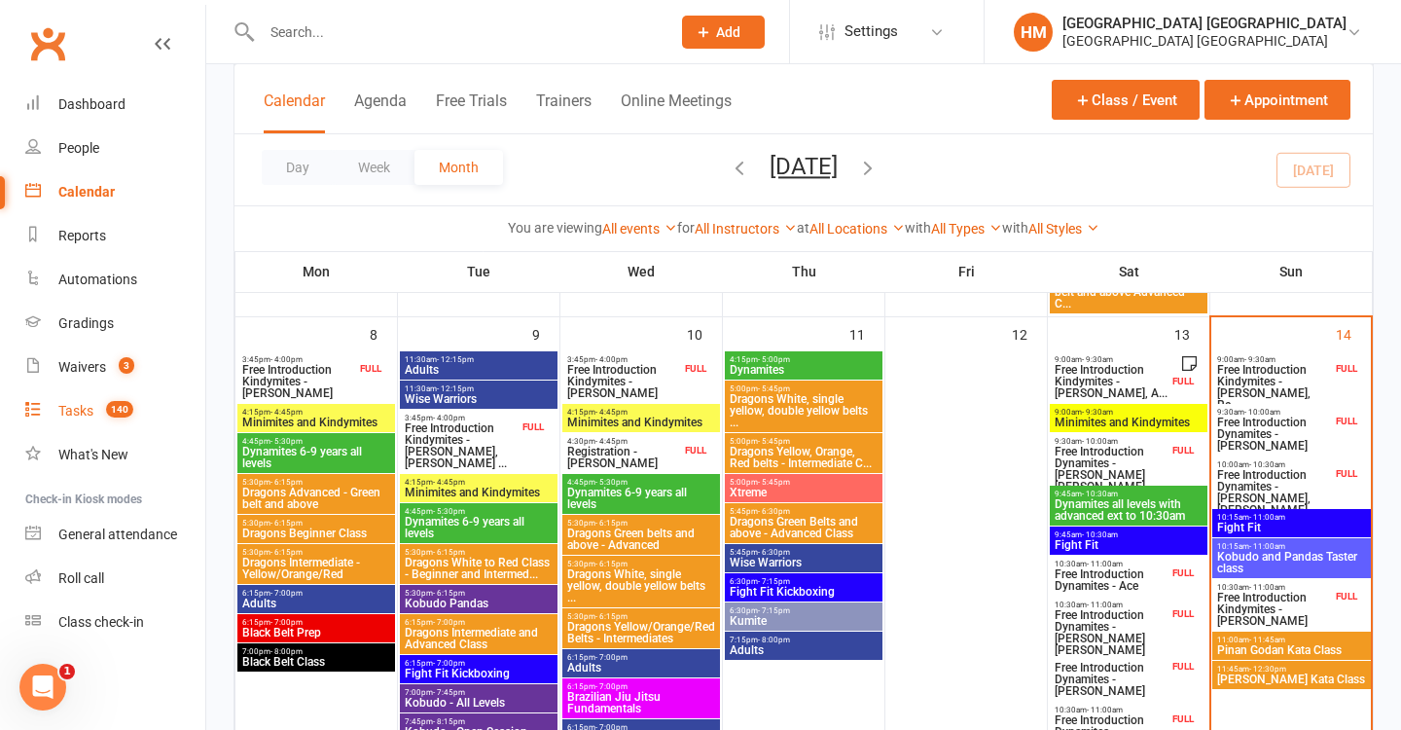
click at [99, 405] on count-badge "140" at bounding box center [114, 411] width 37 height 16
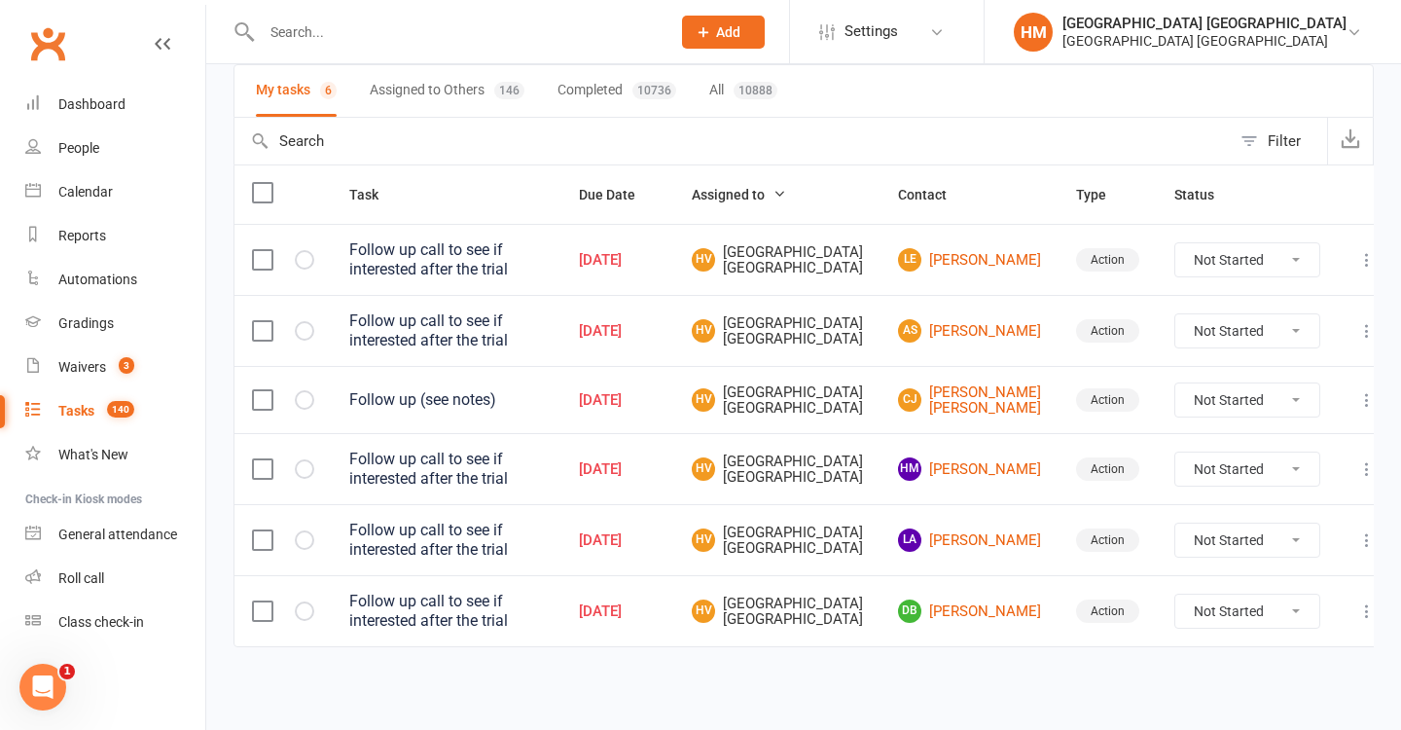
scroll to position [147, 0]
click at [118, 90] on link "Dashboard" at bounding box center [115, 105] width 180 height 44
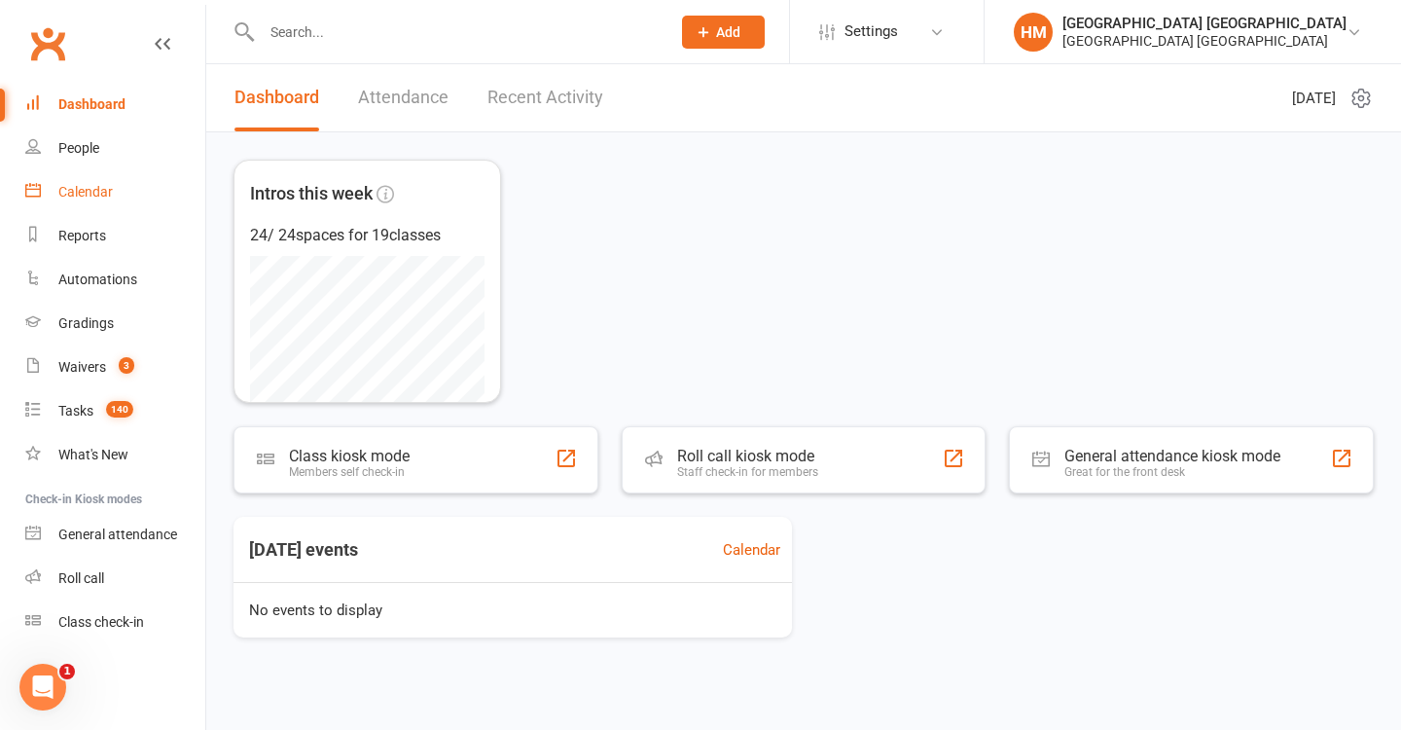
click at [55, 204] on link "Calendar" at bounding box center [115, 192] width 180 height 44
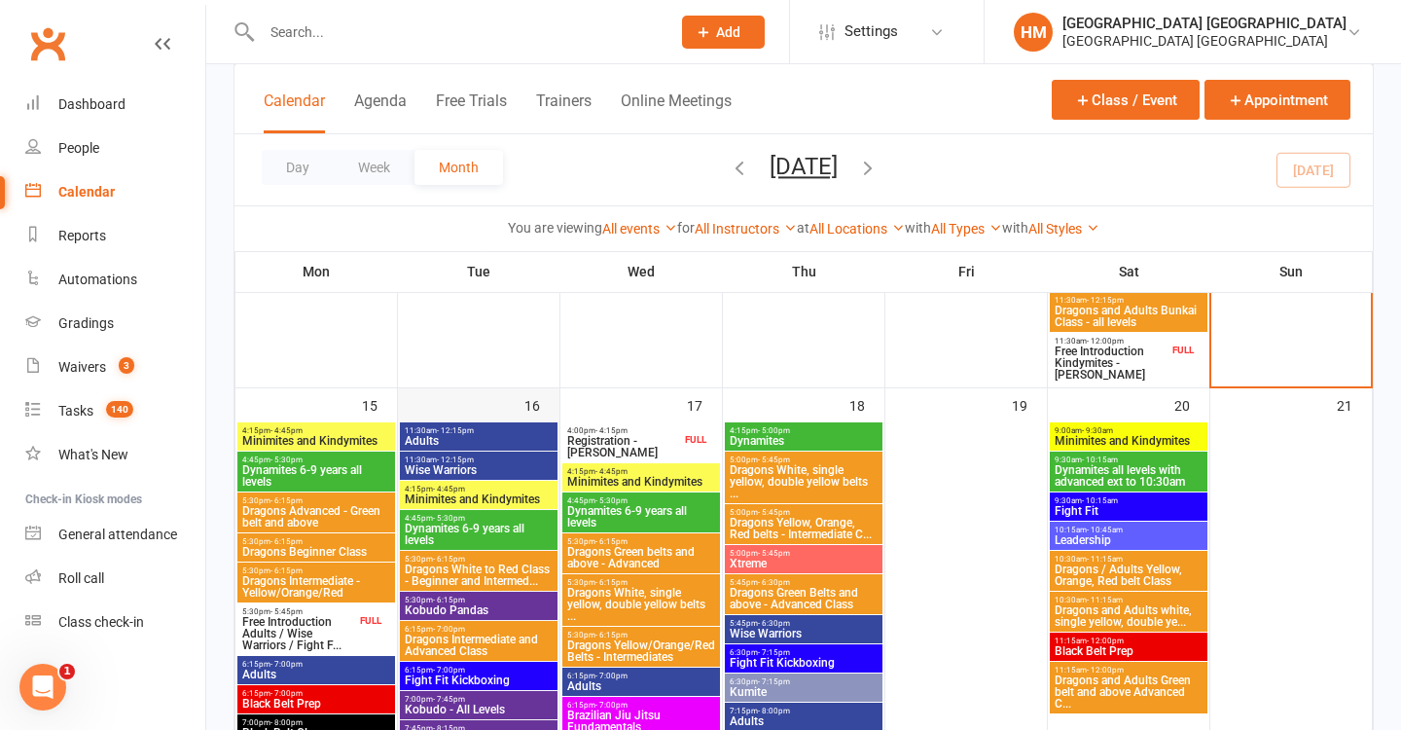
scroll to position [1324, 0]
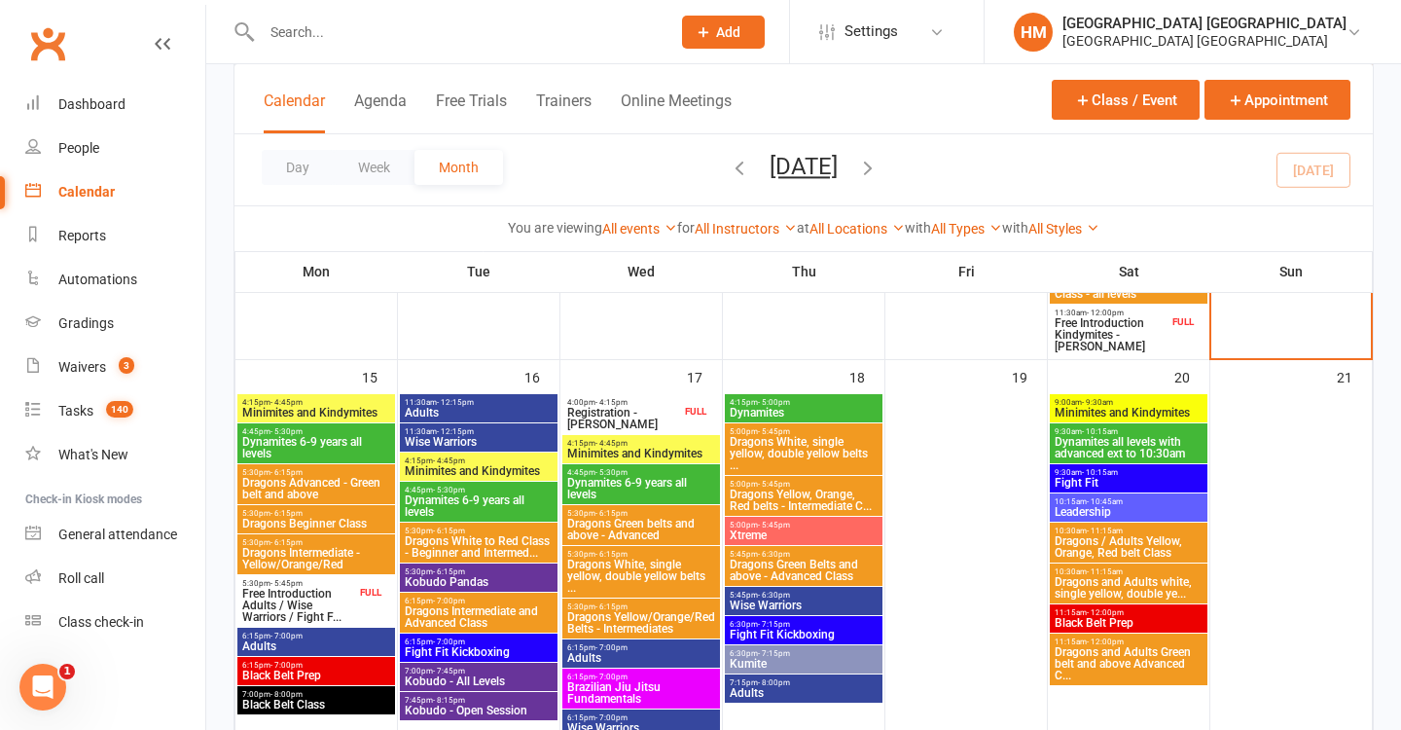
click at [345, 486] on span "Dragons Advanced - Green belt and above" at bounding box center [316, 488] width 150 height 23
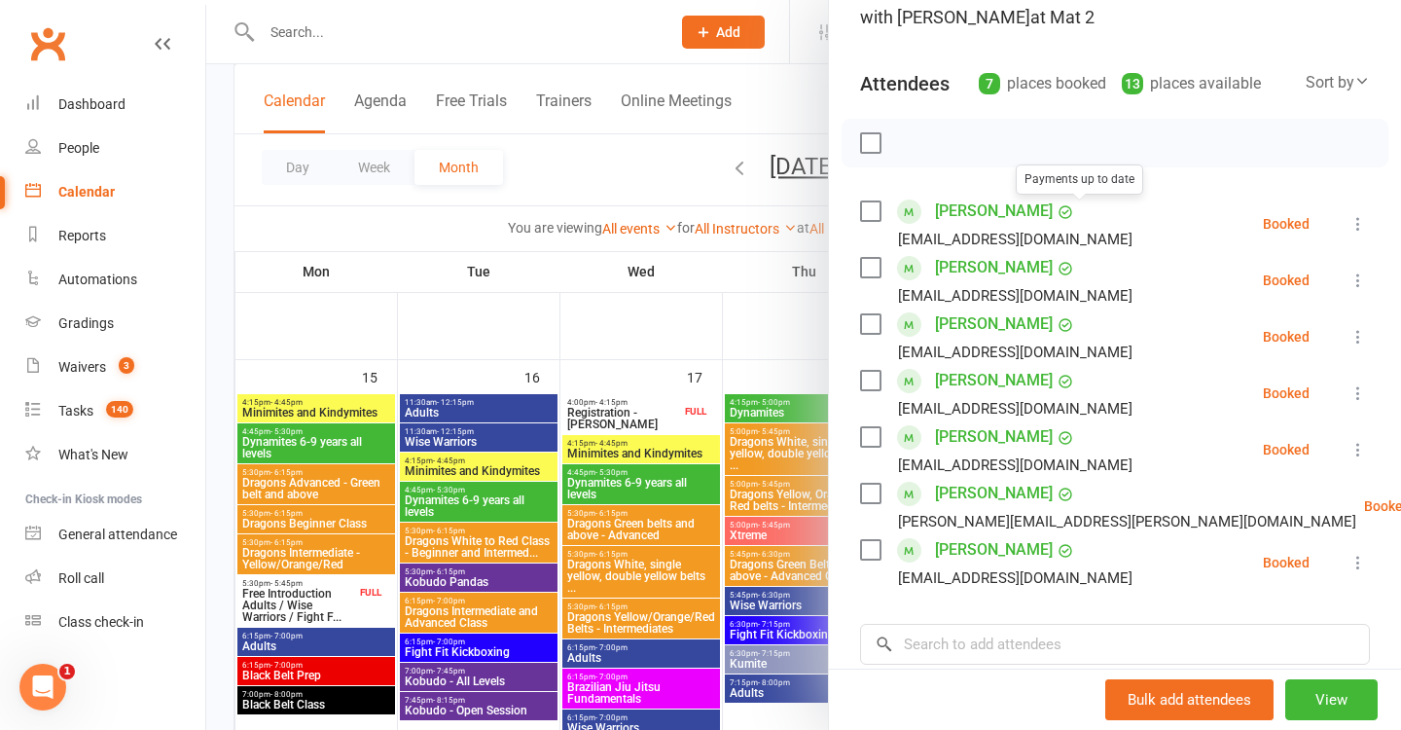
scroll to position [173, 0]
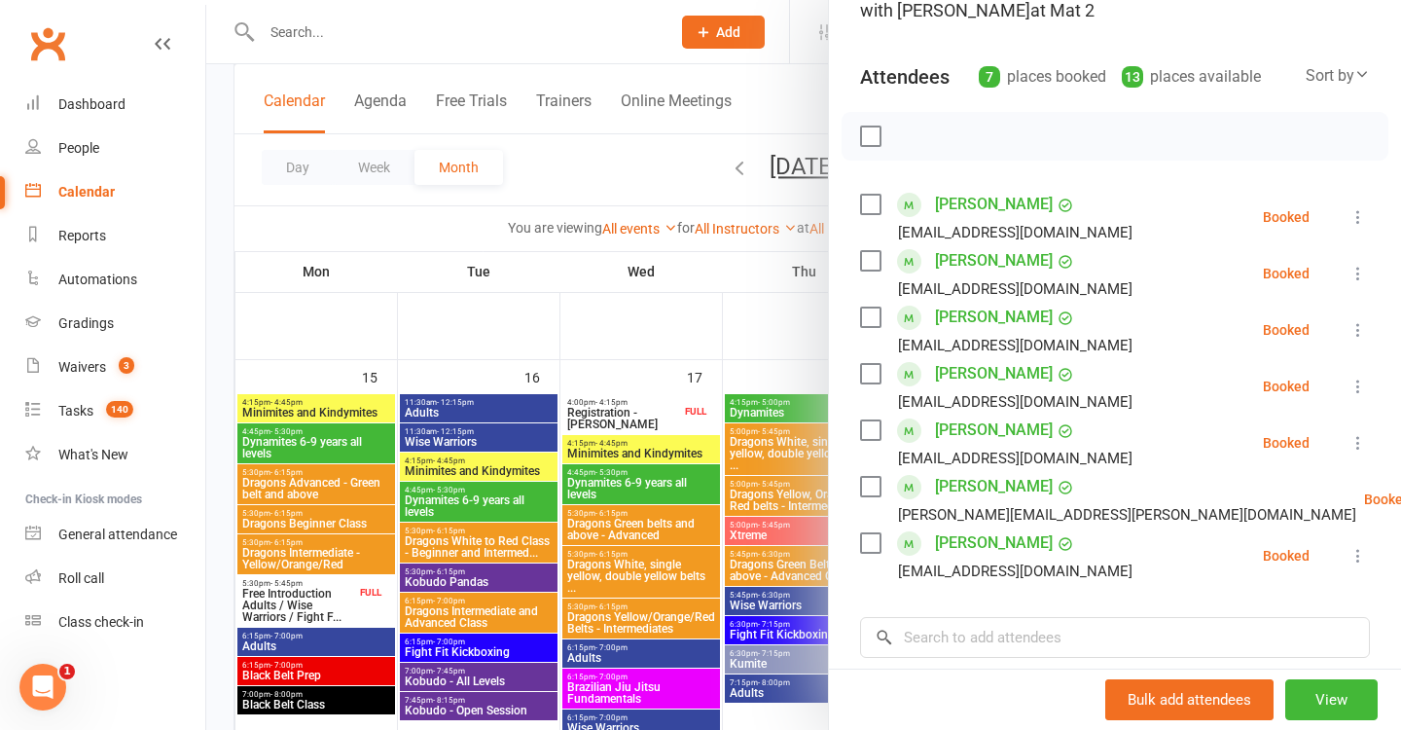
click at [528, 374] on div at bounding box center [803, 365] width 1195 height 730
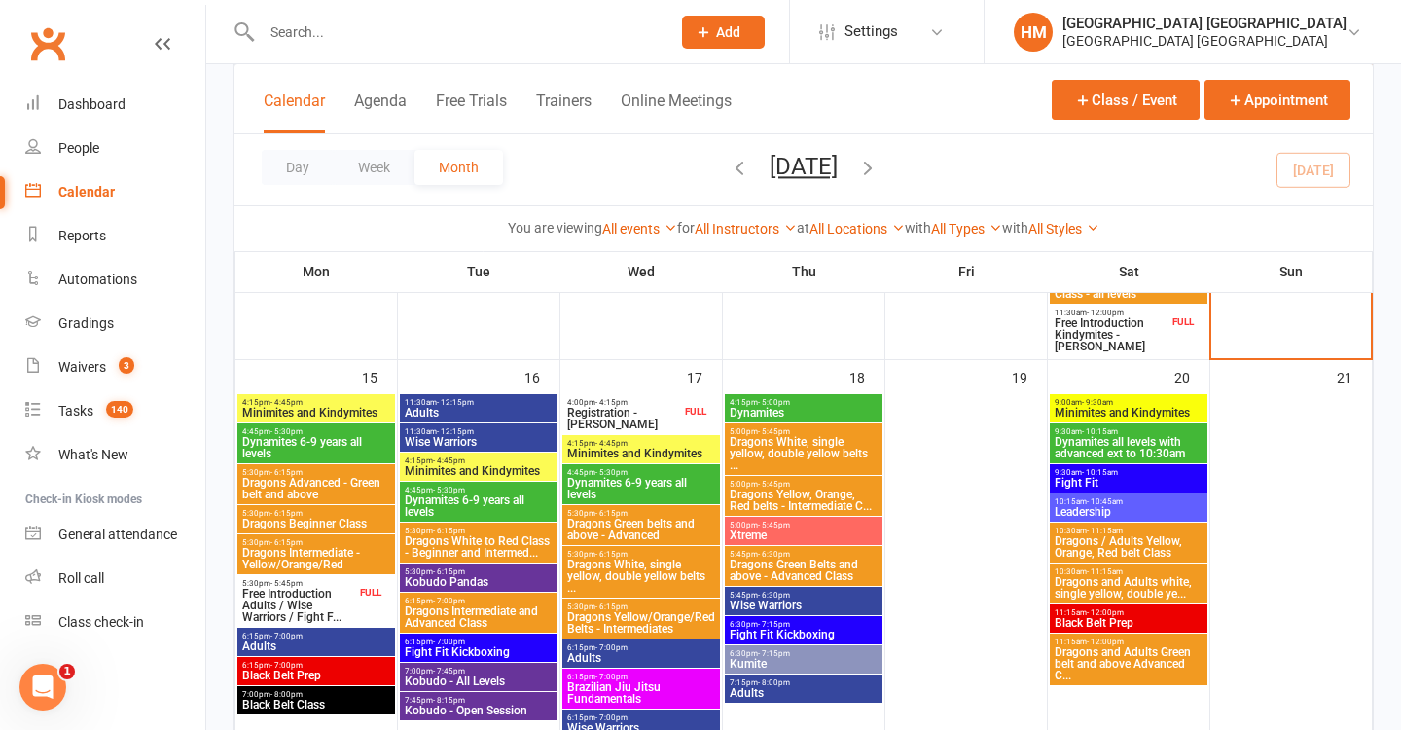
click at [287, 636] on span "- 7:00pm" at bounding box center [286, 635] width 32 height 9
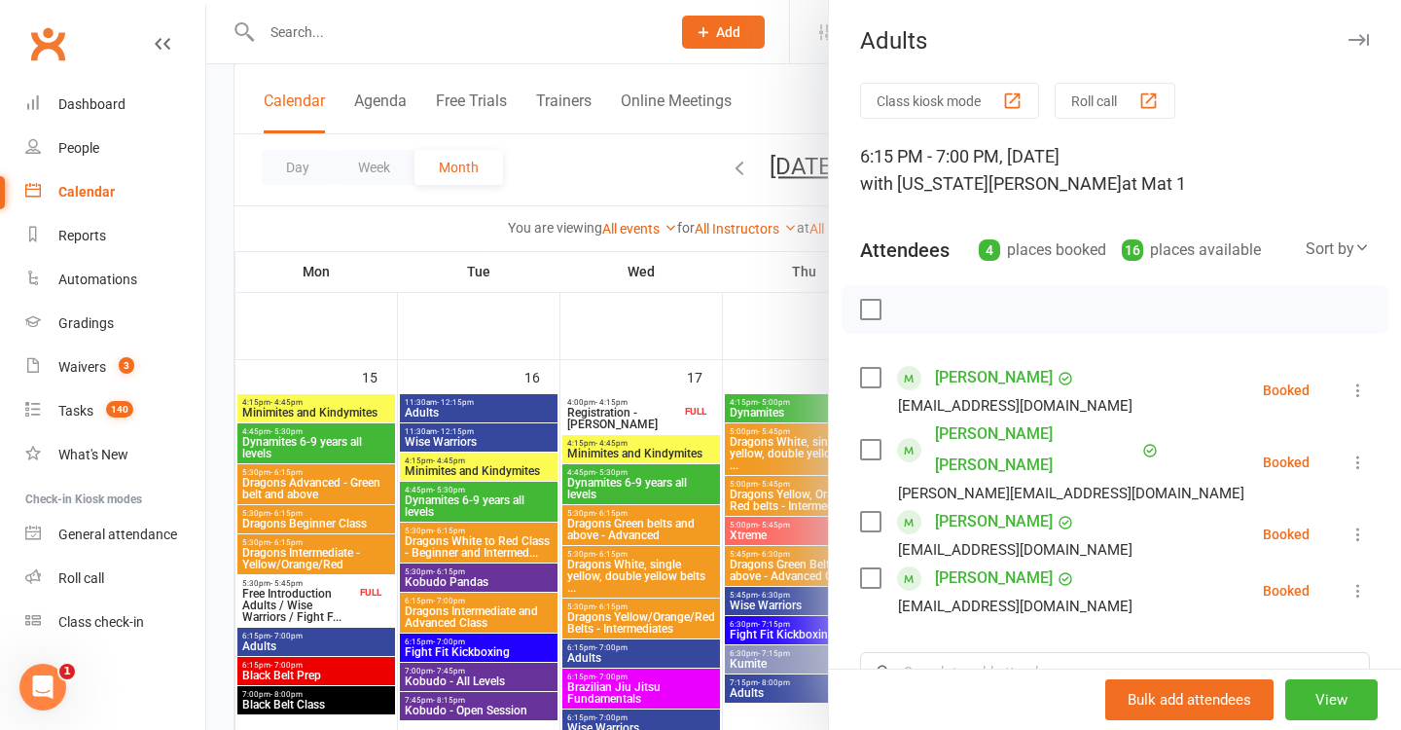
click at [386, 454] on div at bounding box center [803, 365] width 1195 height 730
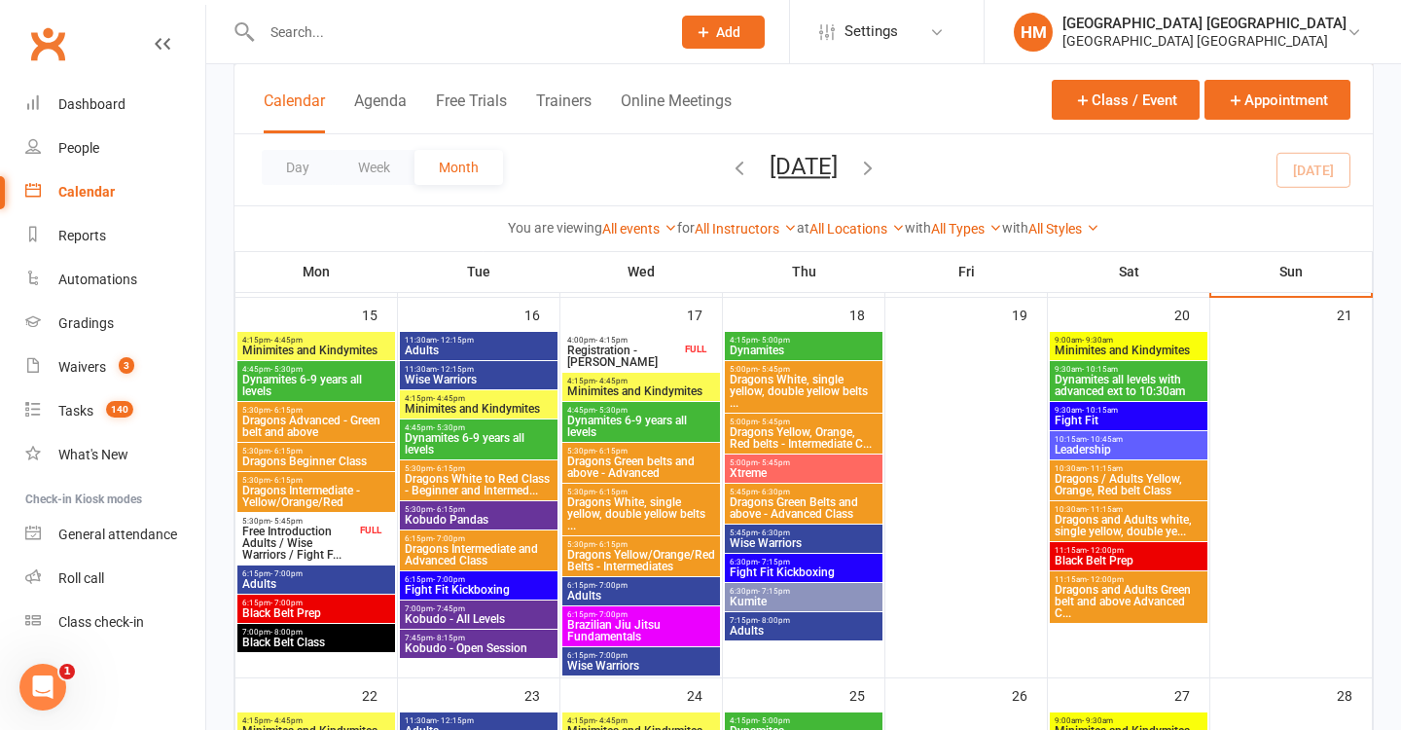
scroll to position [1389, 0]
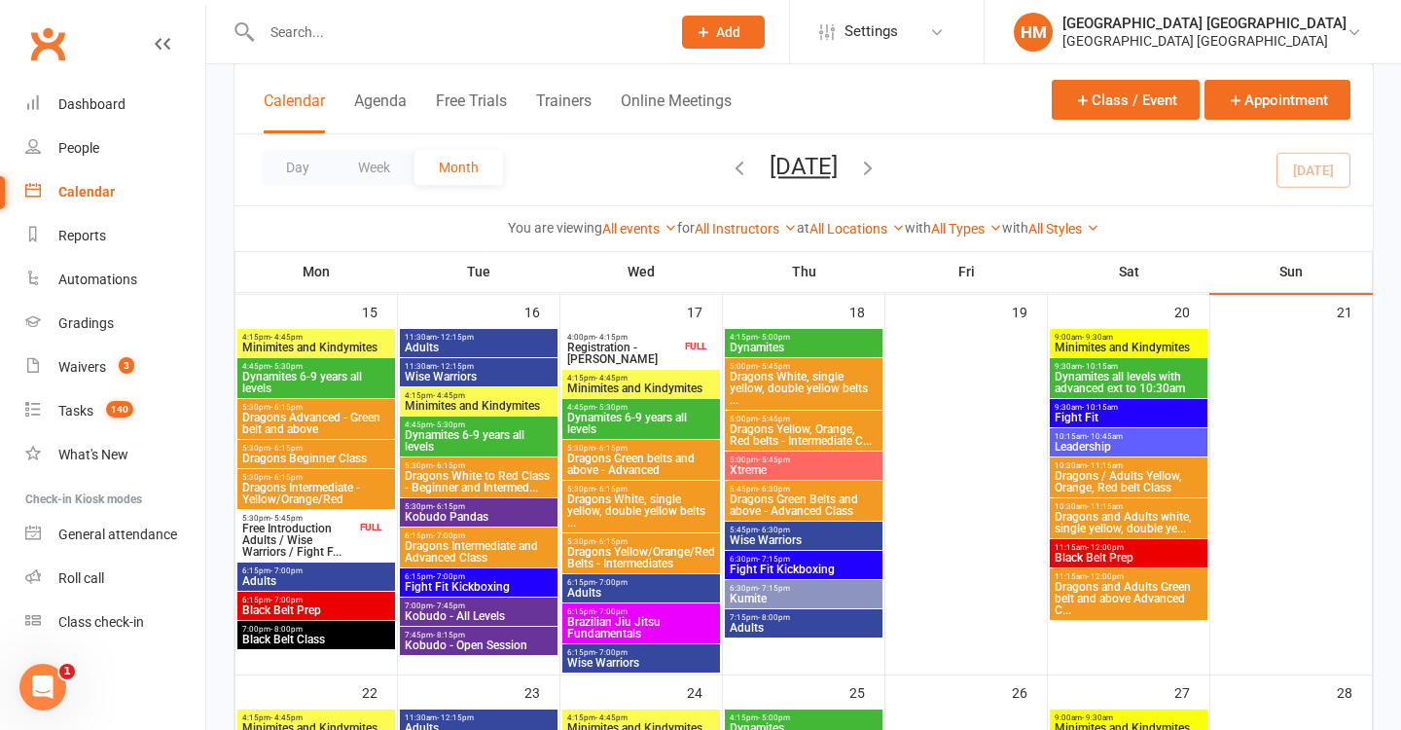
click at [312, 607] on span "Black Belt Prep" at bounding box center [316, 610] width 150 height 12
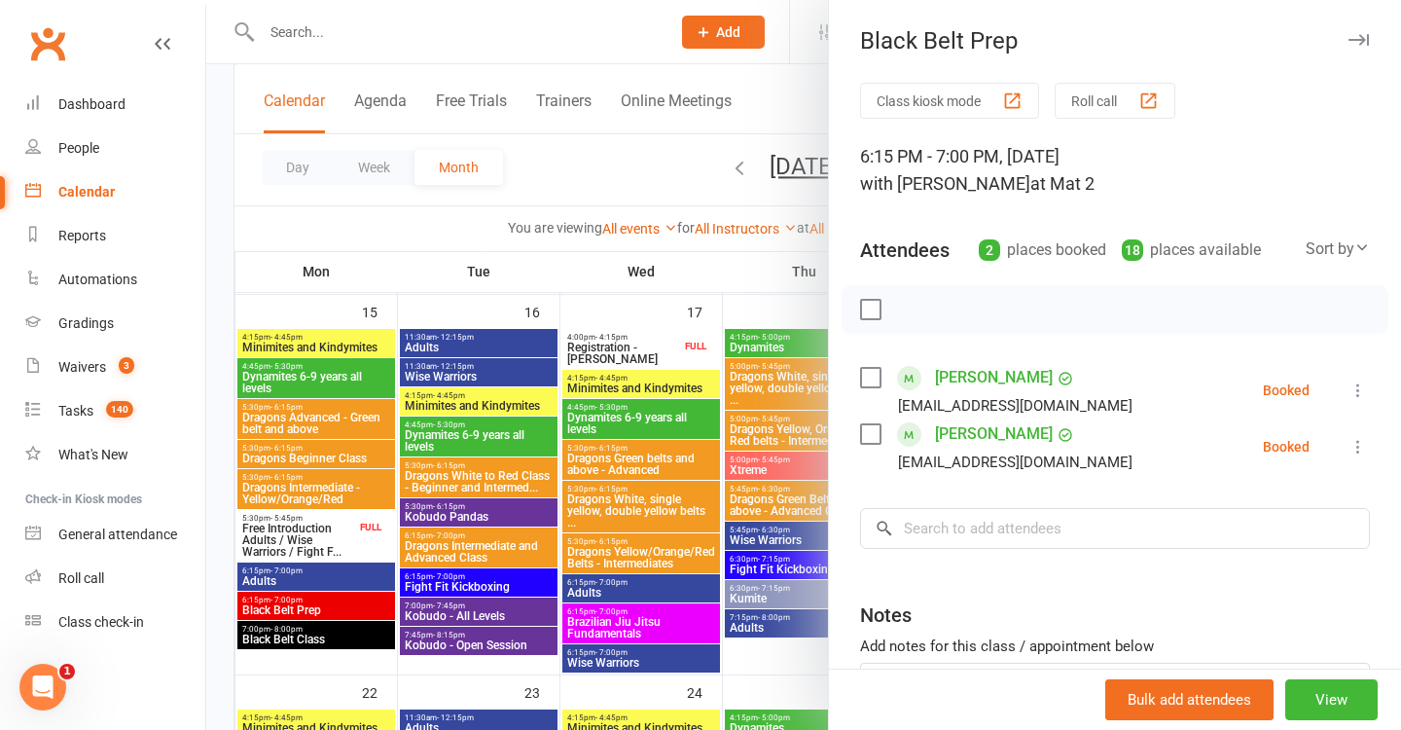
click at [602, 509] on div at bounding box center [803, 365] width 1195 height 730
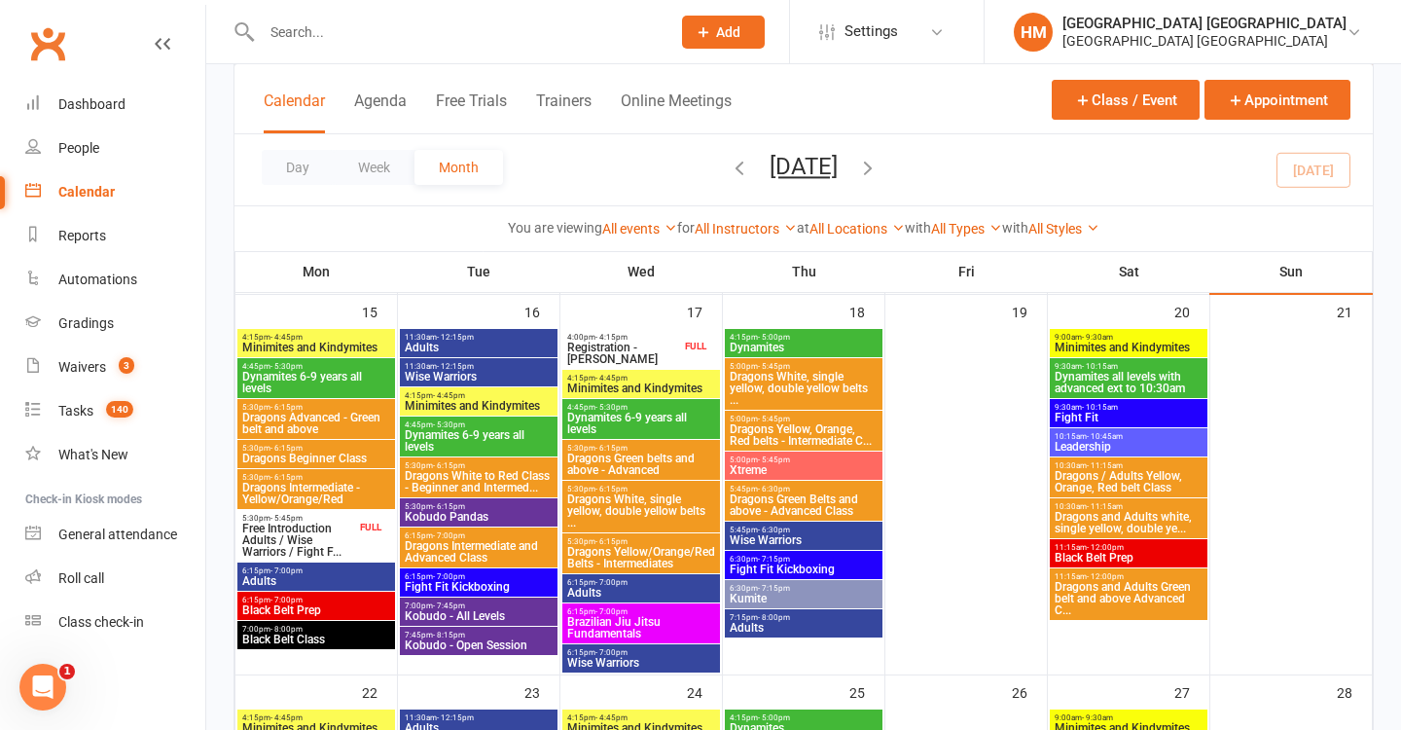
click at [304, 637] on span "Black Belt Class" at bounding box center [316, 639] width 150 height 12
